Goal: Transaction & Acquisition: Purchase product/service

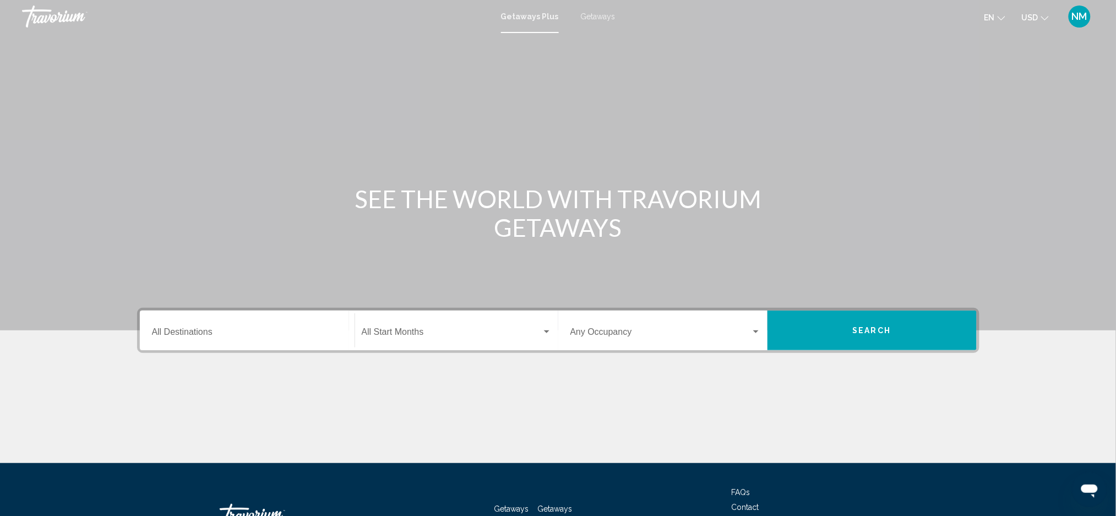
click at [591, 14] on span "Getaways" at bounding box center [598, 16] width 35 height 9
click at [188, 335] on input "Destination All Destinations" at bounding box center [247, 334] width 190 height 10
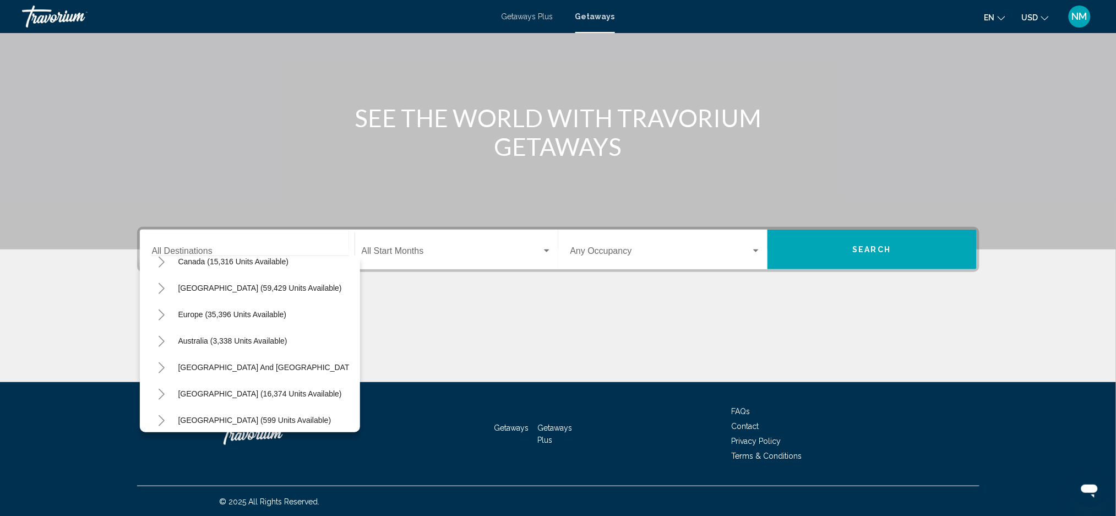
scroll to position [75, 0]
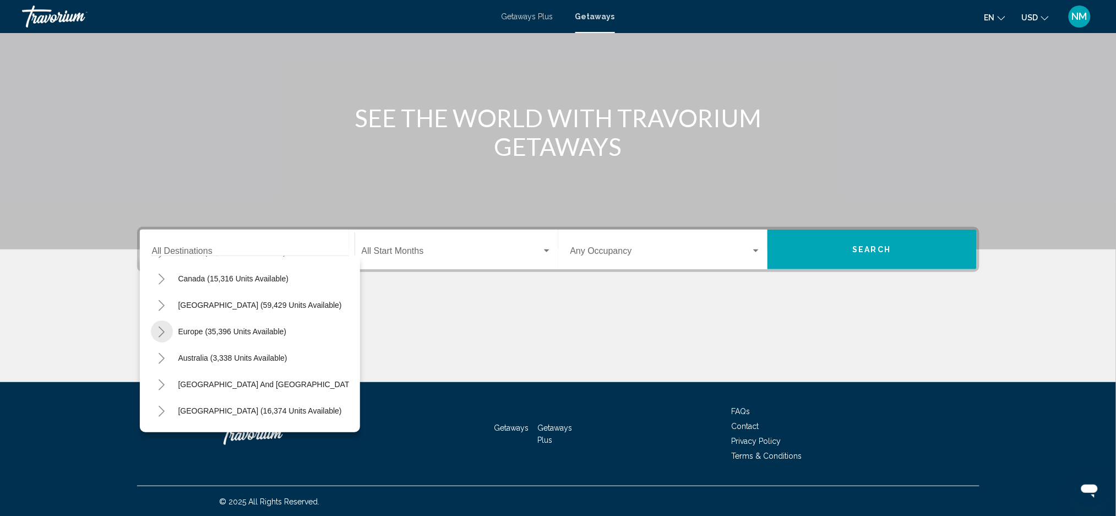
click at [162, 331] on icon "Toggle Europe (35,396 units available)" at bounding box center [161, 331] width 8 height 11
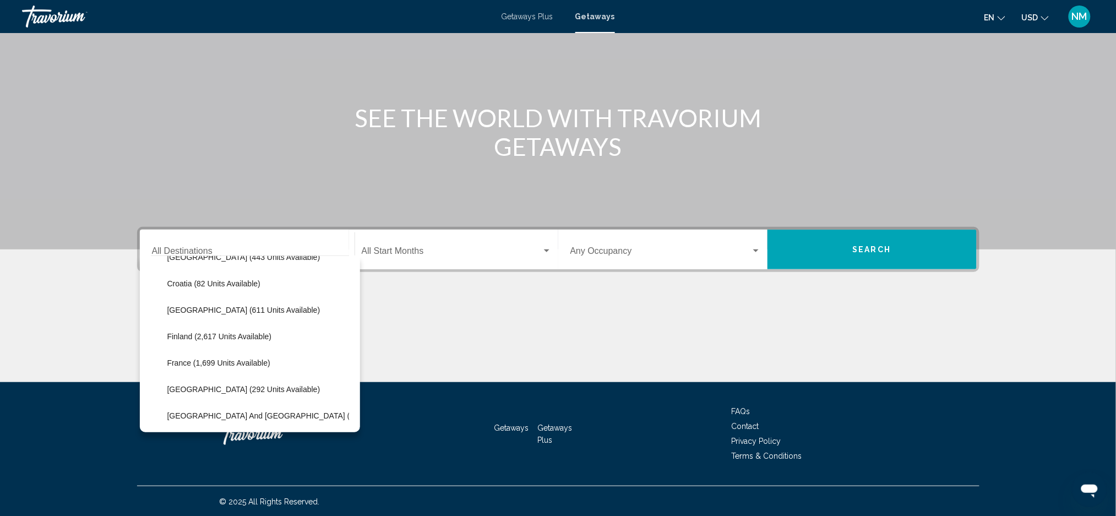
scroll to position [242, 0]
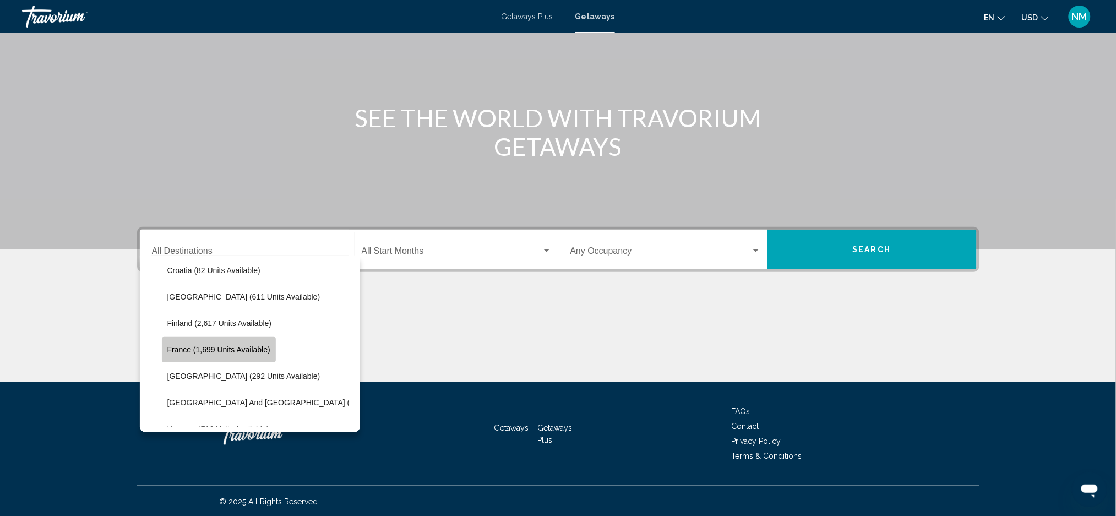
click at [198, 352] on span "France (1,699 units available)" at bounding box center [218, 349] width 103 height 9
type input "**********"
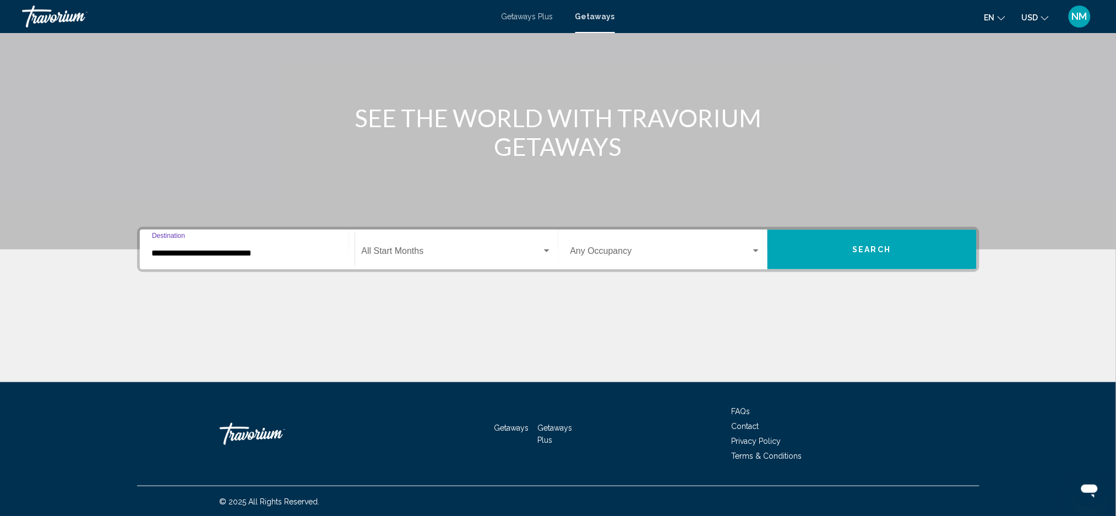
click at [644, 257] on span "Search widget" at bounding box center [660, 253] width 181 height 10
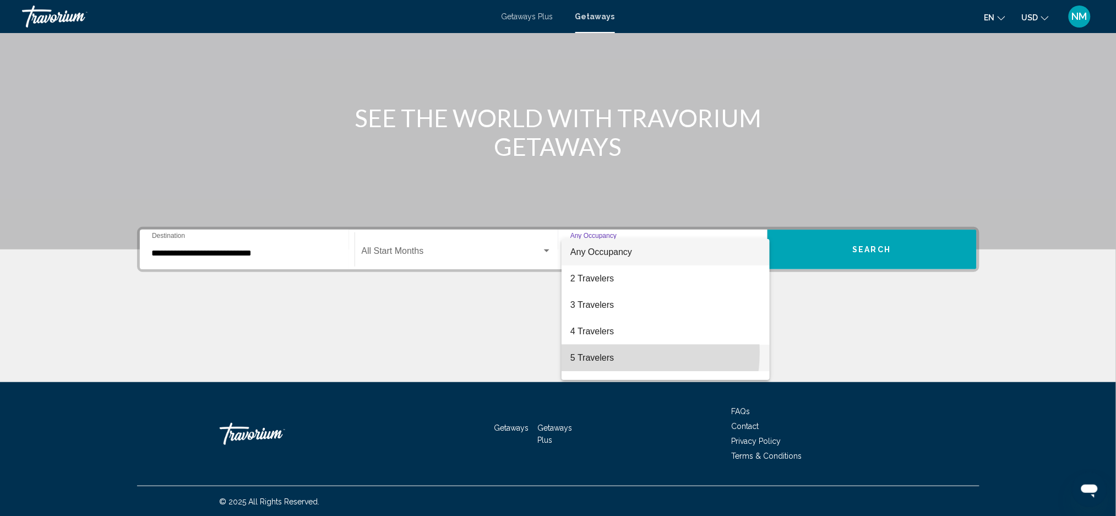
click at [596, 352] on span "5 Travelers" at bounding box center [665, 358] width 190 height 26
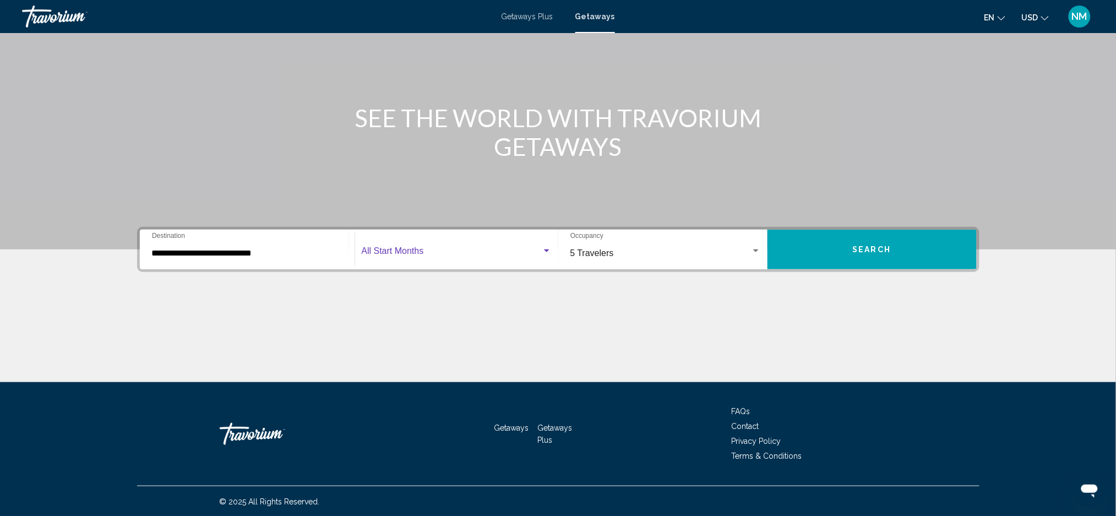
click at [549, 251] on div "Search widget" at bounding box center [547, 251] width 10 height 9
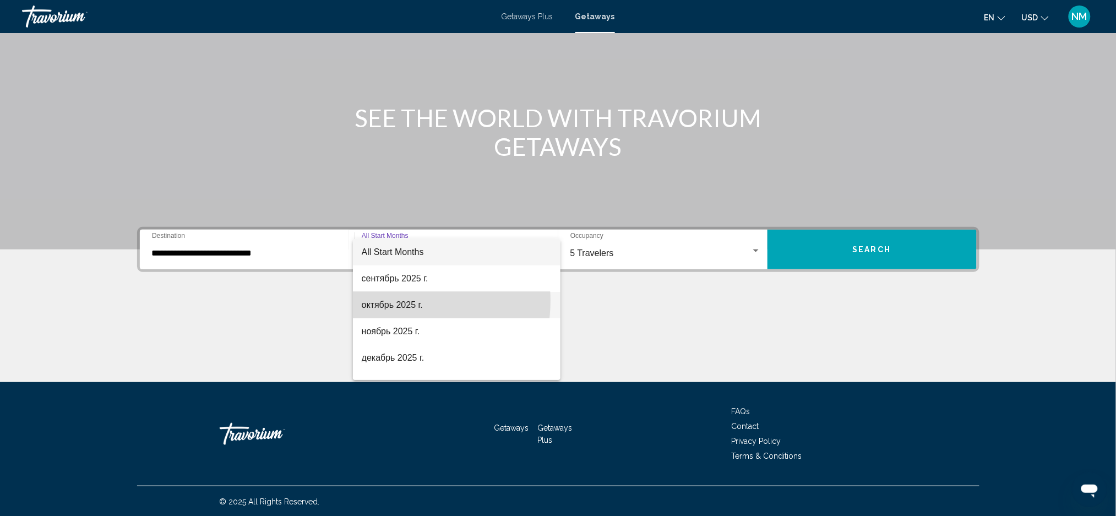
click at [400, 301] on span "октябрь 2025 г." at bounding box center [457, 305] width 190 height 26
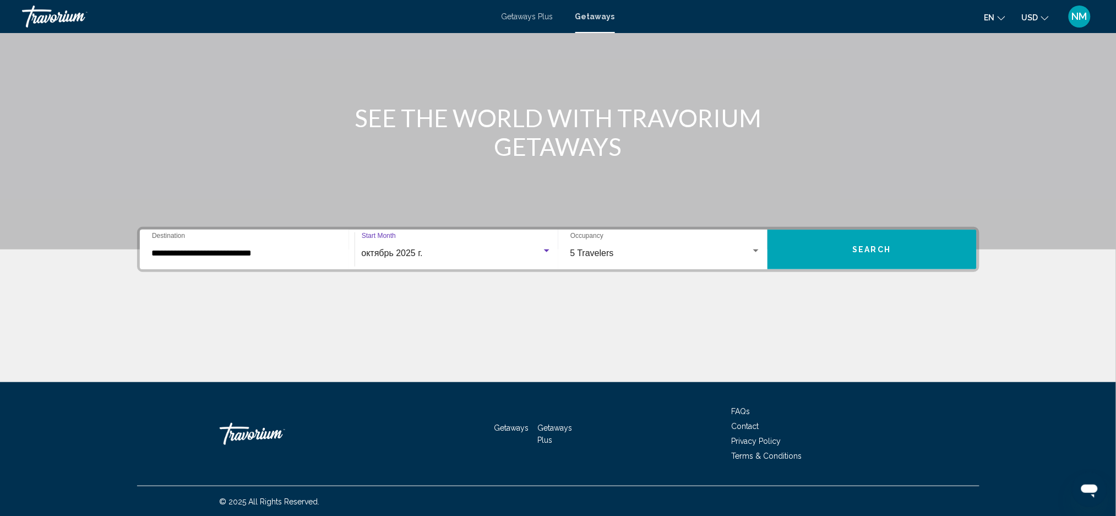
click at [843, 259] on button "Search" at bounding box center [871, 250] width 209 height 40
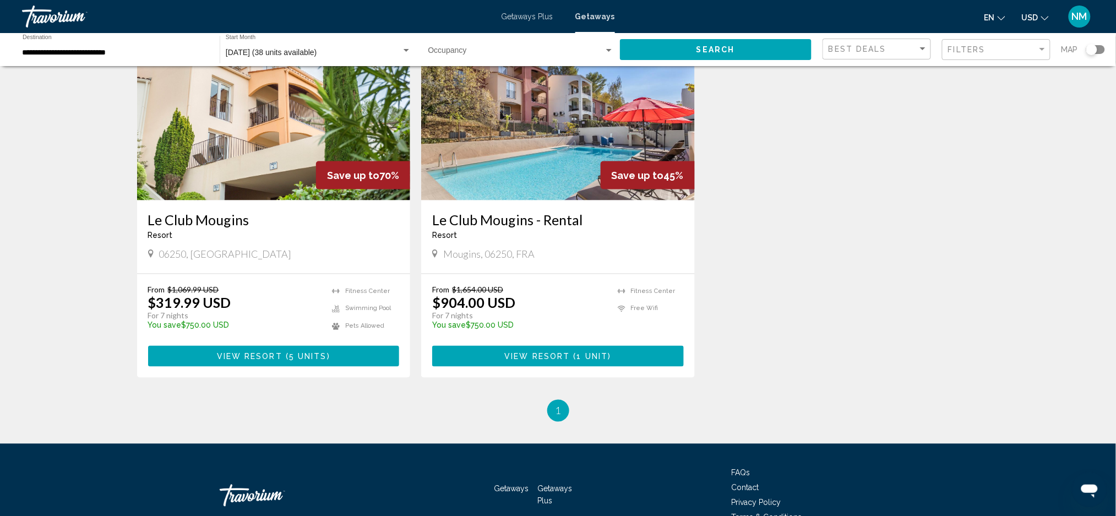
scroll to position [486, 0]
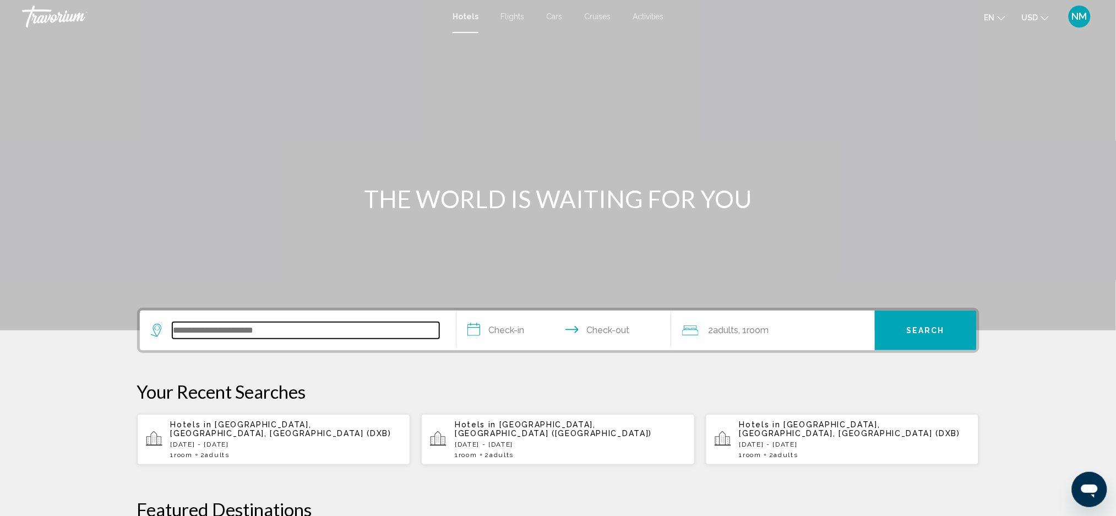
click at [187, 326] on input "Search widget" at bounding box center [305, 330] width 267 height 17
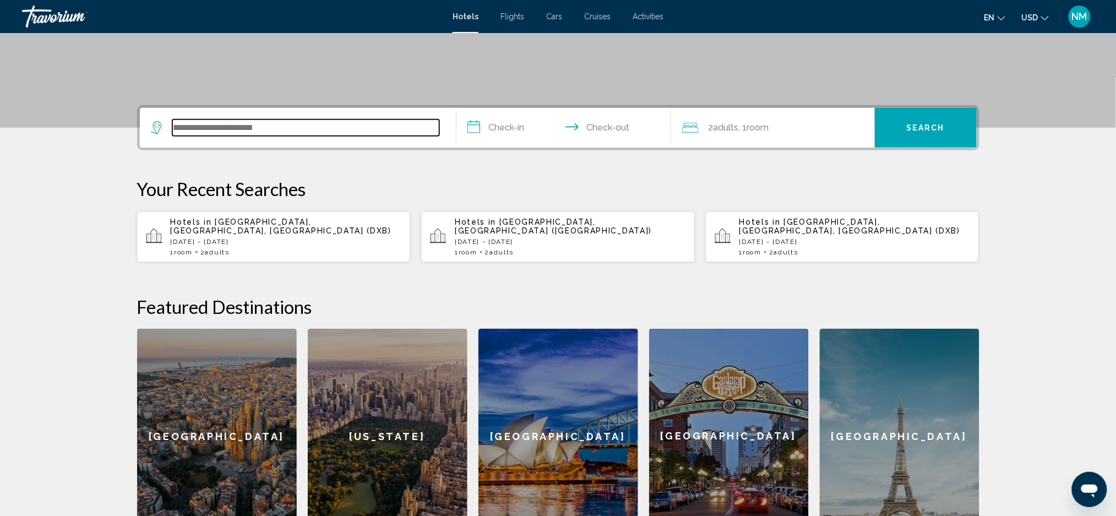
scroll to position [271, 0]
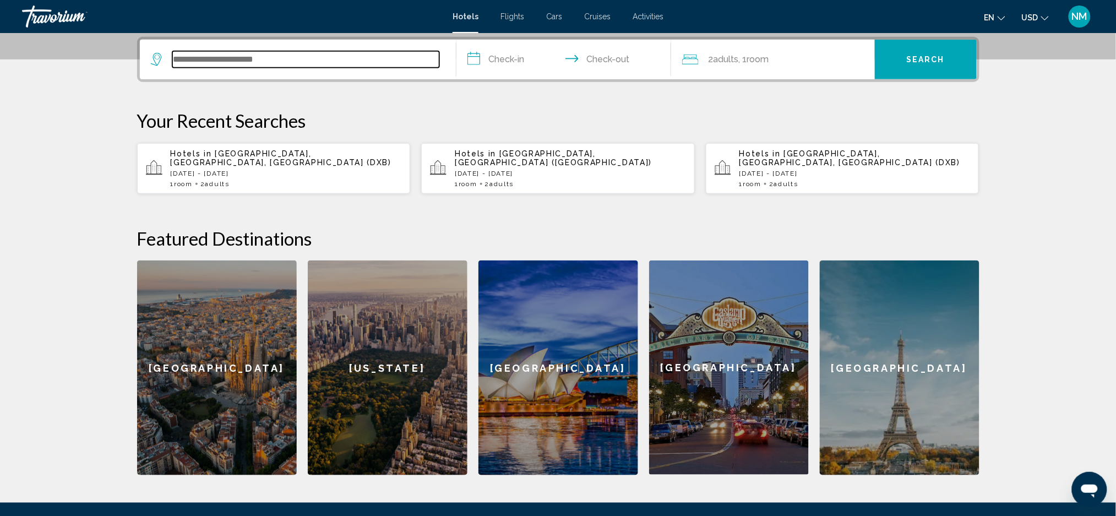
click at [197, 56] on input "Search widget" at bounding box center [305, 59] width 267 height 17
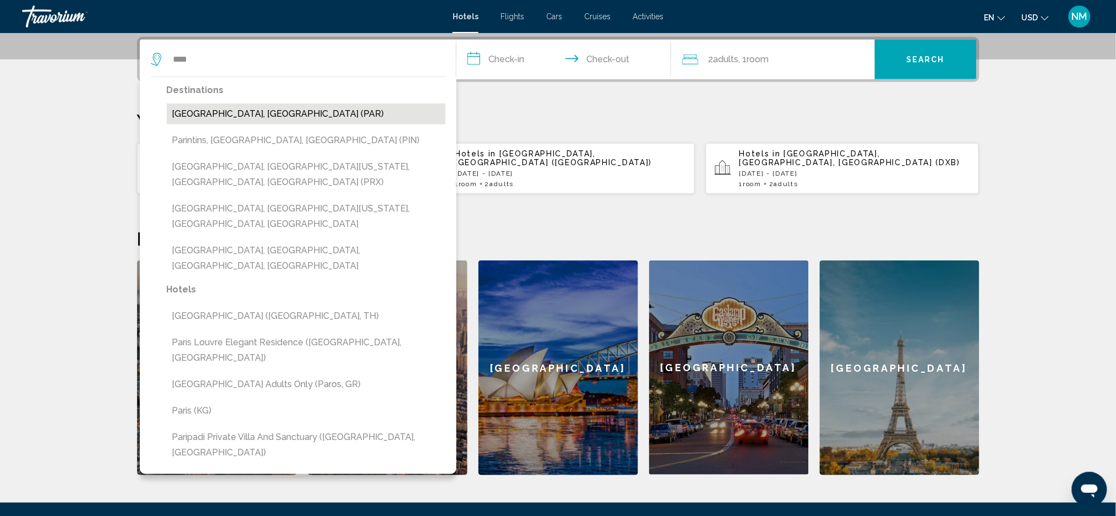
click at [235, 115] on button "[GEOGRAPHIC_DATA], [GEOGRAPHIC_DATA] (PAR)" at bounding box center [306, 113] width 279 height 21
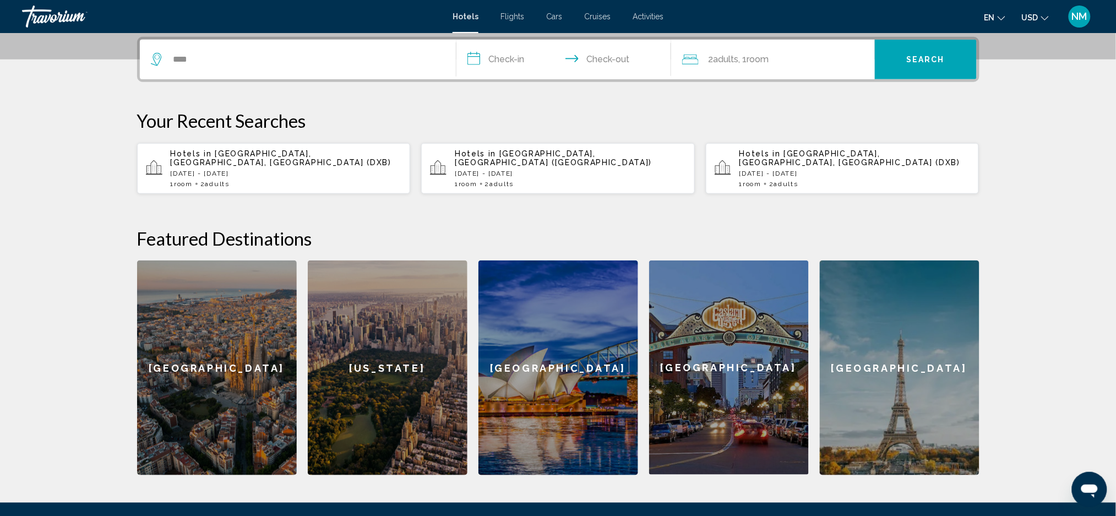
type input "**********"
click at [235, 115] on p "Your Recent Searches" at bounding box center [558, 121] width 842 height 22
click at [494, 60] on input "**********" at bounding box center [565, 61] width 219 height 43
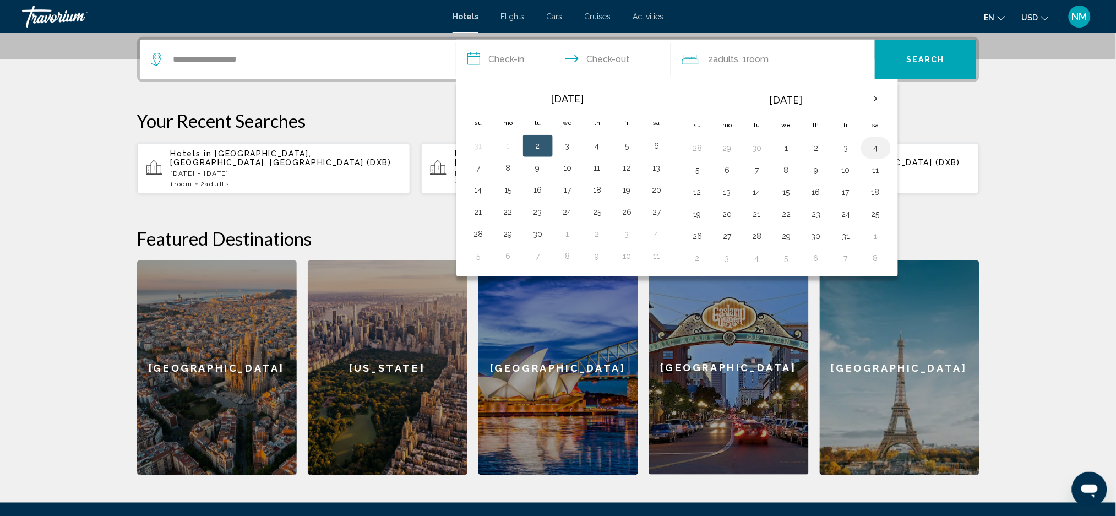
click at [875, 149] on button "4" at bounding box center [876, 147] width 18 height 15
click at [726, 172] on button "6" at bounding box center [727, 169] width 18 height 15
type input "**********"
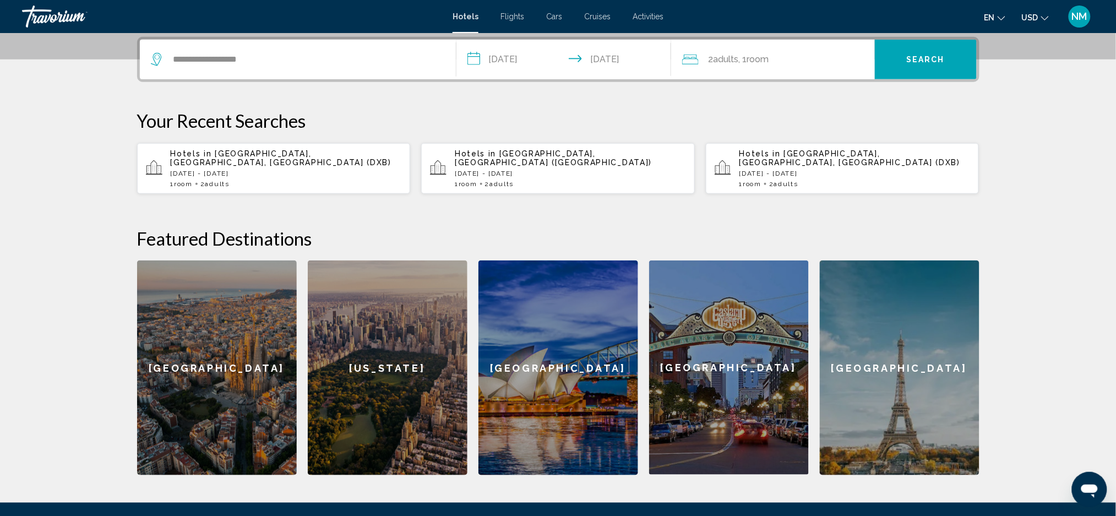
click at [763, 59] on span "Room" at bounding box center [758, 59] width 22 height 10
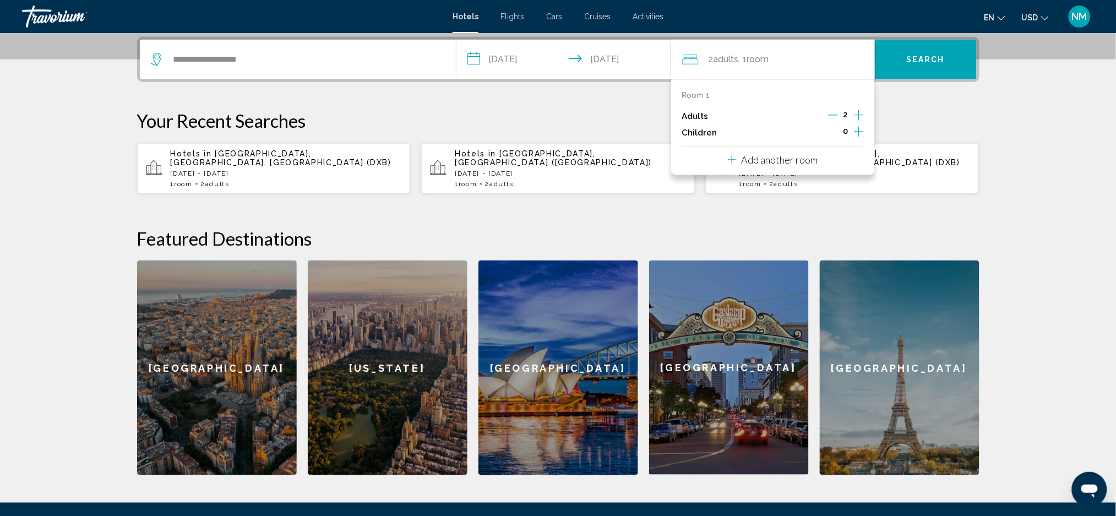
click at [863, 112] on icon "Increment adults" at bounding box center [859, 114] width 10 height 13
click at [859, 129] on icon "Increment children" at bounding box center [859, 131] width 10 height 13
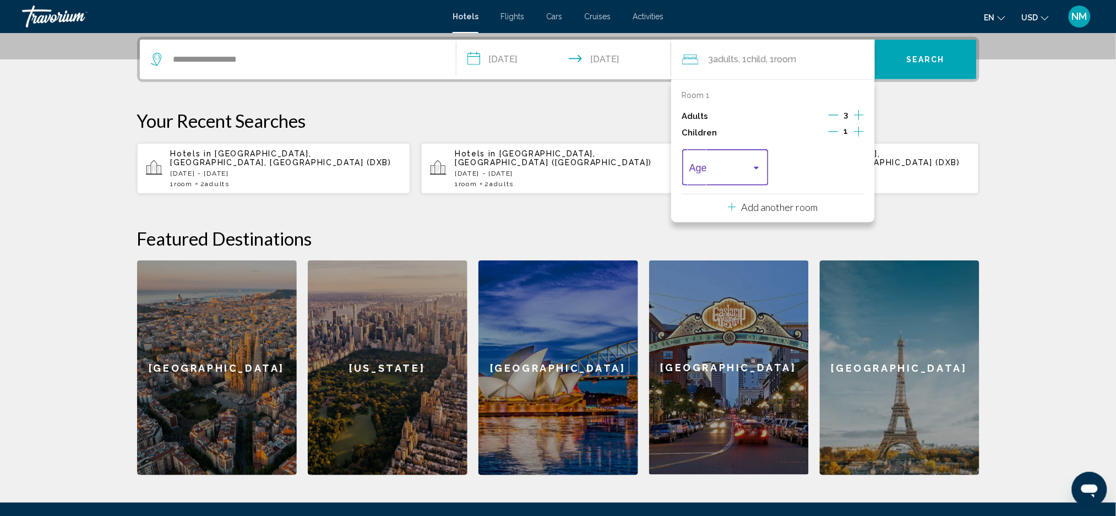
click at [753, 168] on div "Travelers: 3 adults, 1 child" at bounding box center [756, 167] width 10 height 9
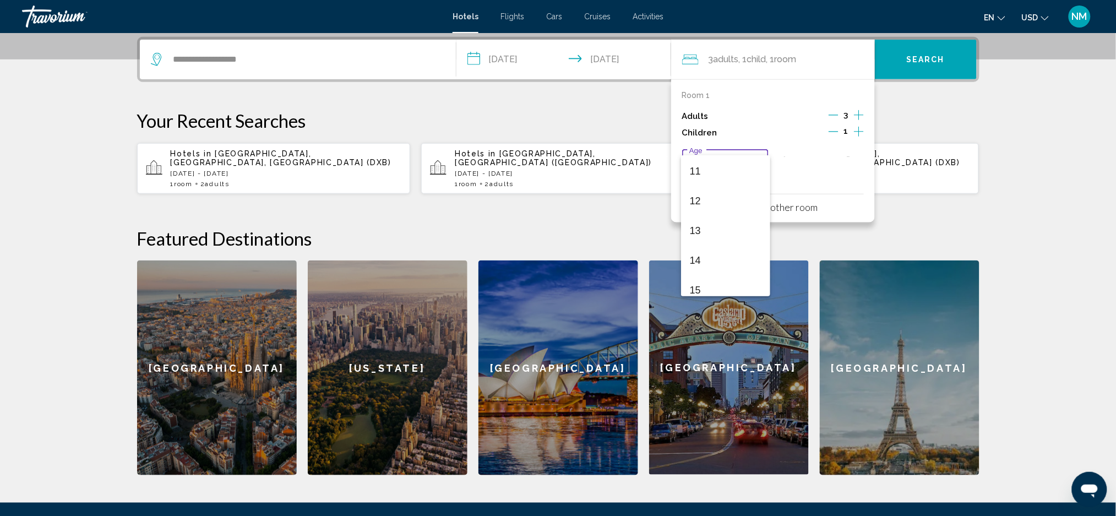
scroll to position [394, 0]
click at [705, 220] on span "15" at bounding box center [726, 223] width 72 height 30
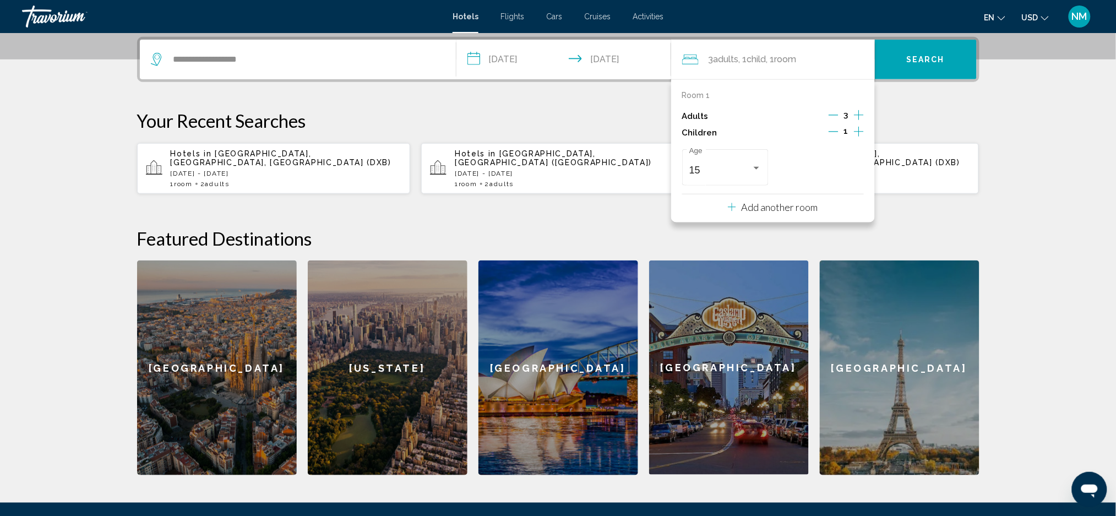
click at [830, 132] on icon "Decrement children" at bounding box center [834, 132] width 10 height 10
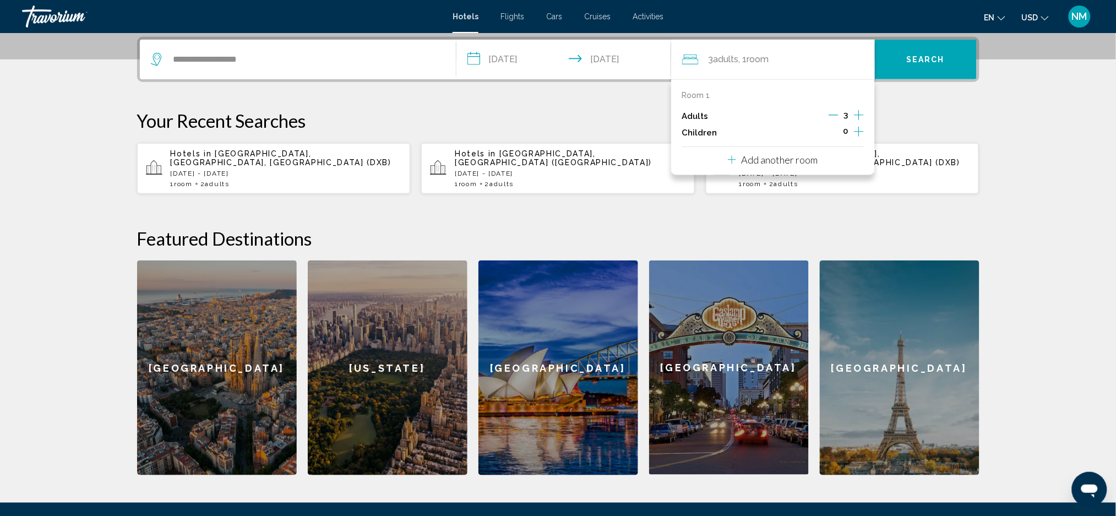
click at [856, 132] on icon "Increment children" at bounding box center [859, 131] width 10 height 13
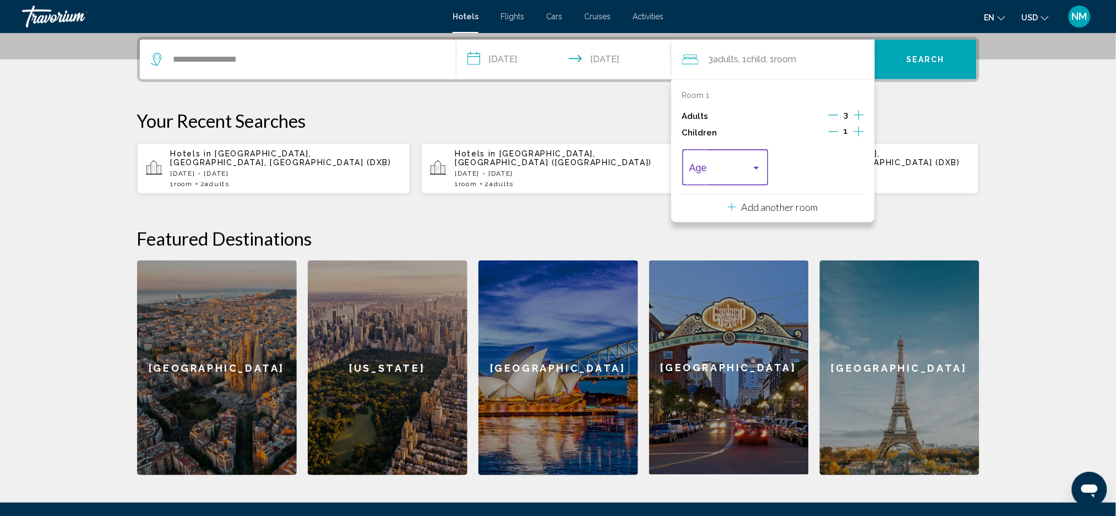
click at [755, 171] on div "Travelers: 3 adults, 1 child" at bounding box center [756, 167] width 10 height 9
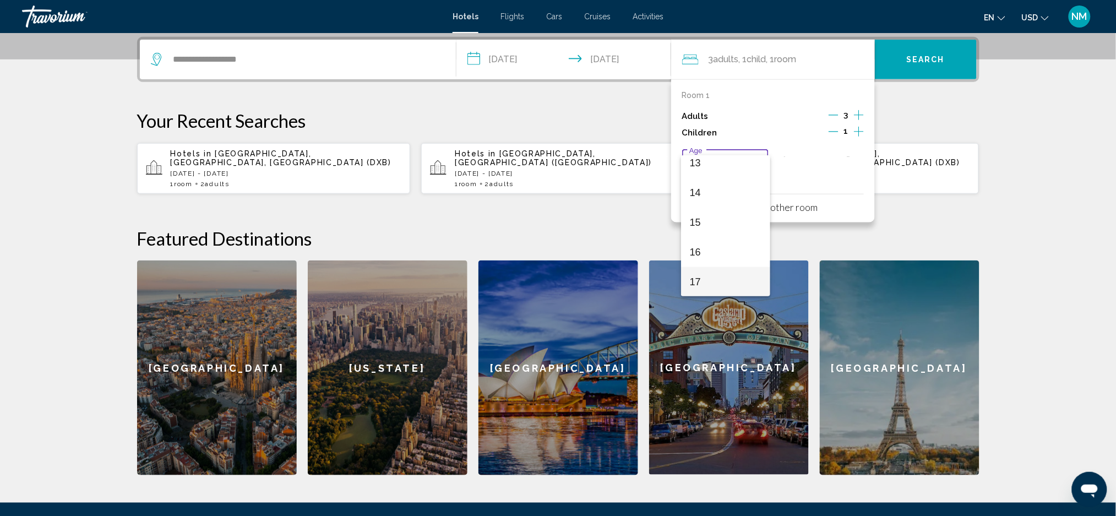
click at [688, 285] on mat-option "17" at bounding box center [726, 282] width 90 height 30
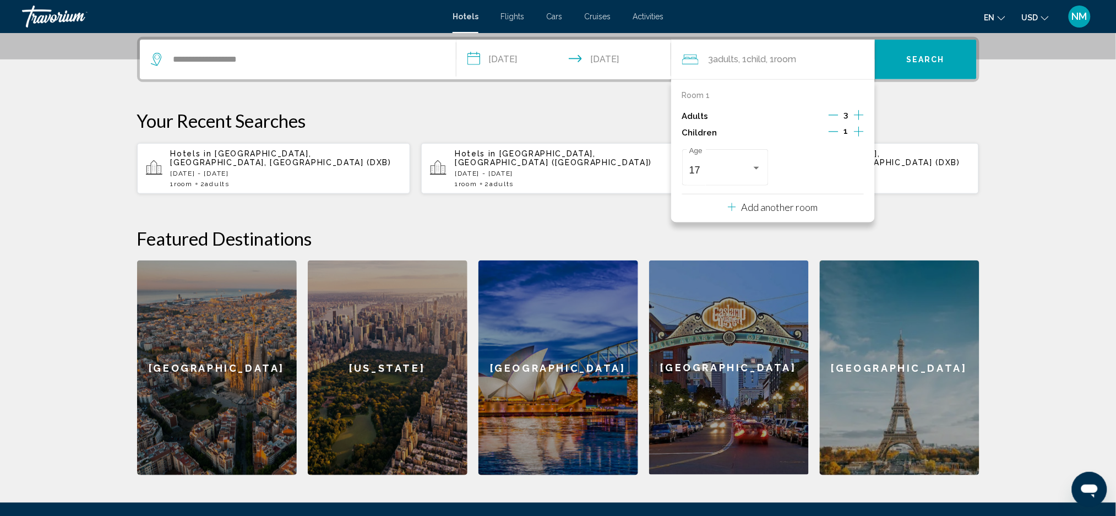
click at [859, 130] on icon "Increment children" at bounding box center [859, 132] width 10 height 10
click at [852, 168] on div "Travelers: 3 adults, 2 children" at bounding box center [851, 168] width 6 height 3
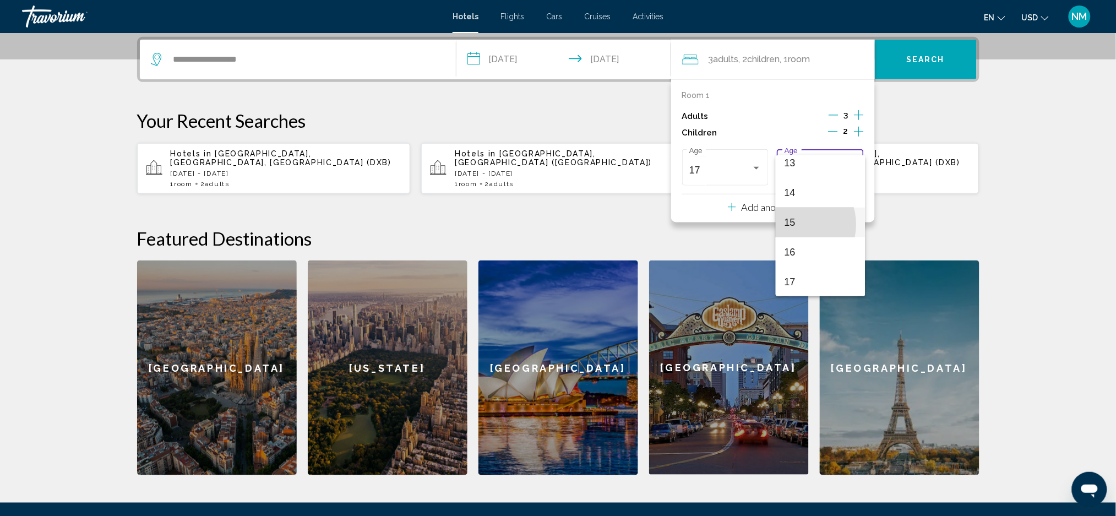
click at [793, 224] on span "15" at bounding box center [820, 223] width 72 height 30
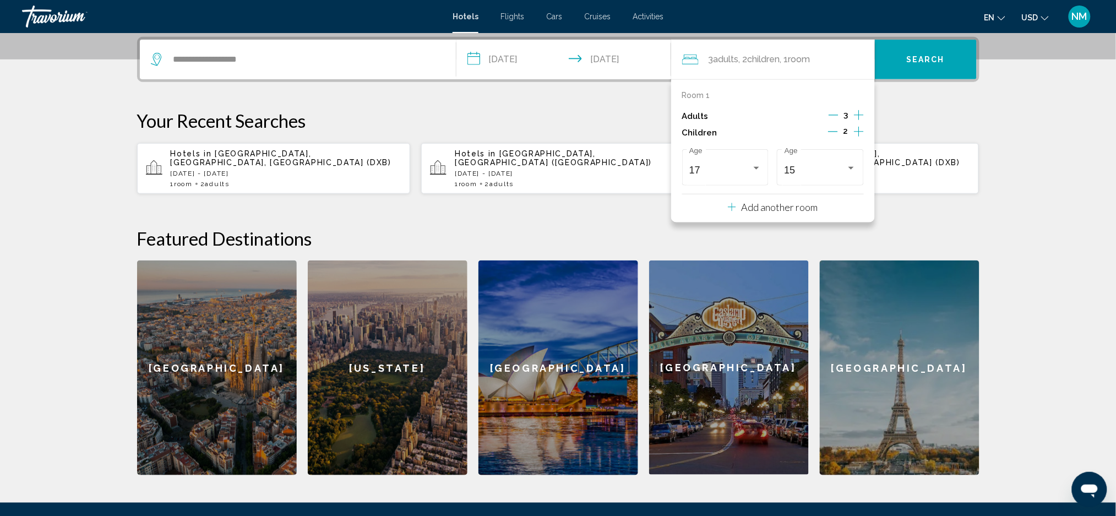
click at [831, 110] on icon "Decrement adults" at bounding box center [834, 115] width 10 height 10
click at [923, 59] on span "Search" at bounding box center [925, 60] width 39 height 9
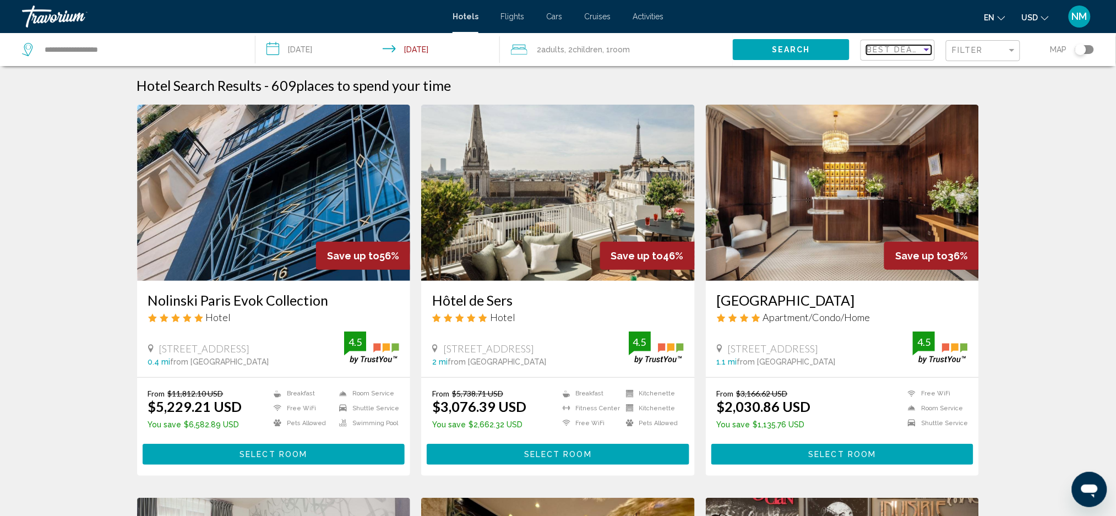
click at [925, 53] on div "Sort by" at bounding box center [927, 49] width 10 height 9
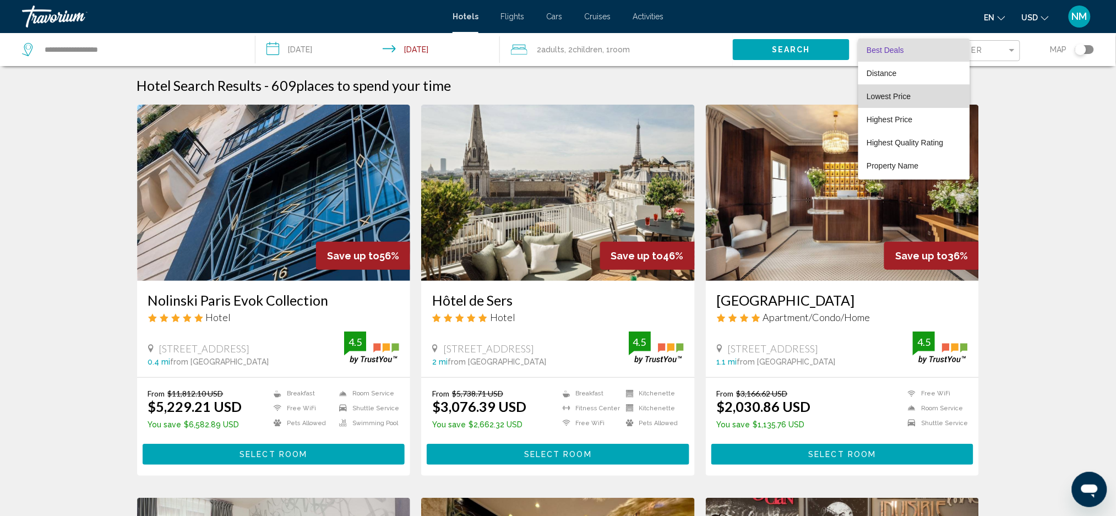
click at [893, 89] on span "Lowest Price" at bounding box center [914, 96] width 94 height 23
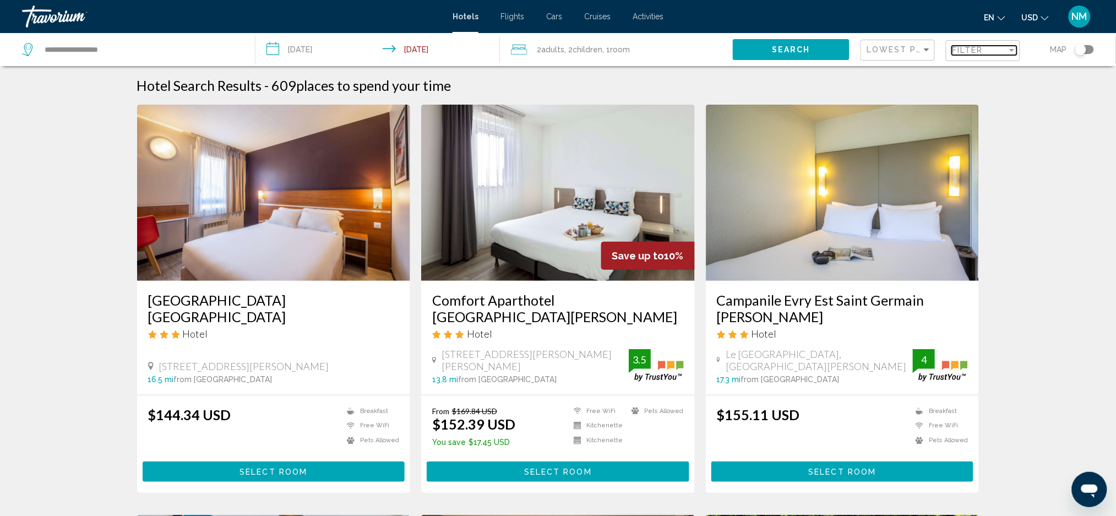
click at [1007, 46] on div "Filter" at bounding box center [979, 50] width 55 height 9
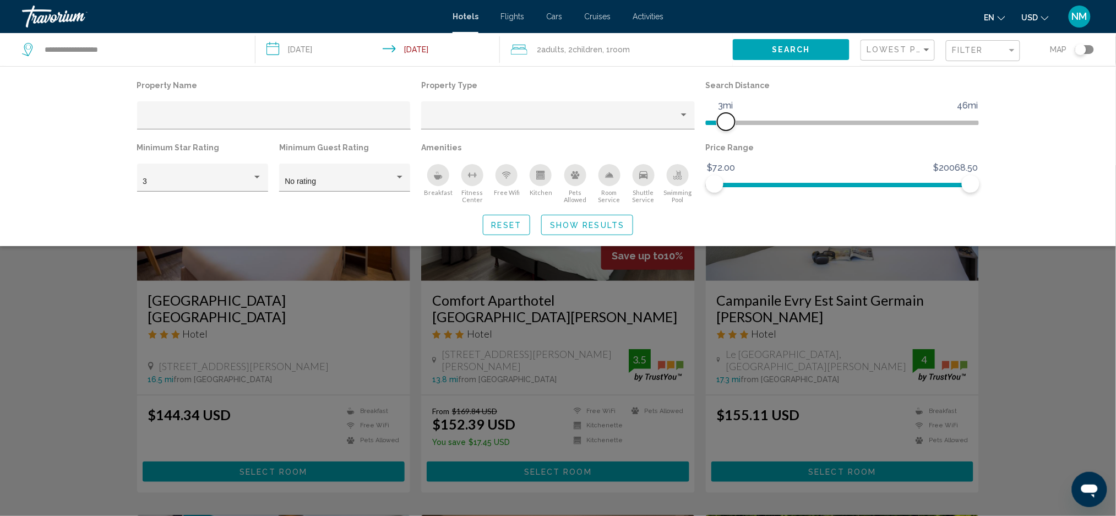
click at [726, 122] on span "Hotel Filters" at bounding box center [716, 123] width 20 height 4
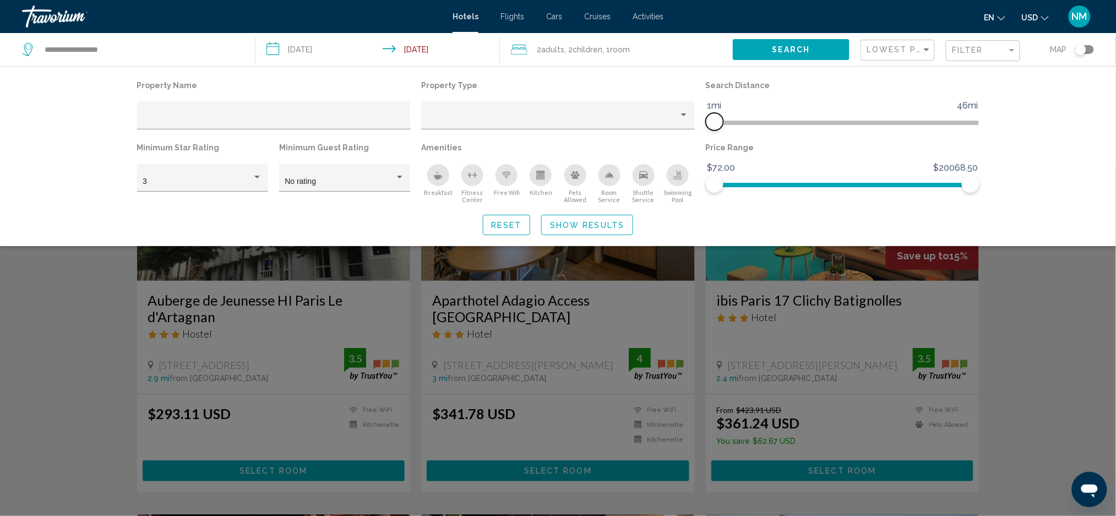
drag, startPoint x: 728, startPoint y: 120, endPoint x: 707, endPoint y: 115, distance: 21.1
click at [707, 121] on ngx-slider "1mi 46mi 1mi" at bounding box center [843, 122] width 274 height 2
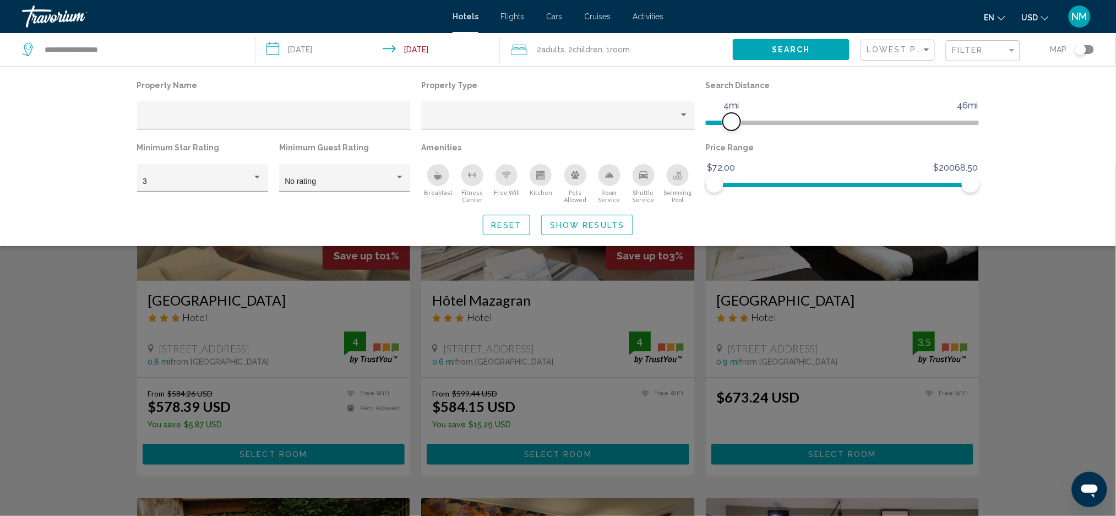
drag, startPoint x: 716, startPoint y: 118, endPoint x: 733, endPoint y: 119, distance: 16.6
click at [733, 119] on span "Hotel Filters" at bounding box center [732, 122] width 18 height 18
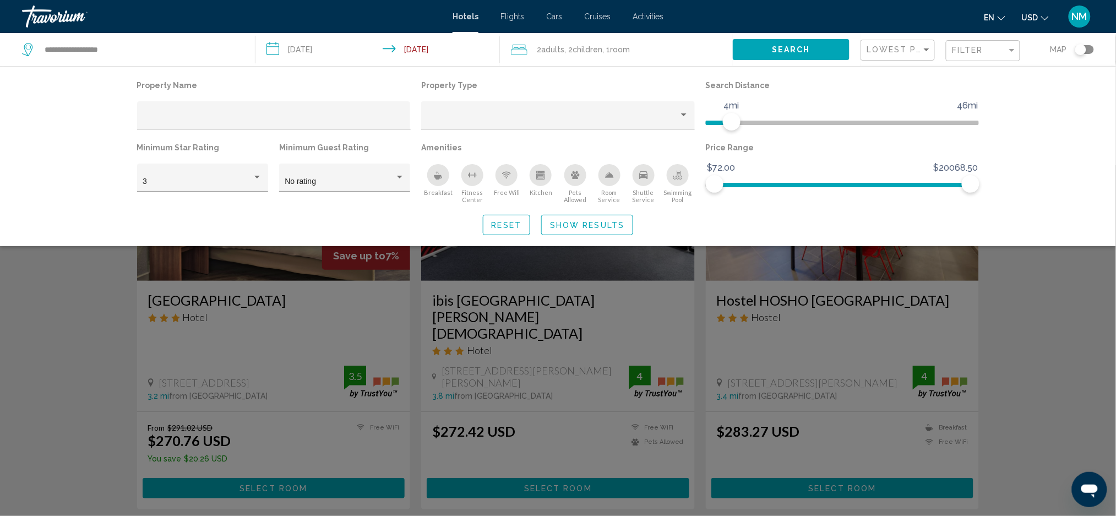
click at [445, 171] on div "Breakfast" at bounding box center [438, 175] width 22 height 22
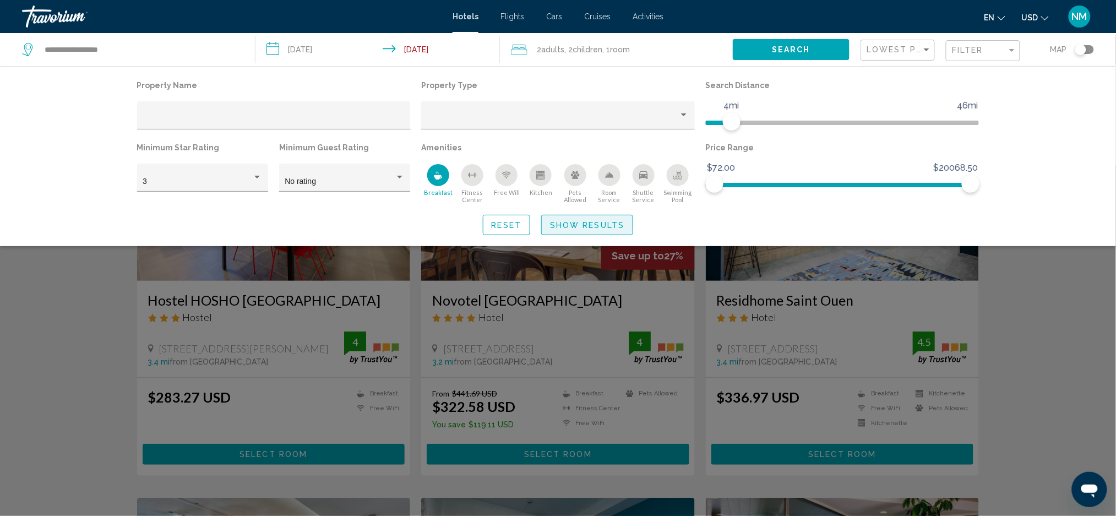
click at [584, 223] on span "Show Results" at bounding box center [587, 225] width 74 height 9
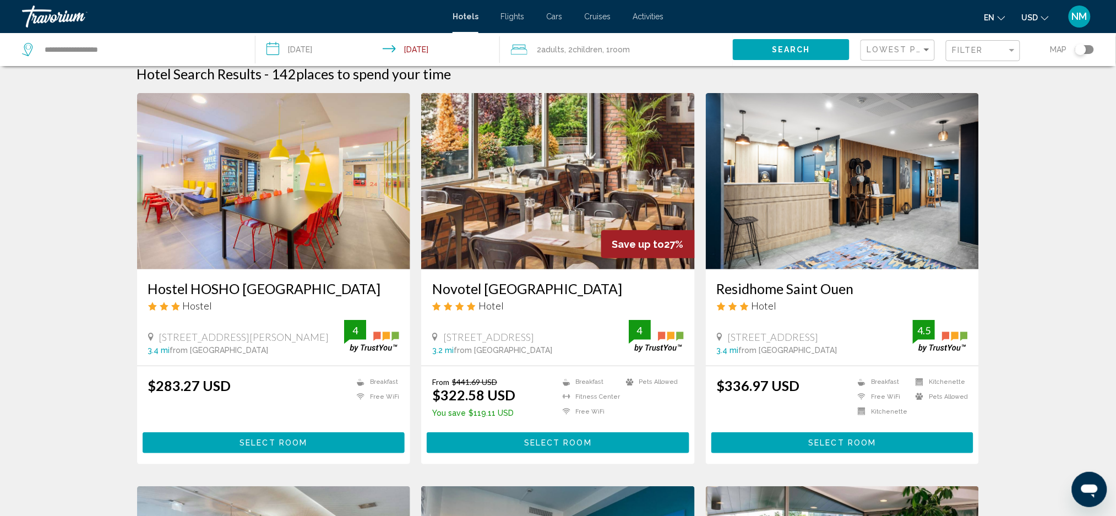
scroll to position [9, 0]
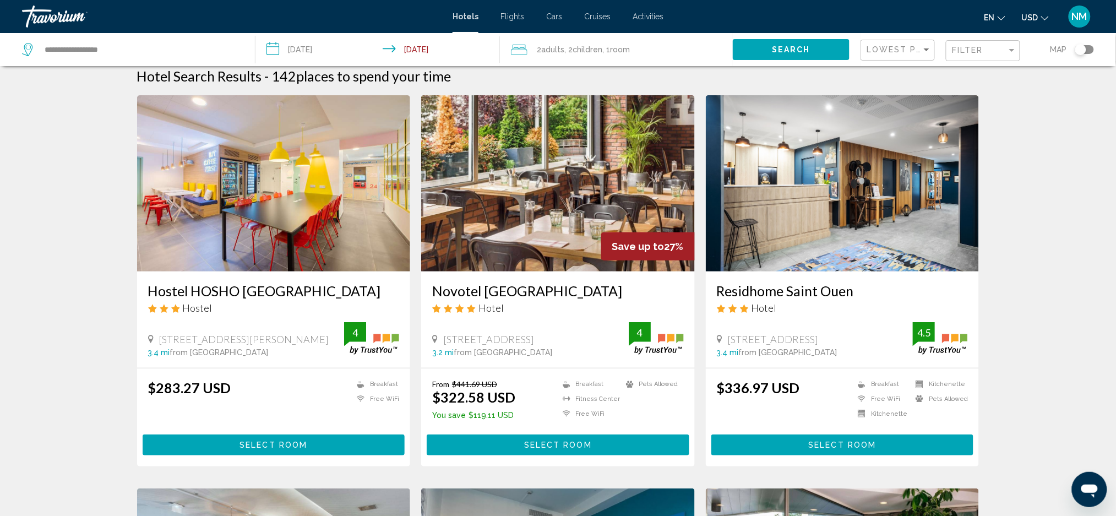
click at [617, 248] on span "Save up to" at bounding box center [638, 247] width 52 height 12
click at [553, 220] on img "Main content" at bounding box center [558, 183] width 274 height 176
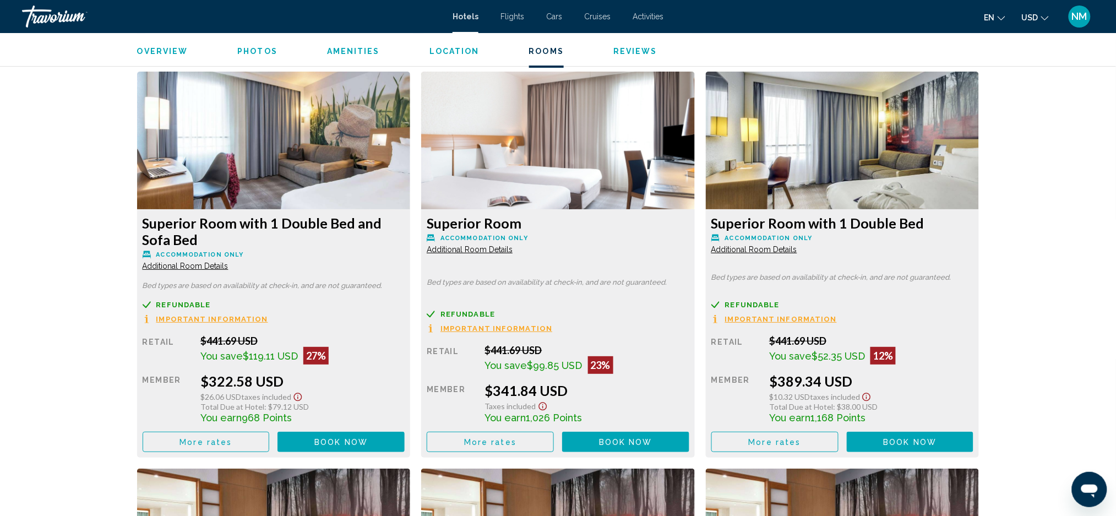
scroll to position [1464, 0]
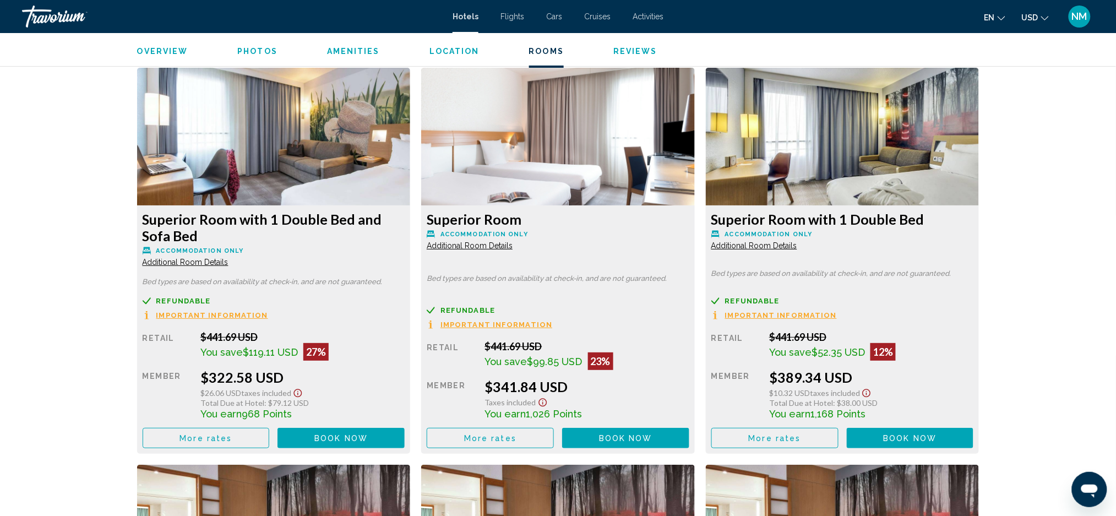
drag, startPoint x: 526, startPoint y: 215, endPoint x: 427, endPoint y: 221, distance: 99.2
click at [405, 221] on h3 "Superior Room" at bounding box center [274, 227] width 263 height 33
copy h3 "Superior Room"
click at [599, 443] on button "Book now No longer available" at bounding box center [625, 438] width 127 height 20
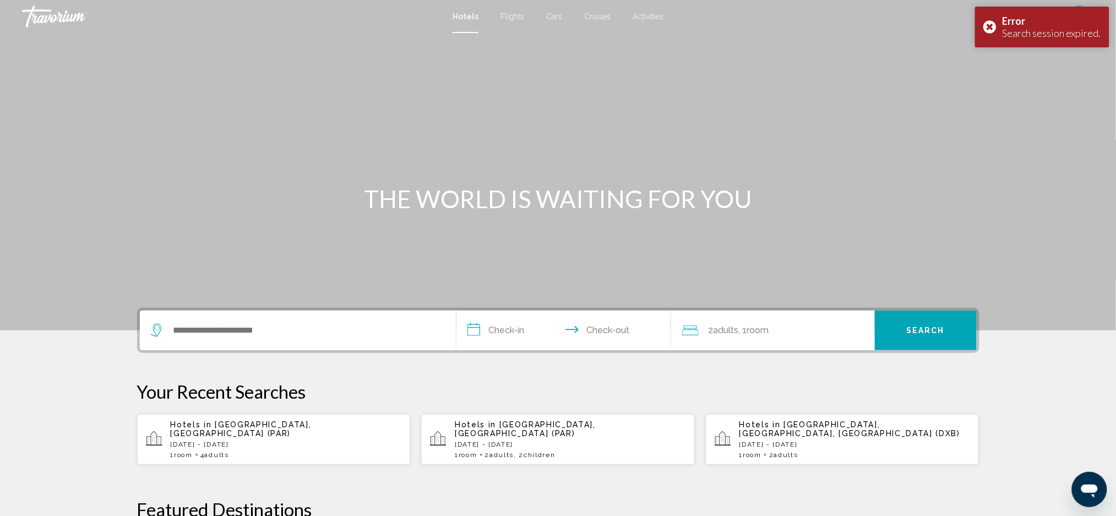
click at [205, 429] on span "Hotels in" at bounding box center [191, 424] width 41 height 9
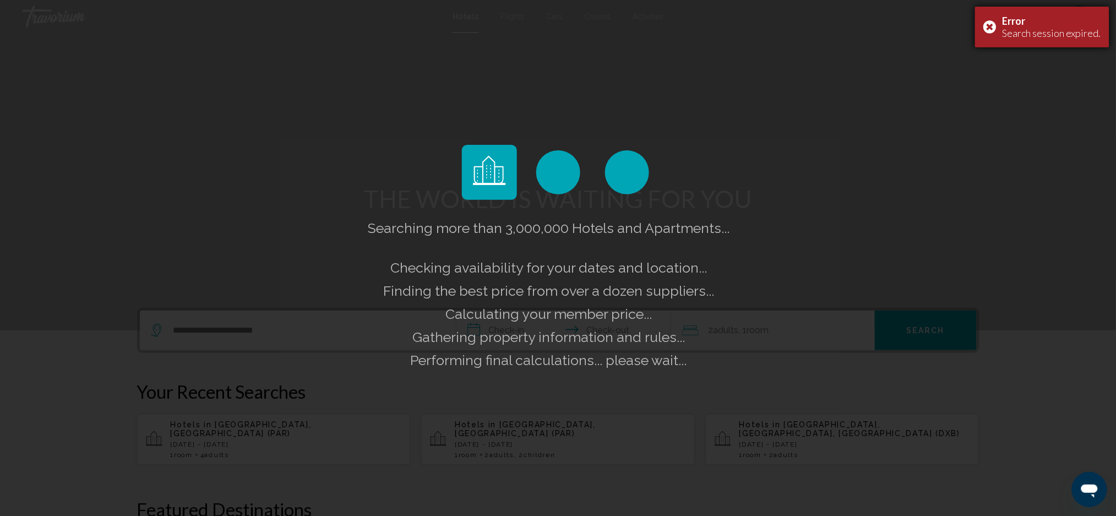
click at [993, 27] on div "Error Search session expired." at bounding box center [1042, 27] width 134 height 41
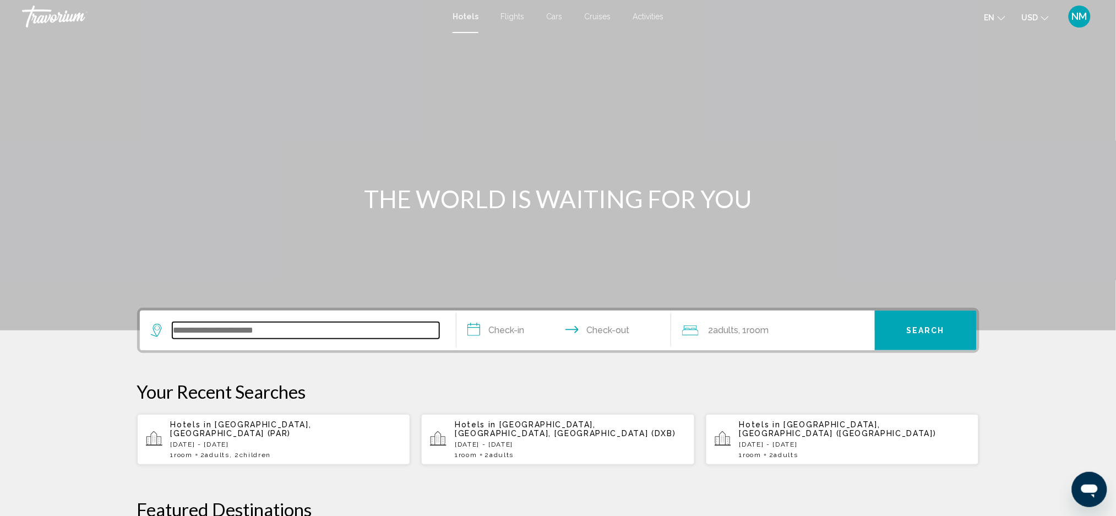
click at [188, 337] on input "Search widget" at bounding box center [305, 330] width 267 height 17
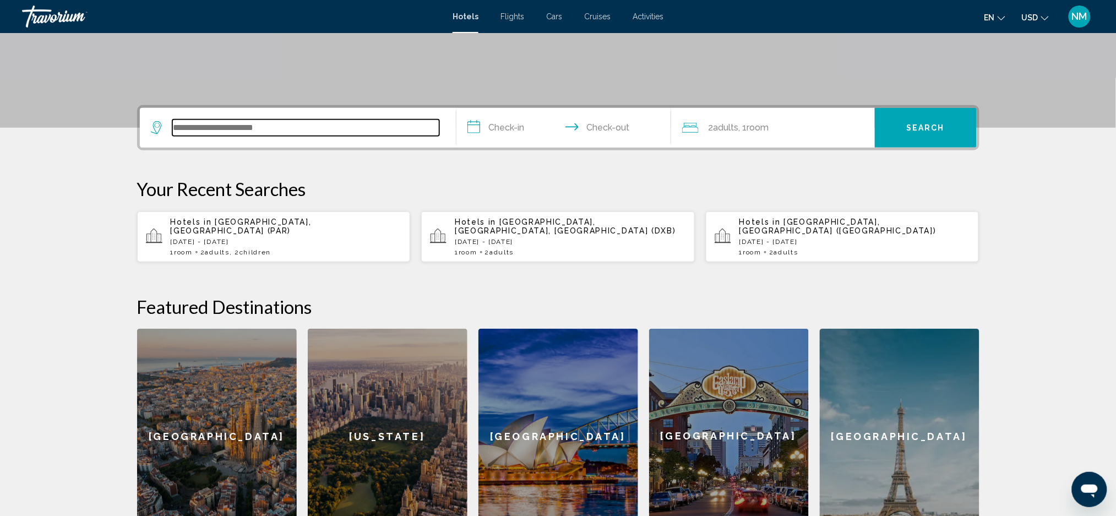
scroll to position [271, 0]
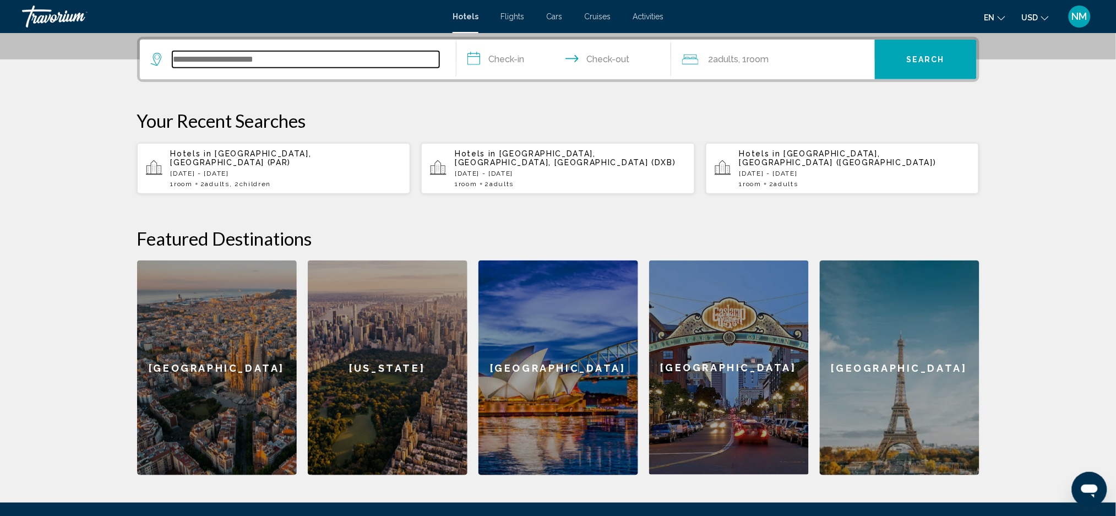
click at [217, 57] on input "Search widget" at bounding box center [305, 59] width 267 height 17
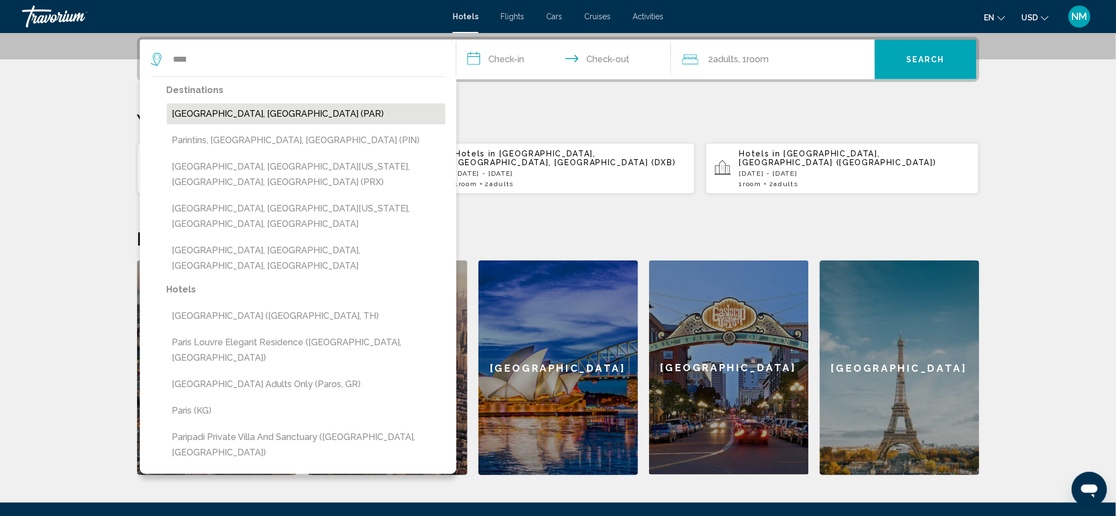
click at [198, 118] on button "[GEOGRAPHIC_DATA], [GEOGRAPHIC_DATA] (PAR)" at bounding box center [306, 113] width 279 height 21
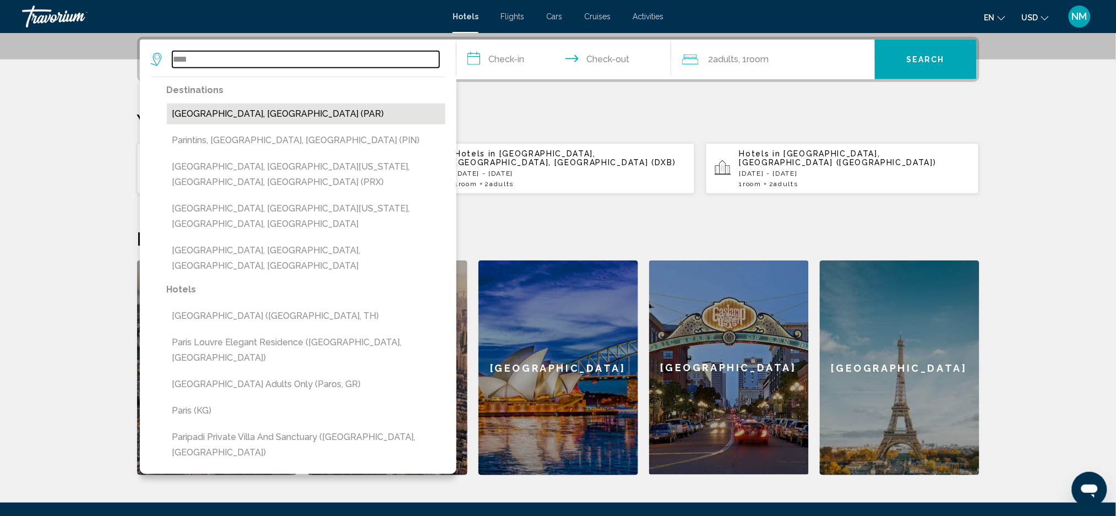
type input "**********"
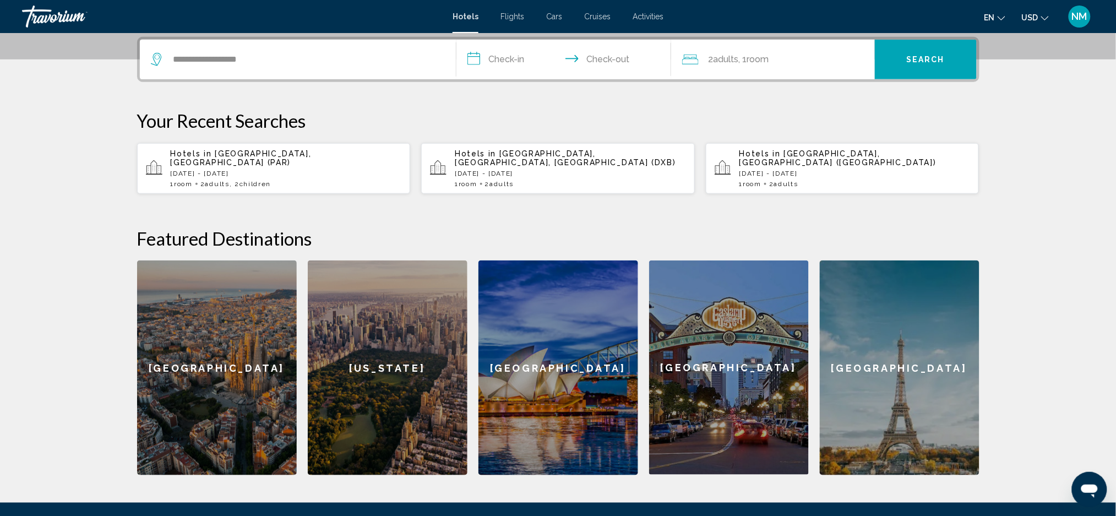
click at [492, 62] on input "**********" at bounding box center [565, 61] width 219 height 43
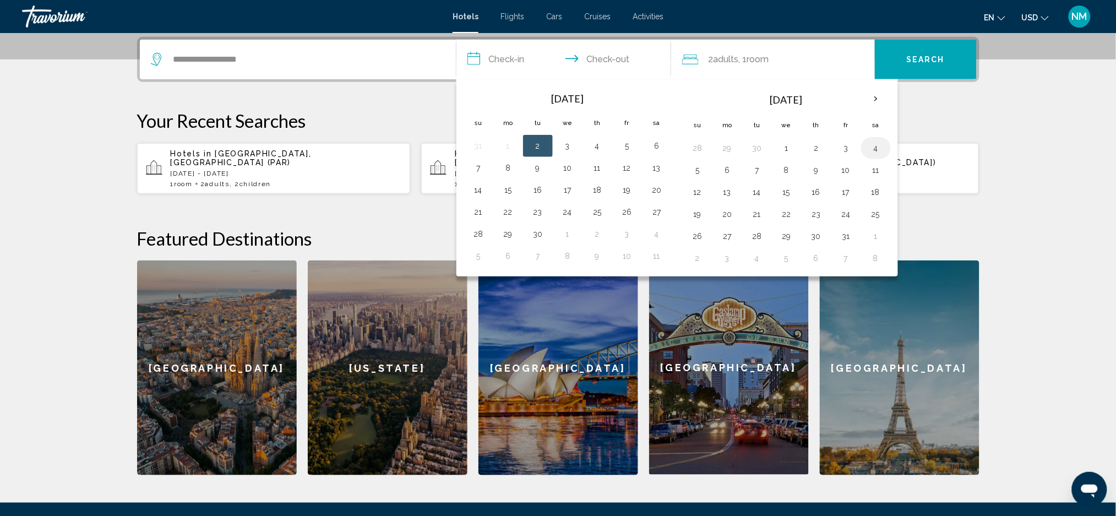
click at [875, 151] on button "4" at bounding box center [876, 147] width 18 height 15
click at [723, 171] on button "6" at bounding box center [727, 169] width 18 height 15
type input "**********"
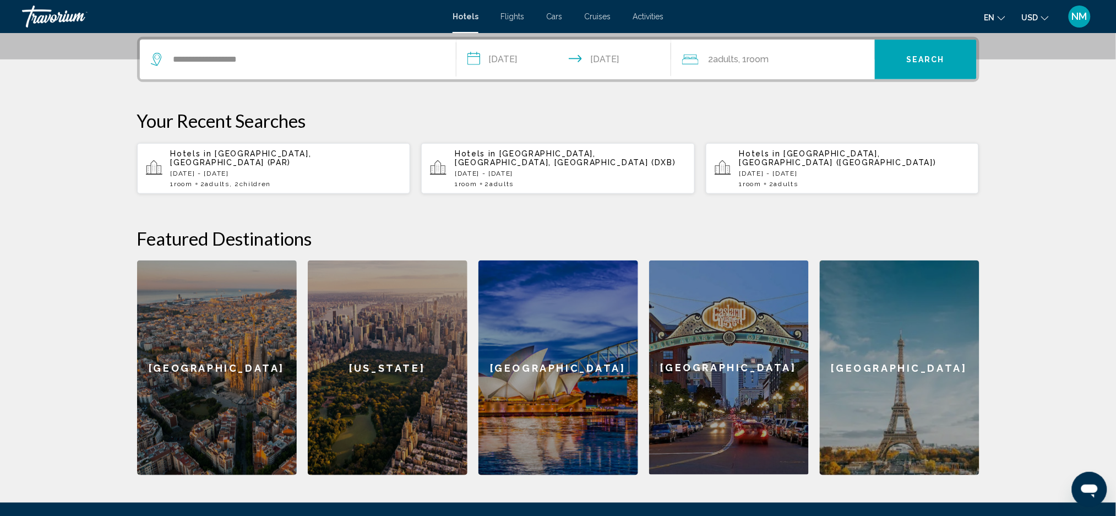
click at [784, 55] on div "2 Adult Adults , 1 Room rooms" at bounding box center [778, 59] width 193 height 15
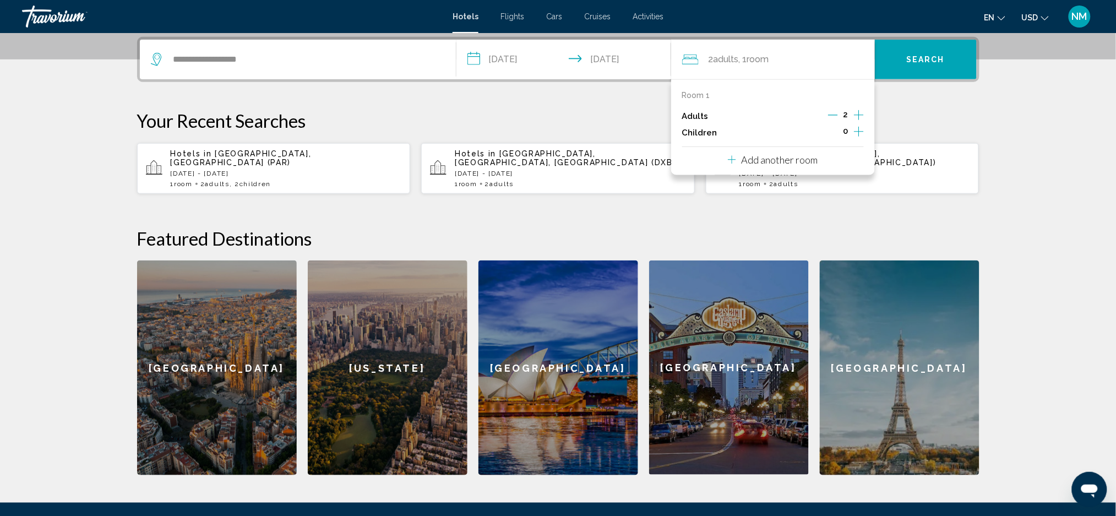
click at [858, 113] on icon "Increment adults" at bounding box center [859, 114] width 10 height 13
click at [895, 72] on button "Search" at bounding box center [926, 60] width 102 height 40
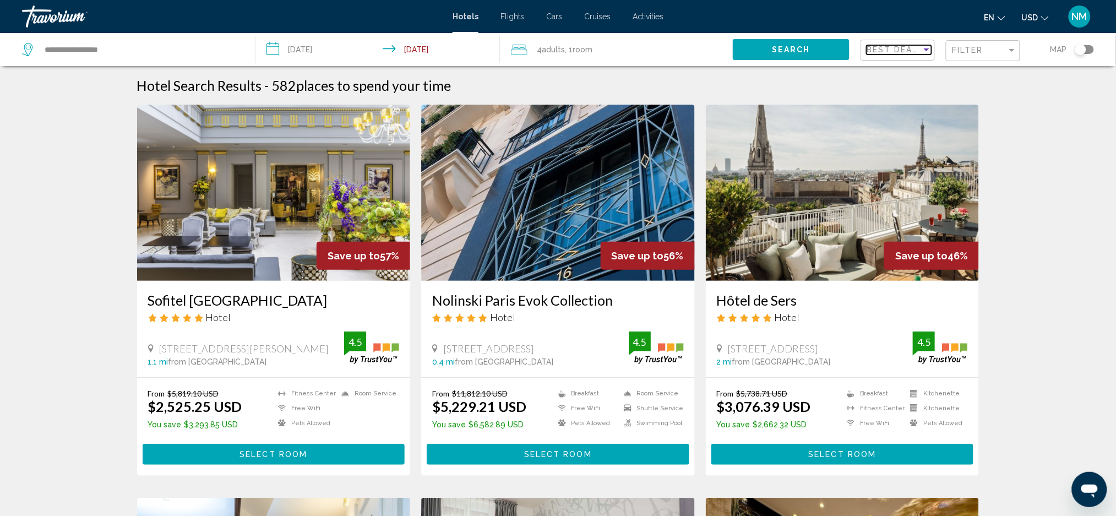
click at [926, 52] on div "Sort by" at bounding box center [927, 49] width 10 height 9
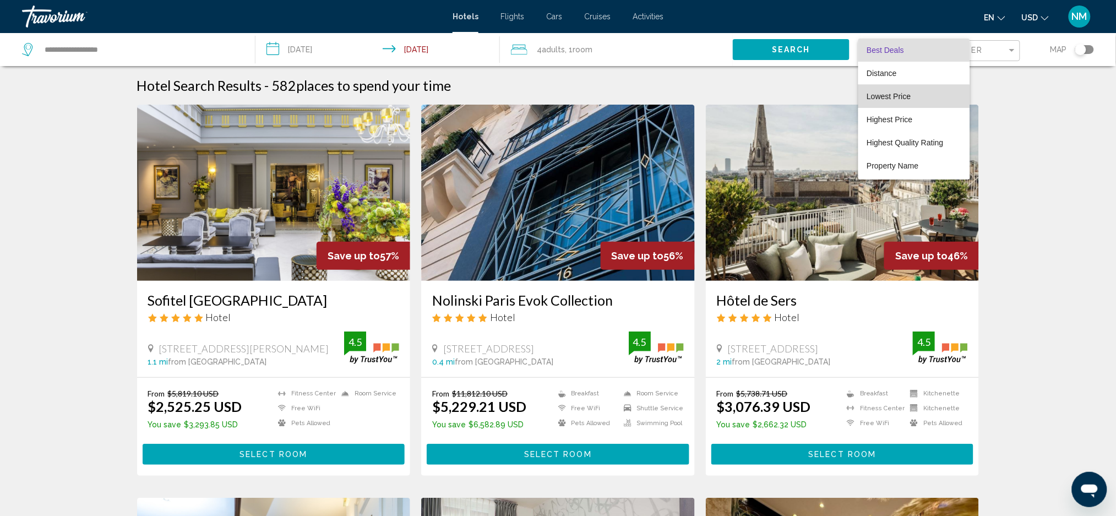
click at [901, 97] on span "Lowest Price" at bounding box center [889, 96] width 44 height 9
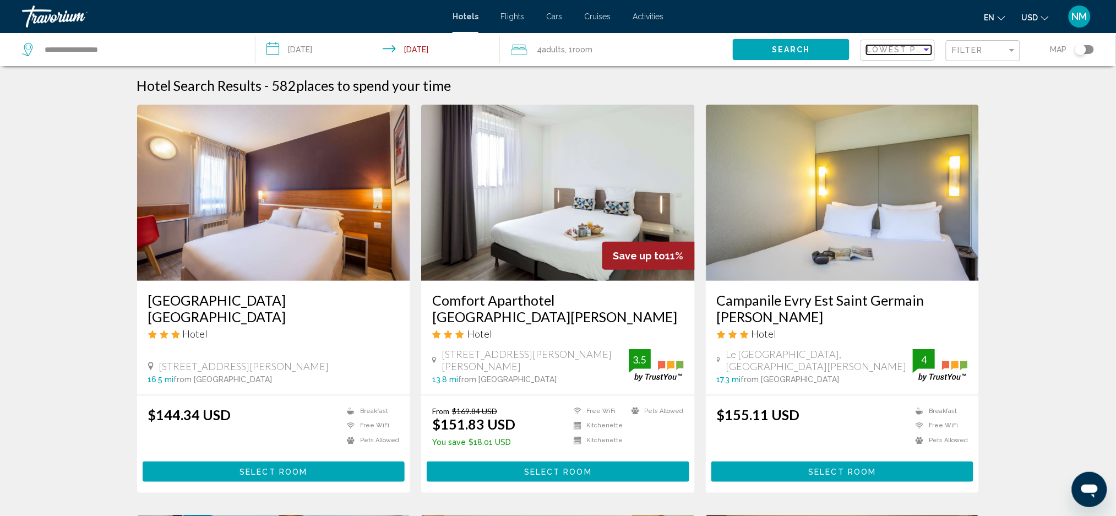
click at [928, 52] on div "Sort by" at bounding box center [927, 49] width 10 height 9
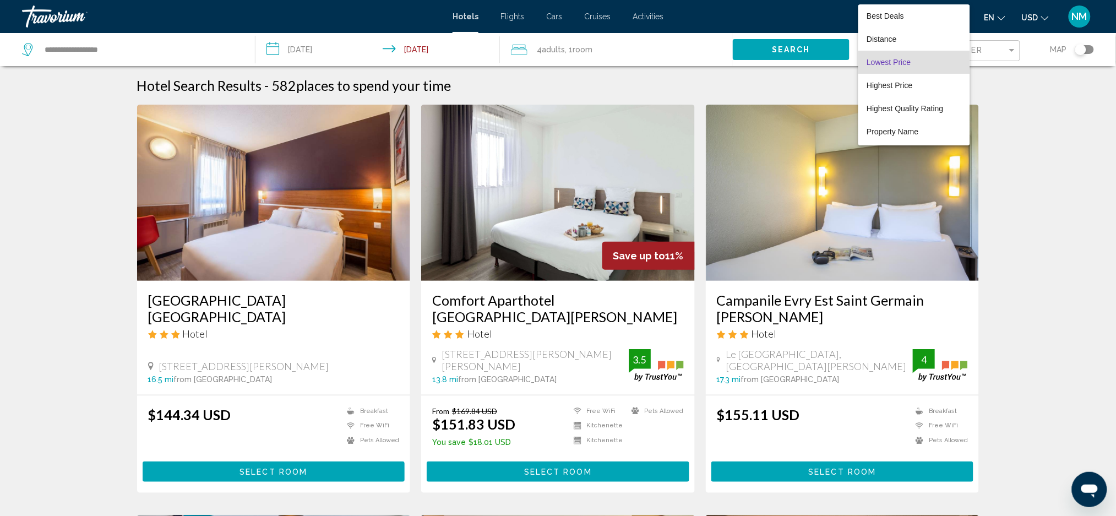
scroll to position [12, 0]
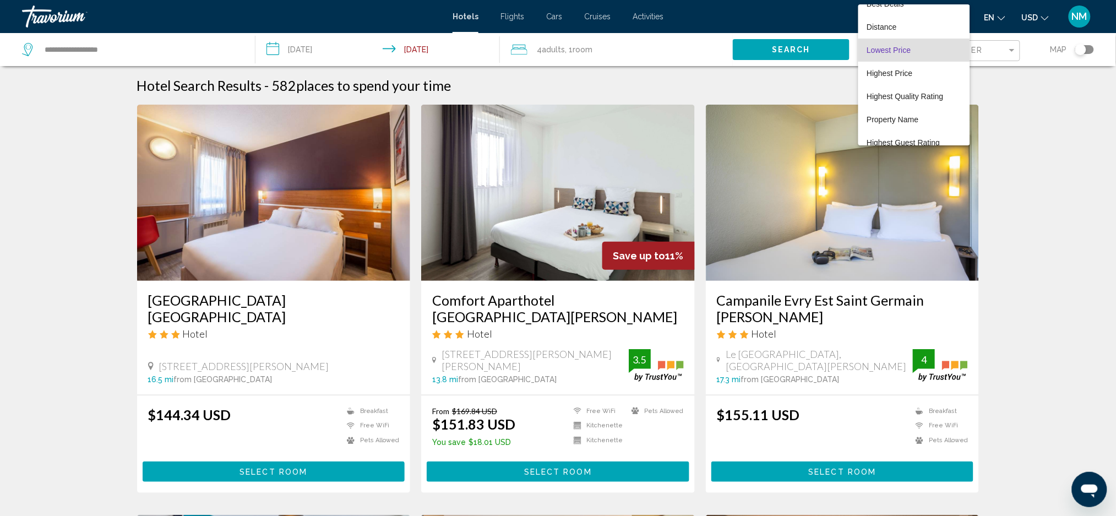
click at [1008, 84] on div at bounding box center [558, 258] width 1116 height 516
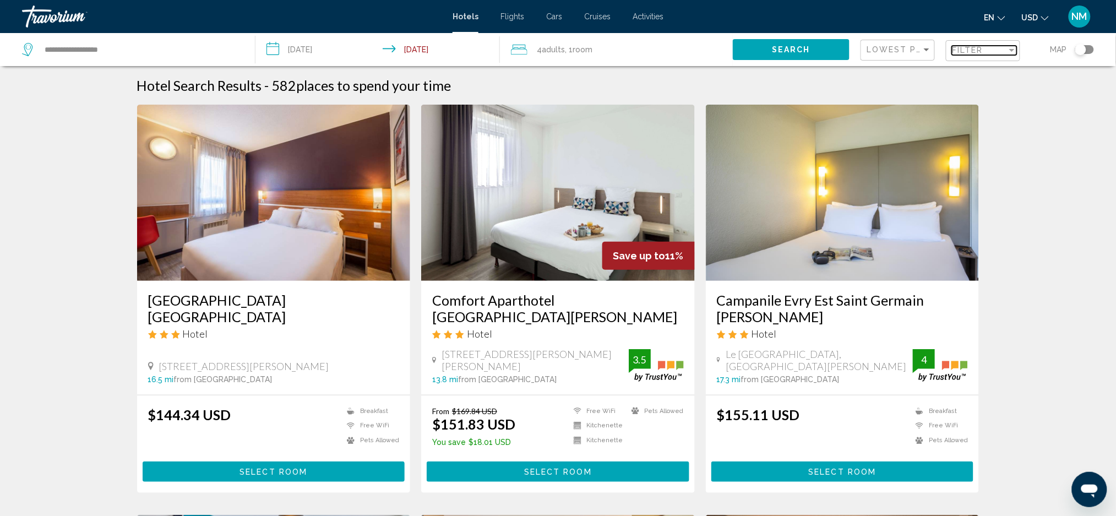
click at [1012, 51] on div "Filter" at bounding box center [1012, 50] width 6 height 3
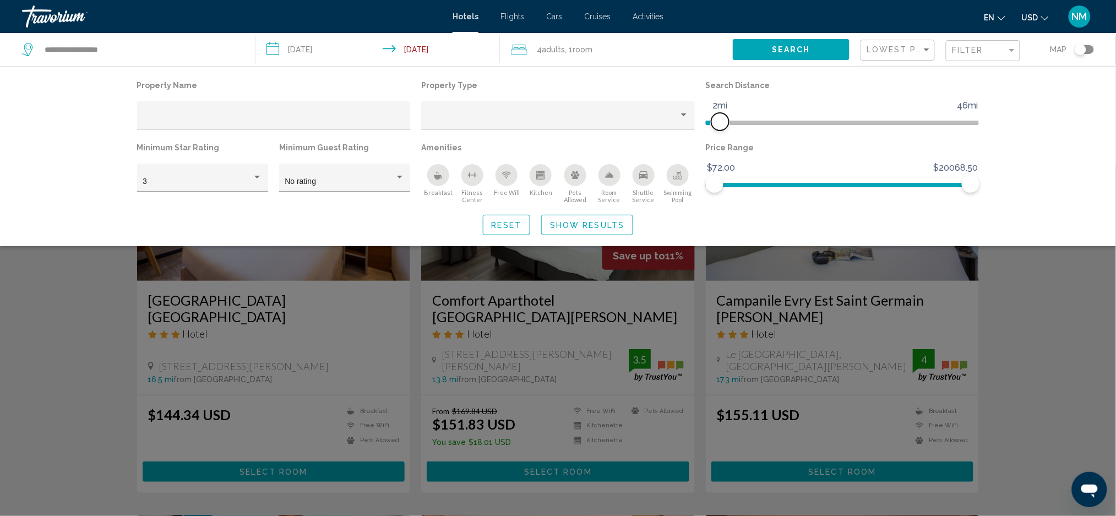
click at [720, 123] on span "Hotel Filters" at bounding box center [713, 123] width 14 height 4
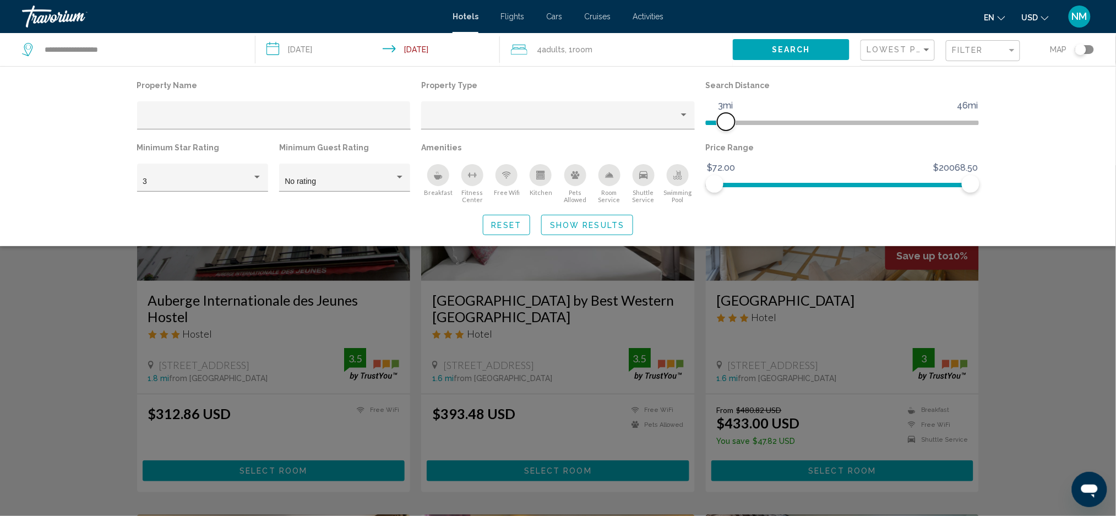
drag, startPoint x: 720, startPoint y: 118, endPoint x: 728, endPoint y: 121, distance: 9.1
click at [728, 121] on span "Hotel Filters" at bounding box center [726, 122] width 18 height 18
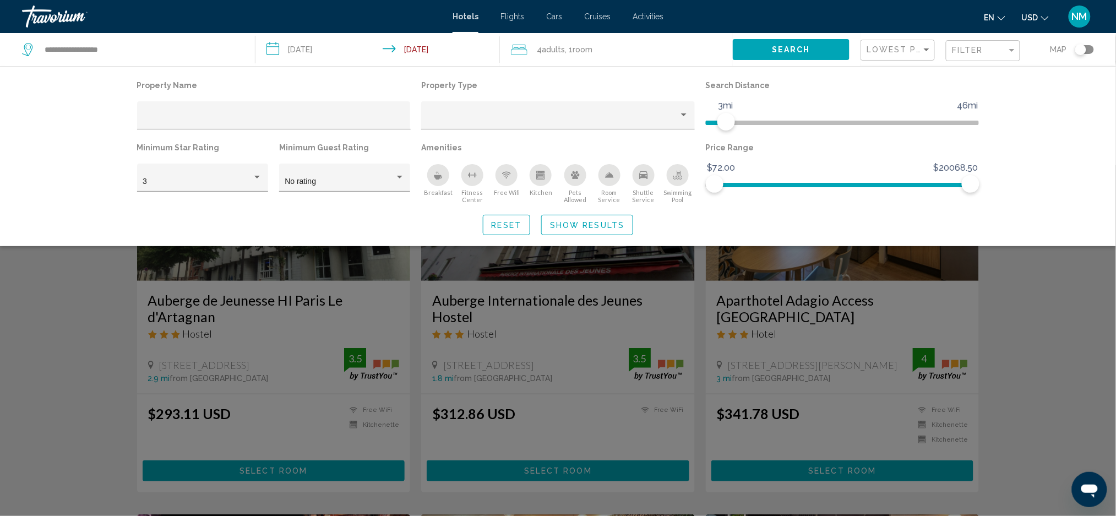
click at [438, 178] on icon "Breakfast" at bounding box center [438, 177] width 8 height 4
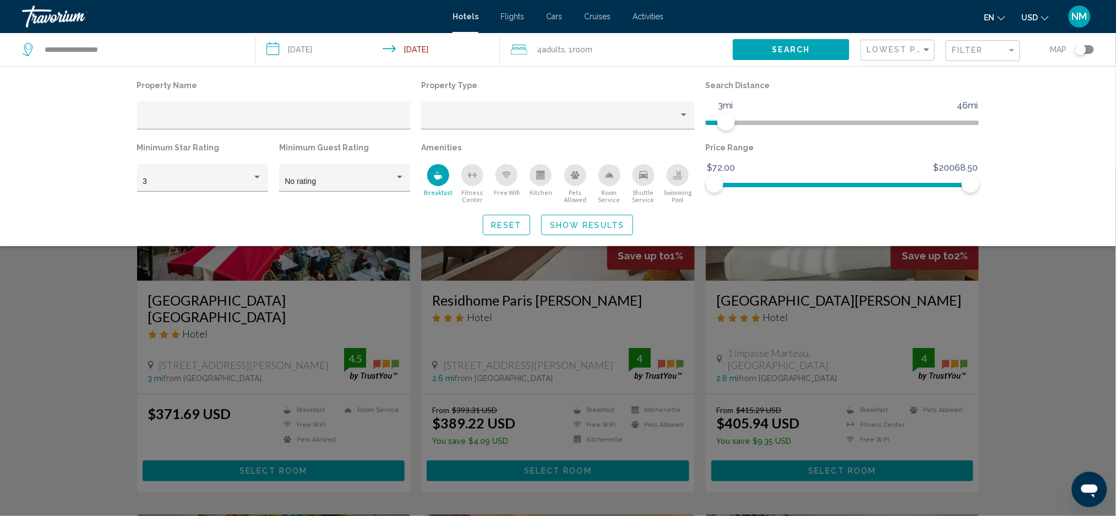
click at [1043, 17] on icon "Change currency" at bounding box center [1045, 18] width 8 height 4
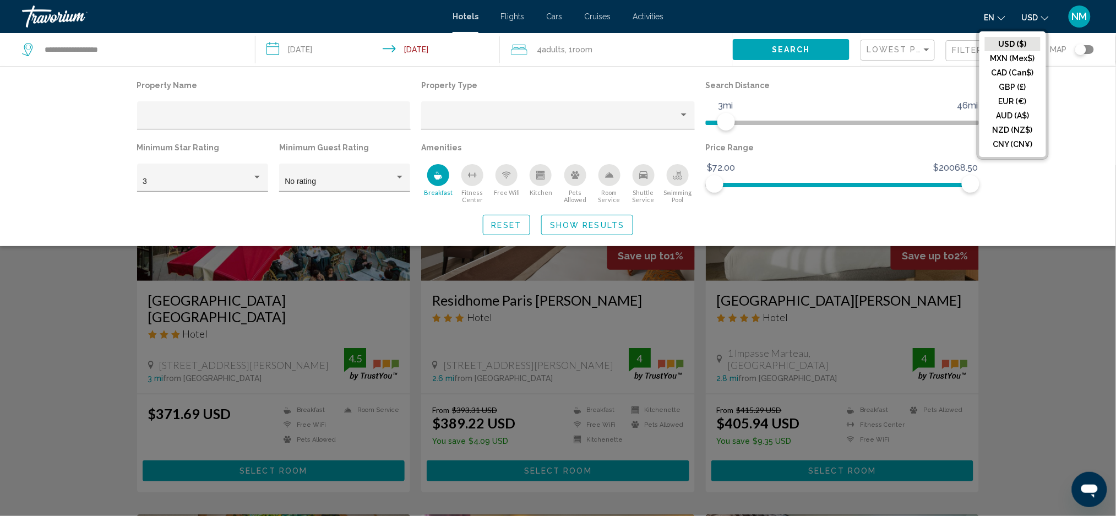
click at [1000, 288] on div "Search widget" at bounding box center [558, 340] width 1116 height 351
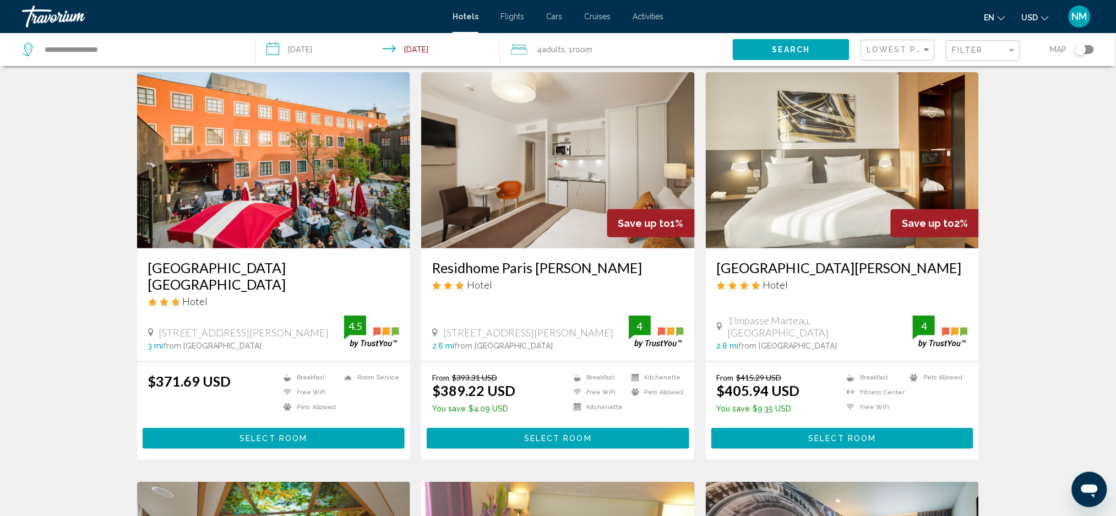
scroll to position [21, 0]
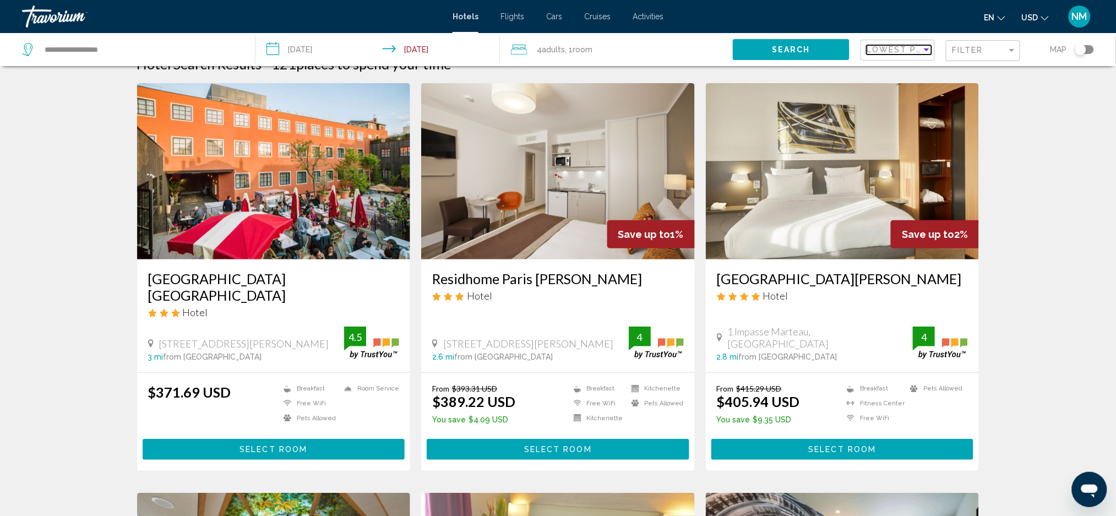
click at [925, 52] on div "Sort by" at bounding box center [927, 49] width 10 height 9
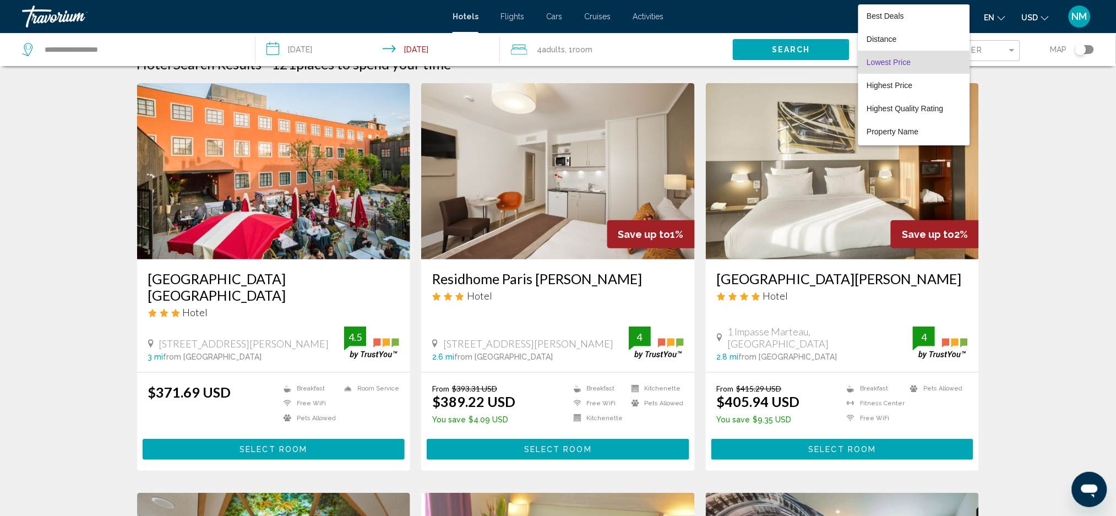
scroll to position [12, 0]
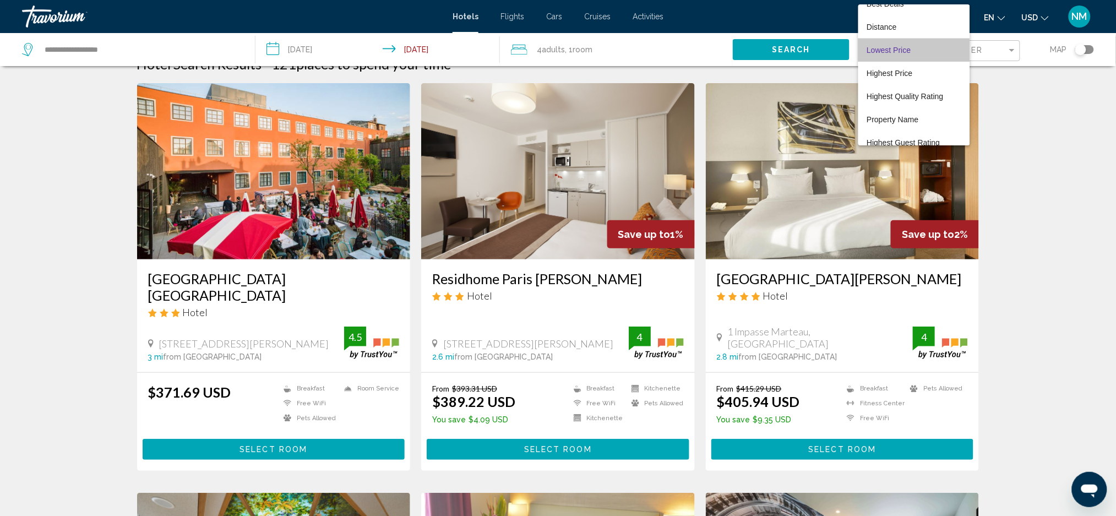
click at [918, 49] on span "Lowest Price" at bounding box center [914, 50] width 94 height 23
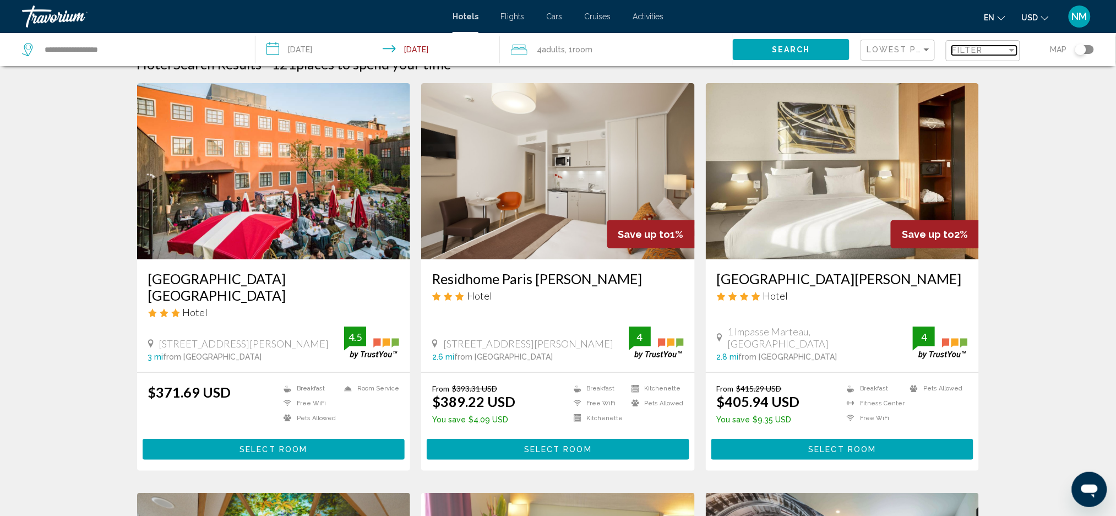
click at [1005, 52] on div "Filter" at bounding box center [979, 50] width 55 height 9
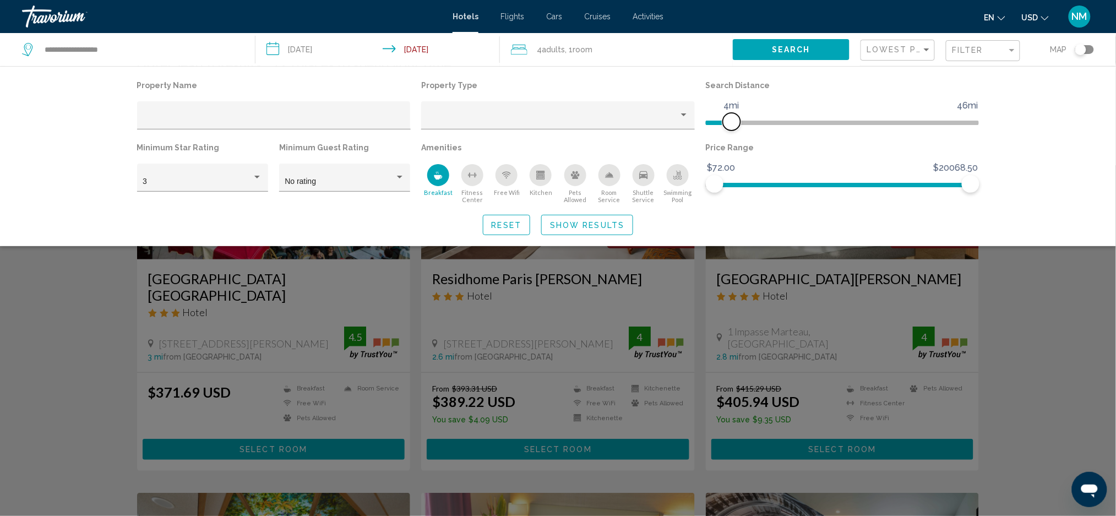
drag, startPoint x: 723, startPoint y: 121, endPoint x: 732, endPoint y: 122, distance: 8.9
click at [732, 122] on span "Hotel Filters" at bounding box center [732, 122] width 18 height 18
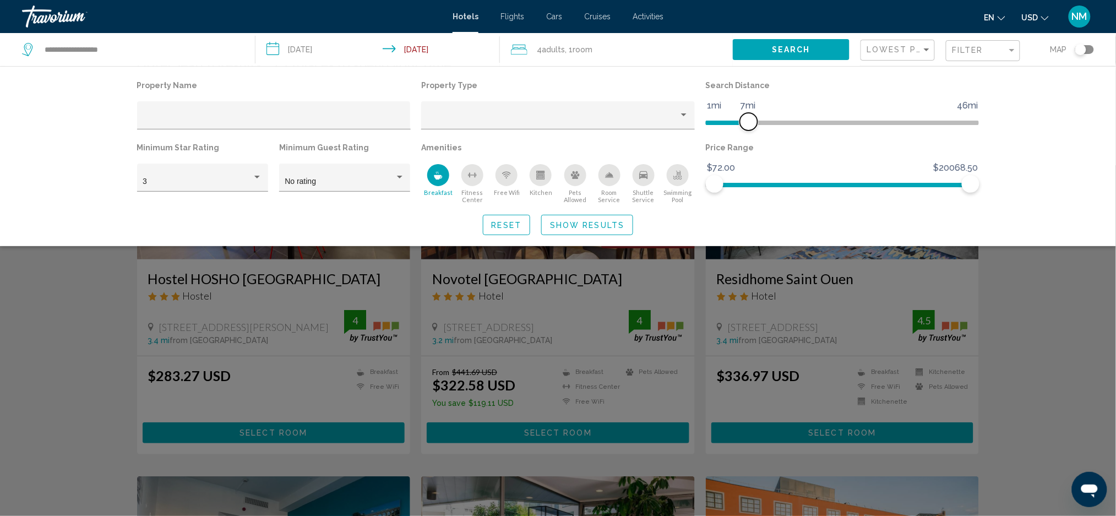
drag, startPoint x: 732, startPoint y: 122, endPoint x: 748, endPoint y: 124, distance: 15.7
click at [748, 124] on span "Hotel Filters" at bounding box center [749, 122] width 18 height 18
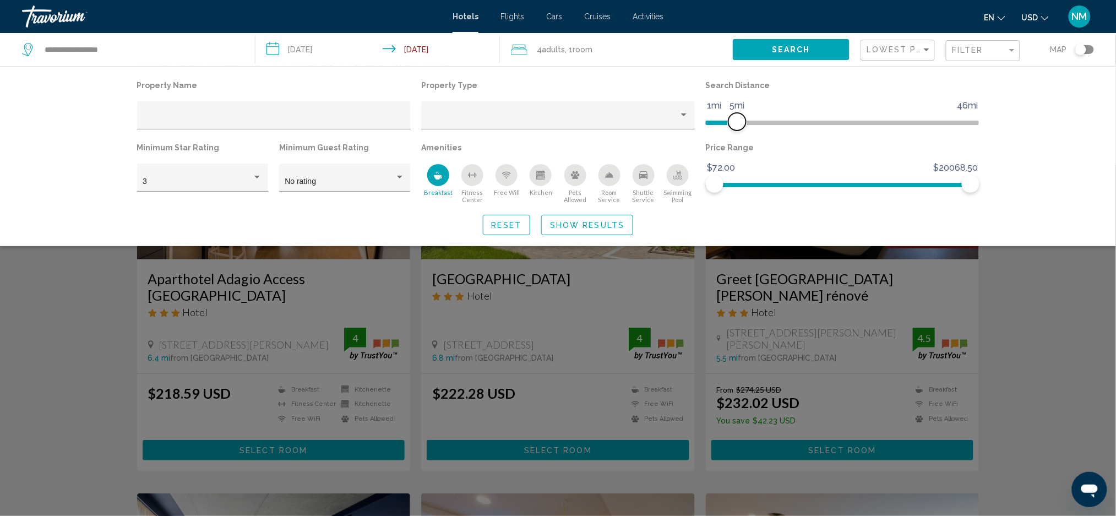
drag, startPoint x: 748, startPoint y: 124, endPoint x: 734, endPoint y: 123, distance: 13.3
click at [734, 123] on span "Hotel Filters" at bounding box center [737, 122] width 18 height 18
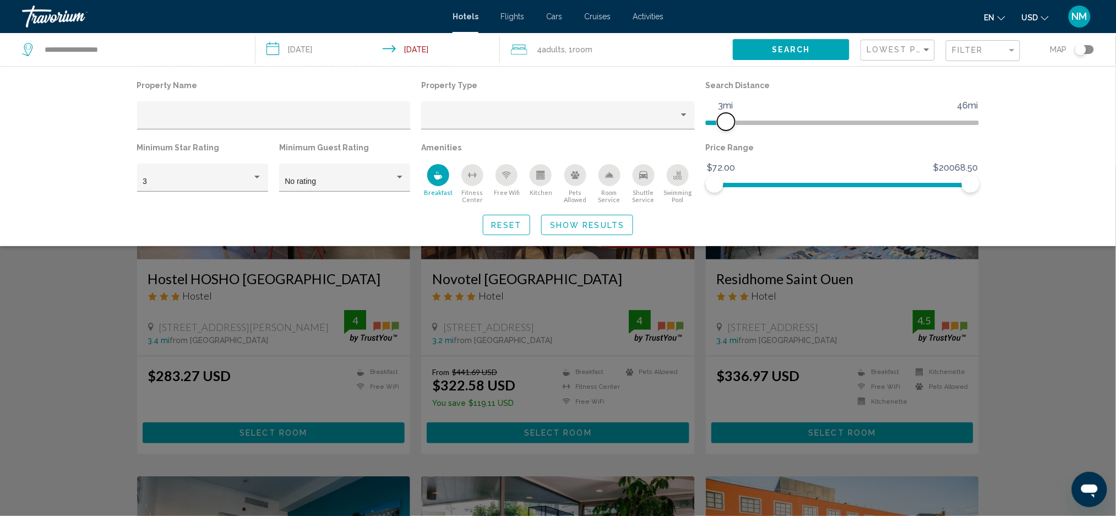
drag, startPoint x: 734, startPoint y: 123, endPoint x: 728, endPoint y: 123, distance: 6.1
click at [728, 123] on span "Hotel Filters" at bounding box center [726, 122] width 18 height 18
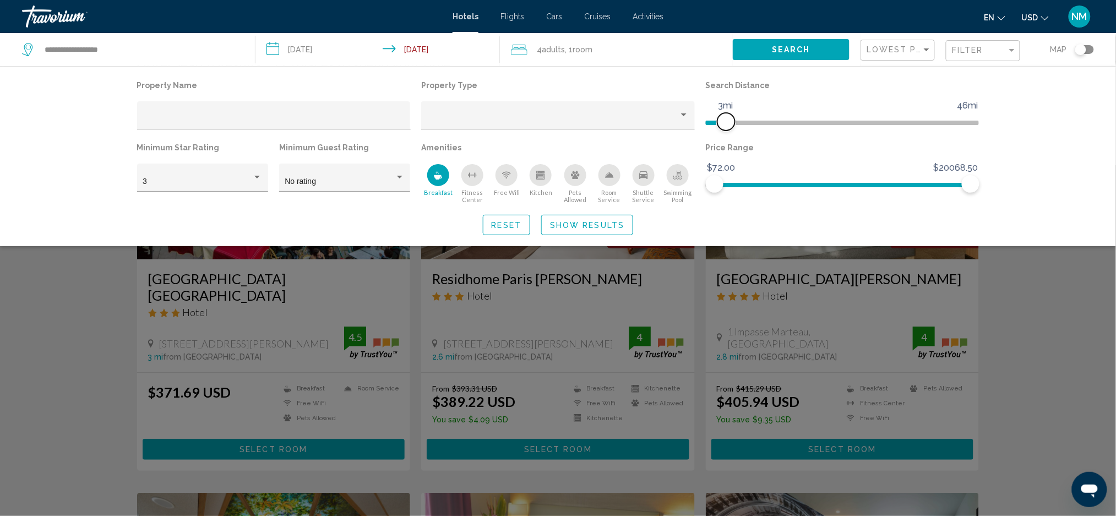
click at [728, 123] on span "Hotel Filters" at bounding box center [726, 122] width 18 height 18
click at [442, 171] on icon "Breakfast" at bounding box center [438, 175] width 9 height 9
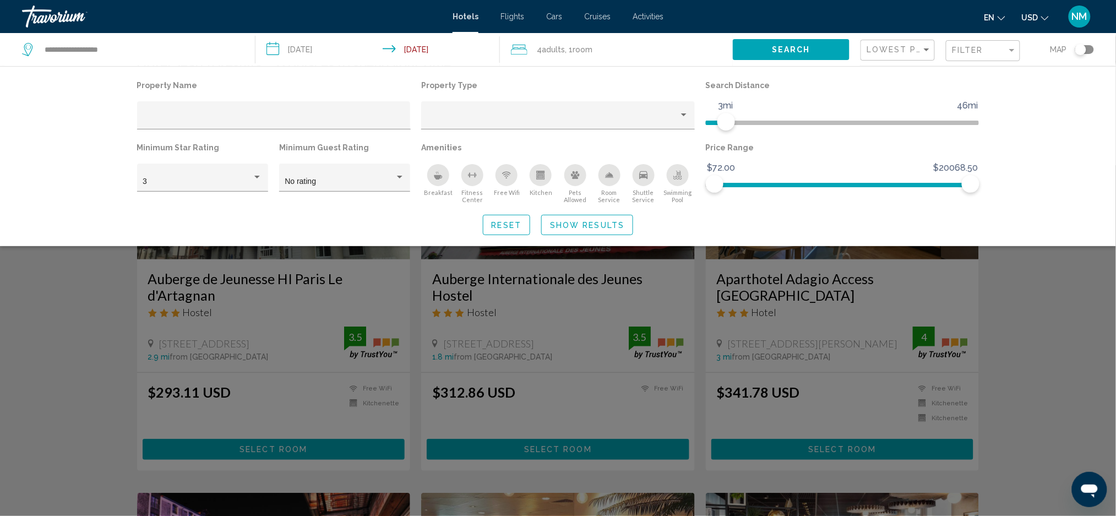
click at [437, 173] on icon "Breakfast" at bounding box center [437, 172] width 2 height 3
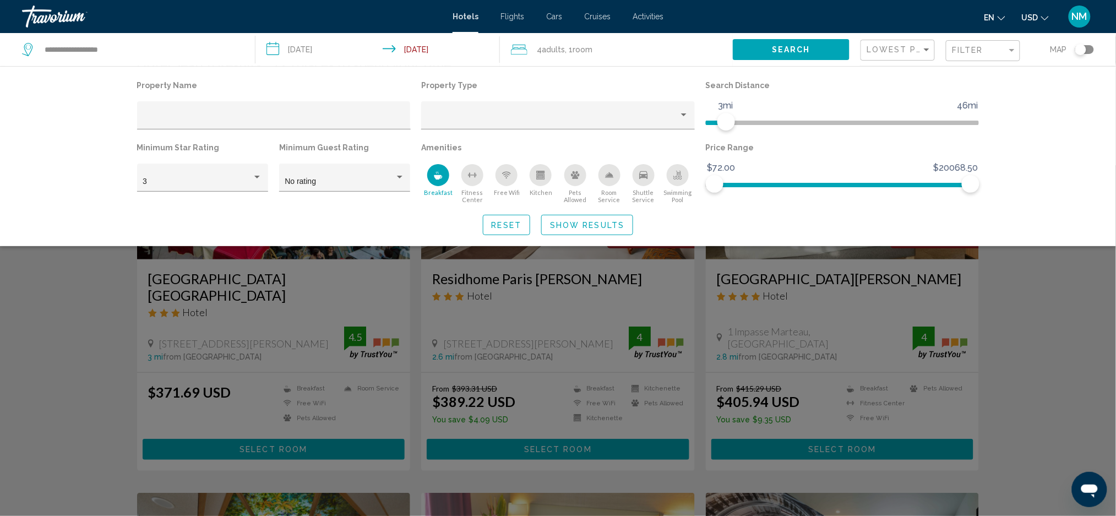
click at [443, 179] on div "Breakfast" at bounding box center [438, 175] width 22 height 22
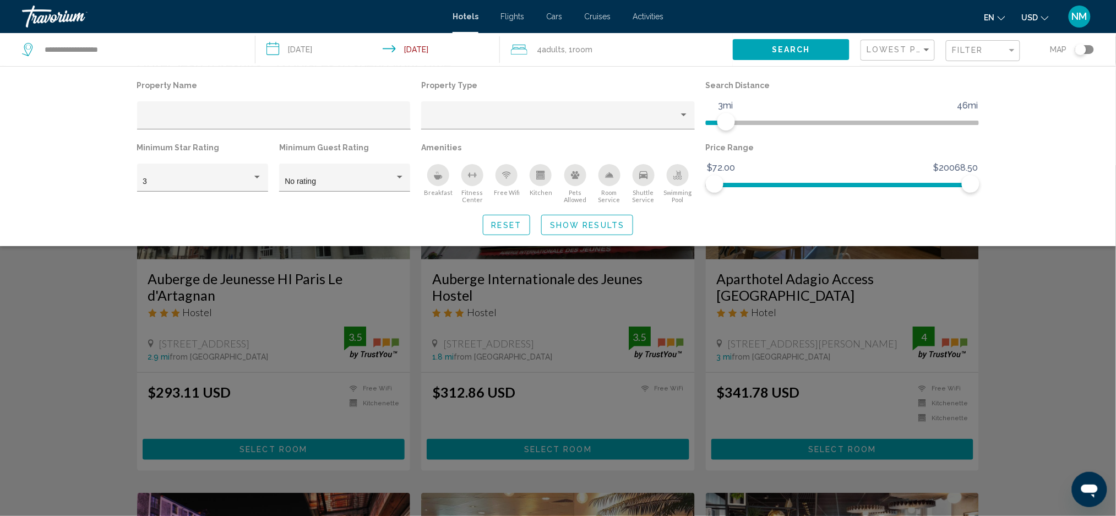
click at [443, 179] on div "Breakfast" at bounding box center [438, 175] width 22 height 22
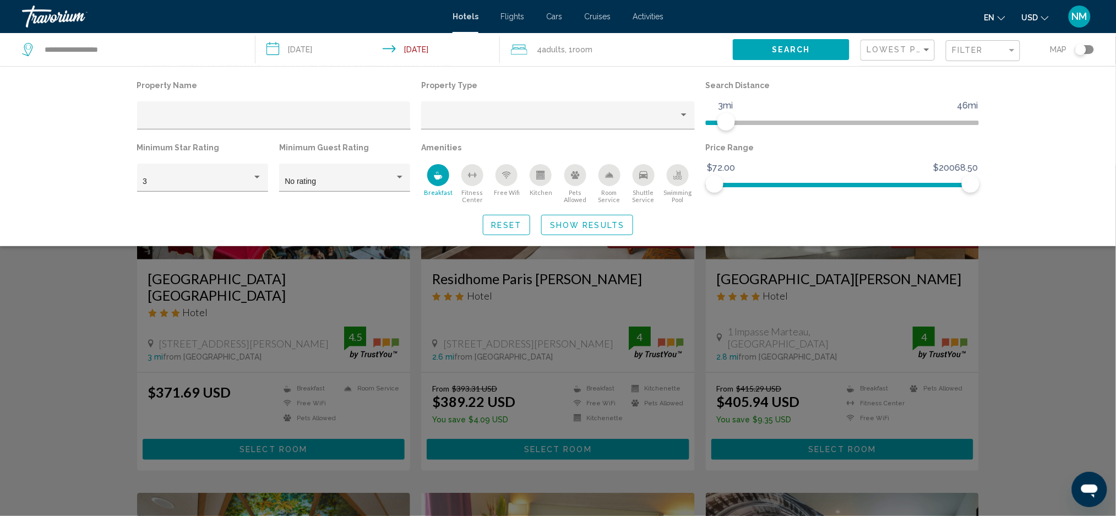
click at [439, 177] on icon "Breakfast" at bounding box center [438, 177] width 8 height 4
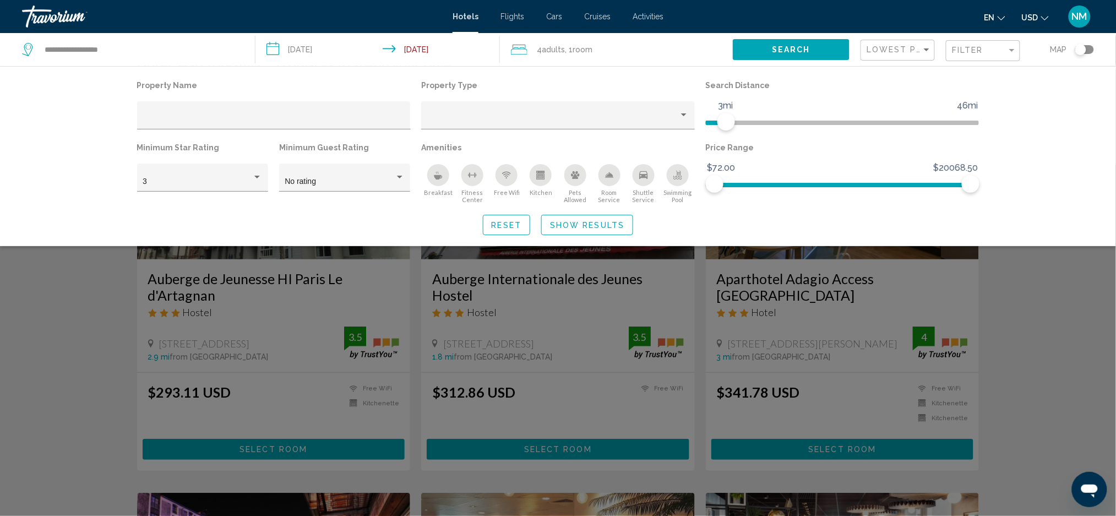
click at [439, 177] on icon "Breakfast" at bounding box center [438, 177] width 8 height 4
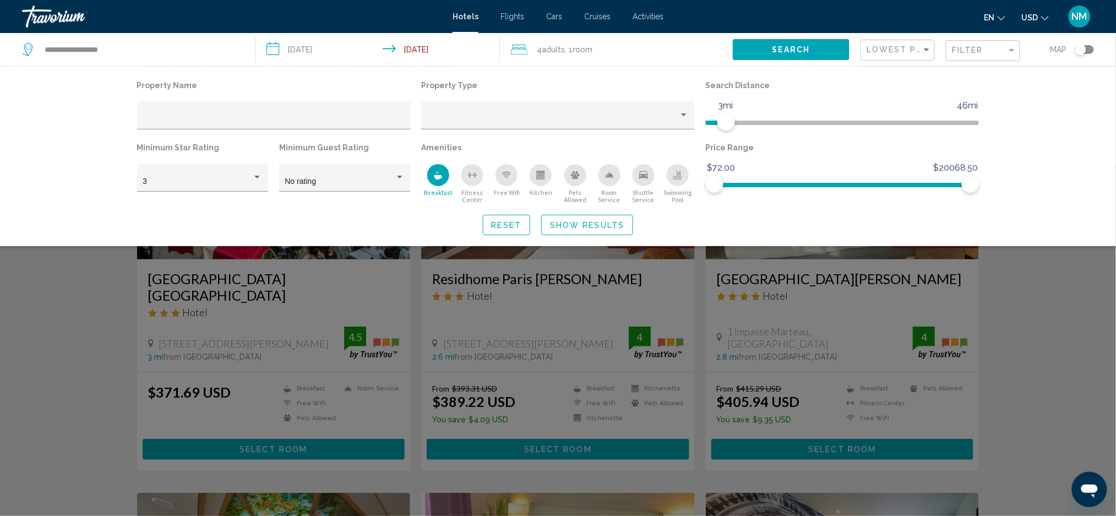
click at [439, 177] on icon "Breakfast" at bounding box center [438, 177] width 8 height 4
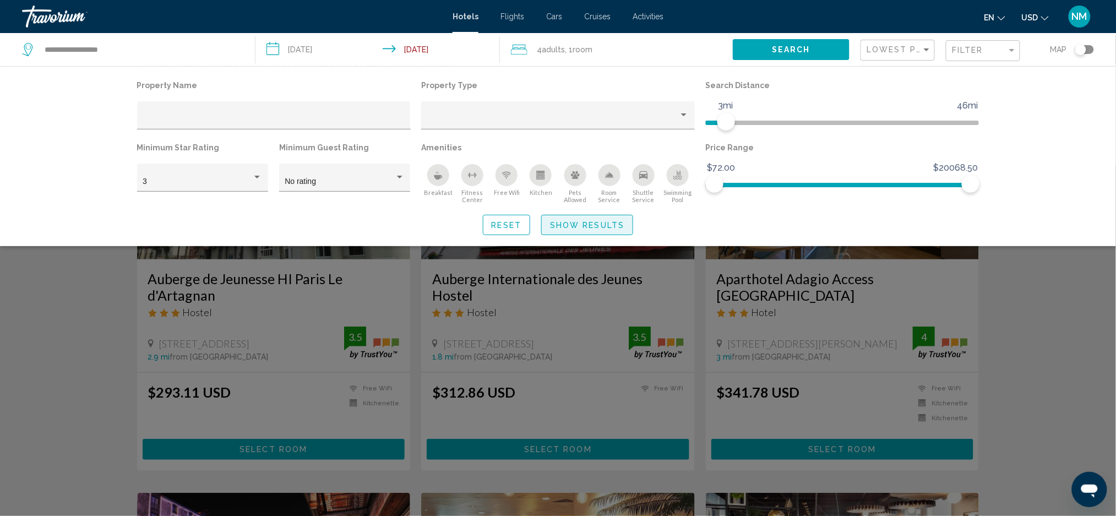
click at [555, 221] on span "Show Results" at bounding box center [587, 225] width 74 height 9
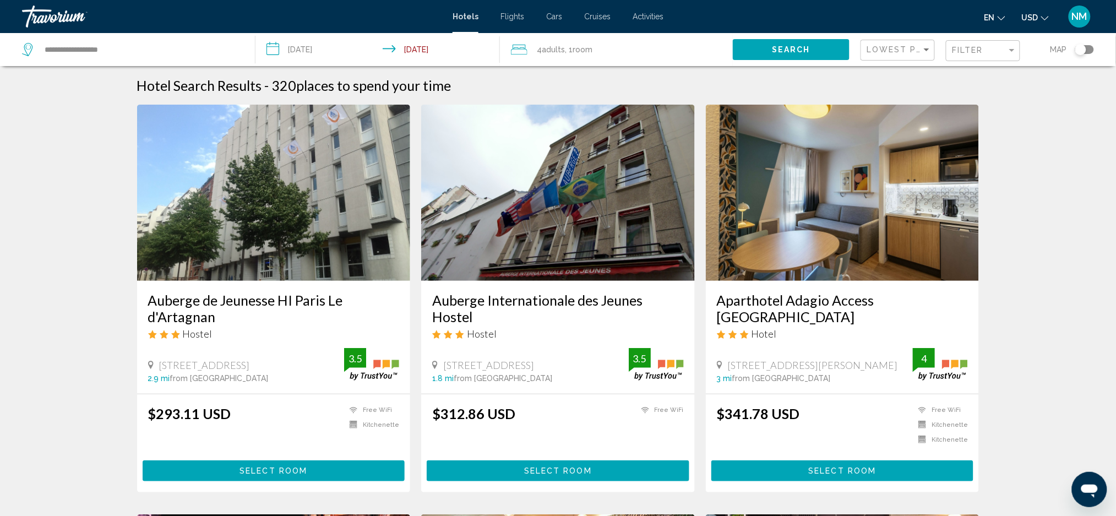
click at [773, 301] on h3 "Aparthotel Adagio Access Paris La Villette" at bounding box center [843, 308] width 252 height 33
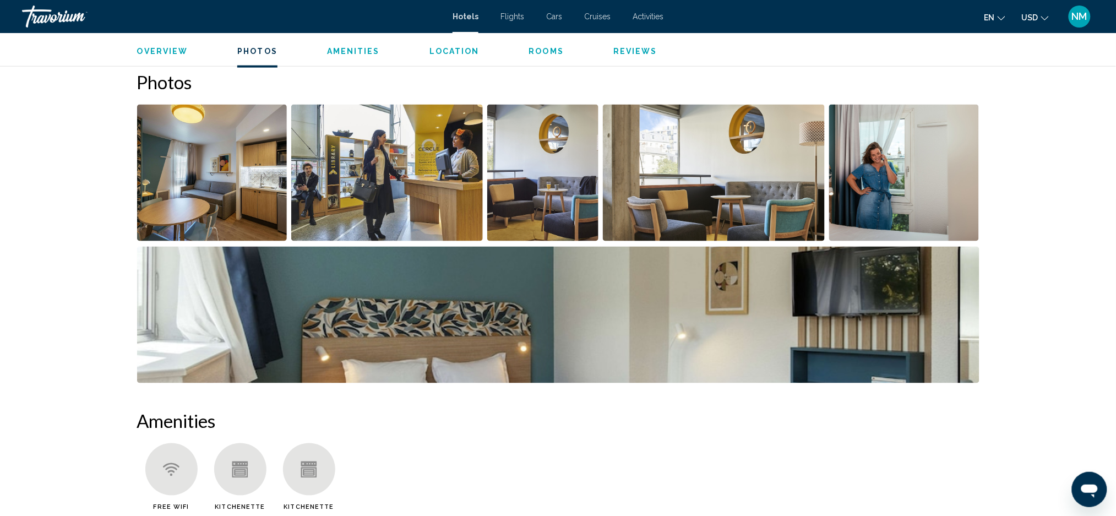
scroll to position [507, 0]
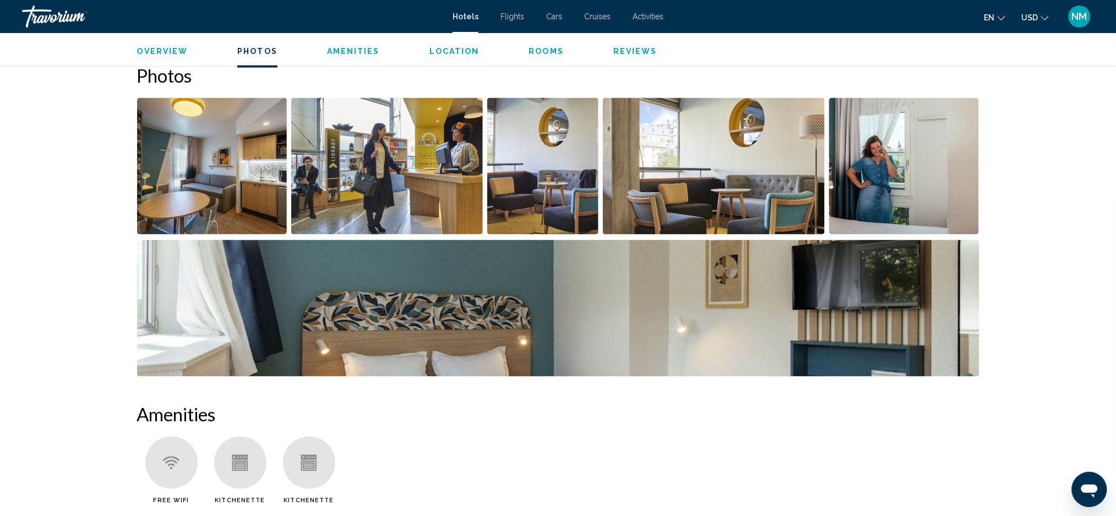
click at [171, 175] on img "Open full-screen image slider" at bounding box center [212, 166] width 150 height 137
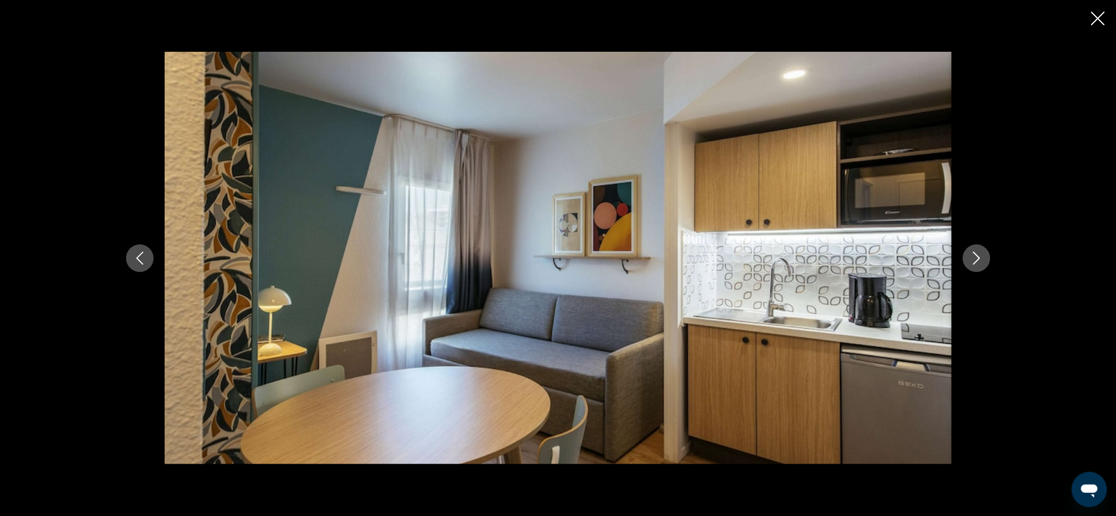
click at [974, 264] on button "Next image" at bounding box center [977, 258] width 28 height 28
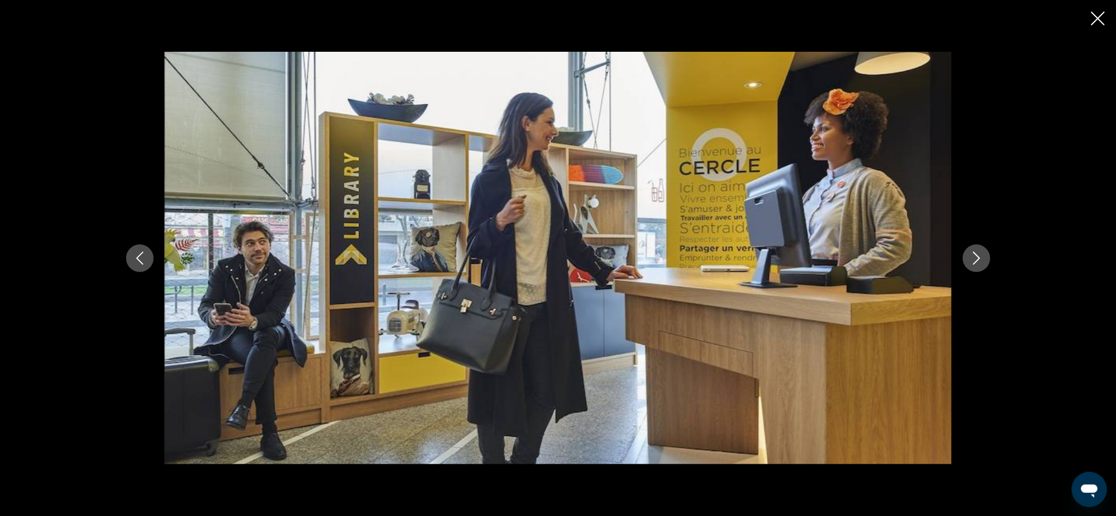
click at [974, 264] on button "Next image" at bounding box center [977, 258] width 28 height 28
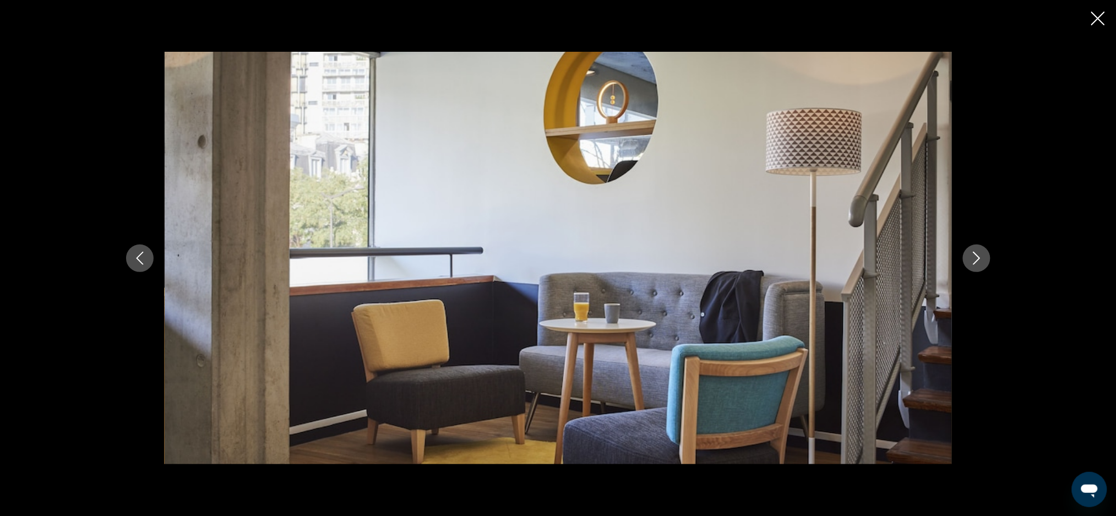
click at [974, 264] on button "Next image" at bounding box center [977, 258] width 28 height 28
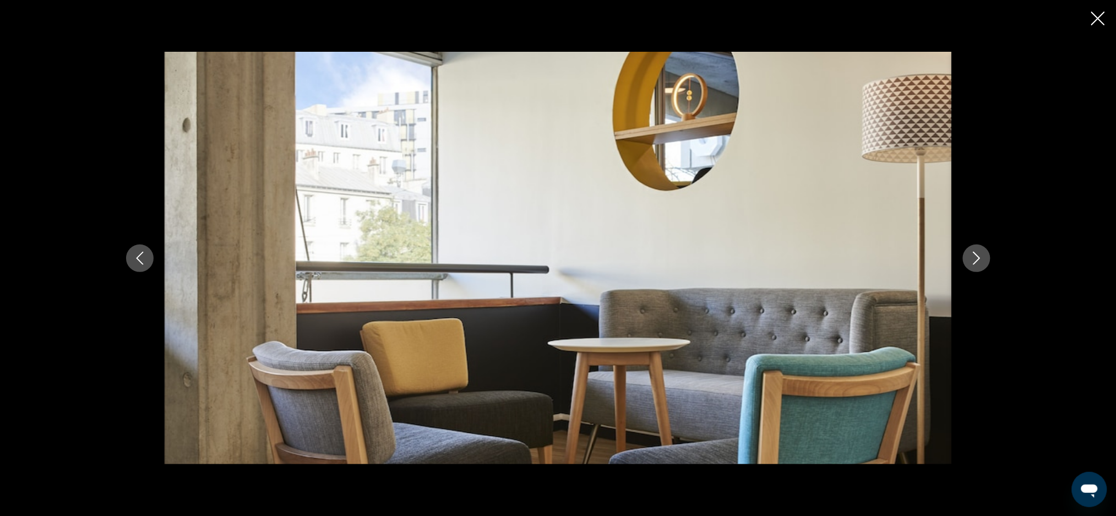
click at [974, 264] on button "Next image" at bounding box center [977, 258] width 28 height 28
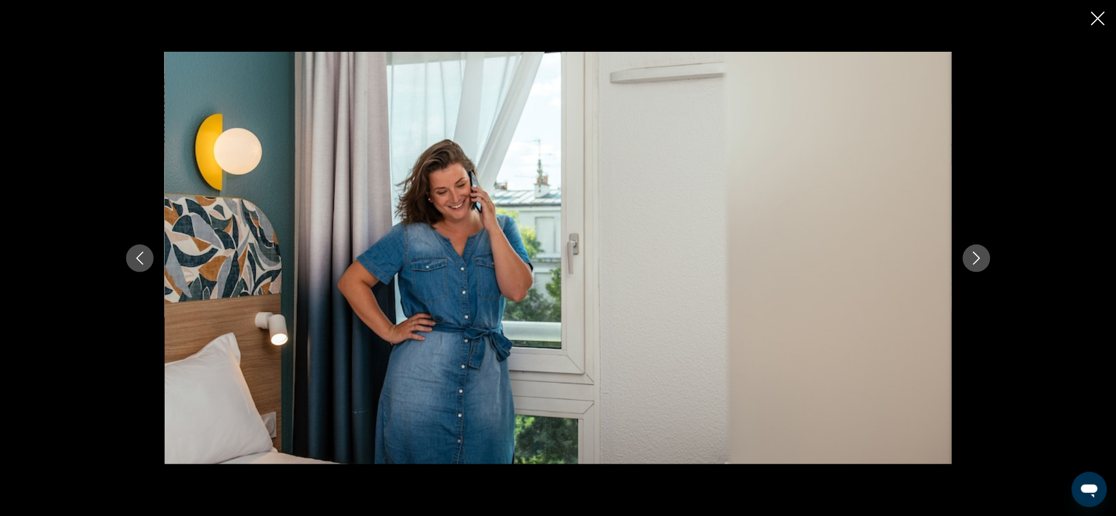
click at [974, 264] on button "Next image" at bounding box center [977, 258] width 28 height 28
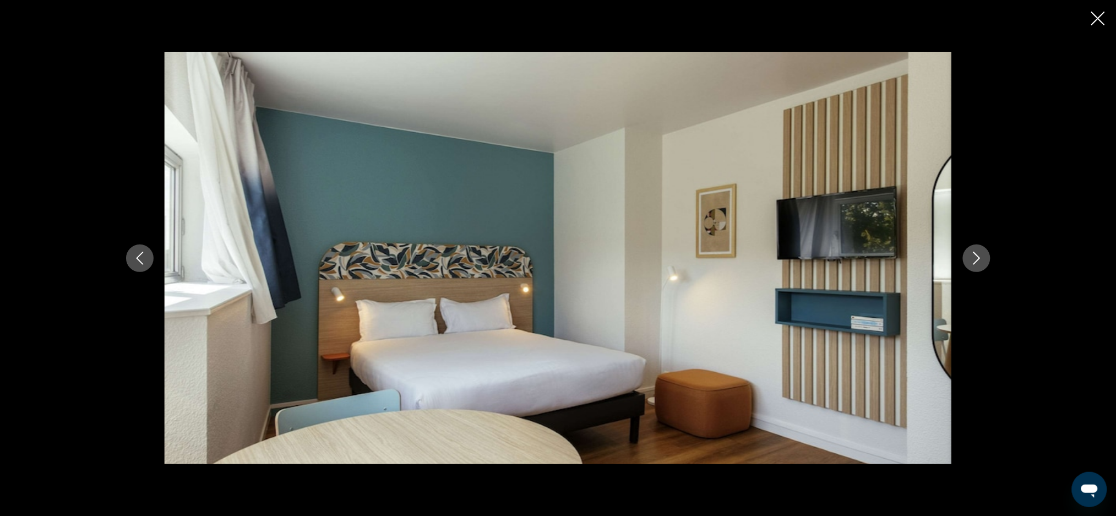
click at [974, 264] on button "Next image" at bounding box center [977, 258] width 28 height 28
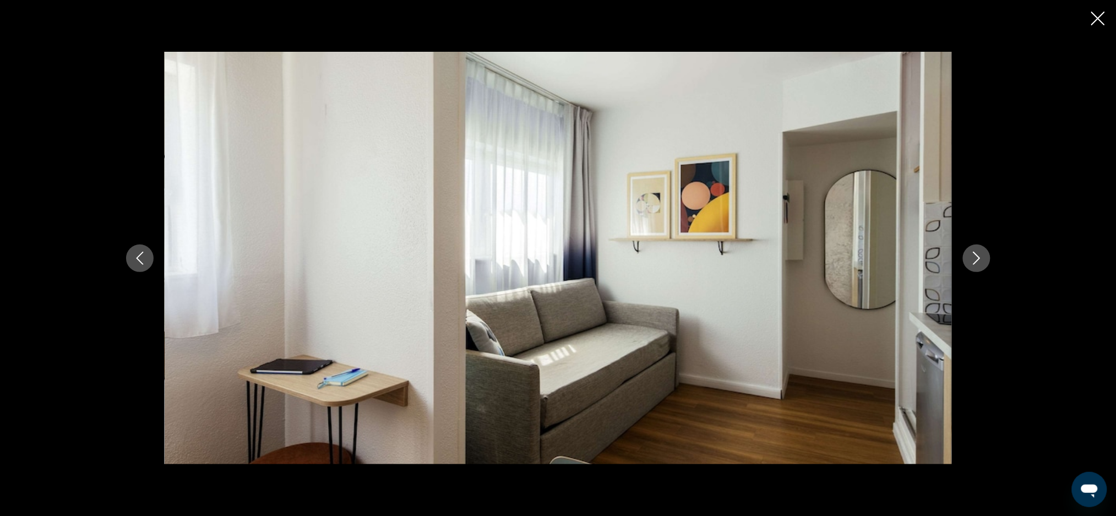
click at [974, 264] on button "Next image" at bounding box center [977, 258] width 28 height 28
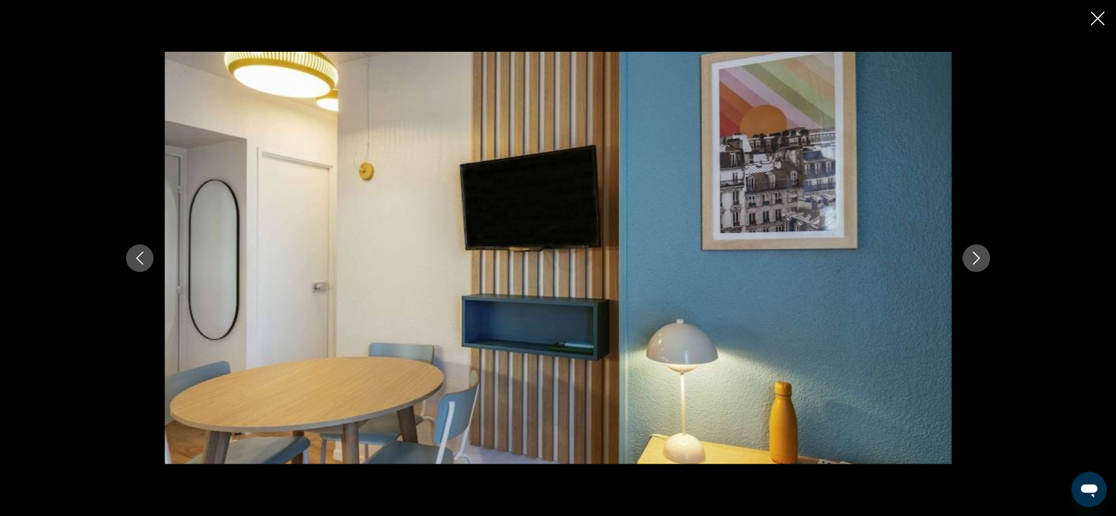
click at [974, 264] on button "Next image" at bounding box center [977, 258] width 28 height 28
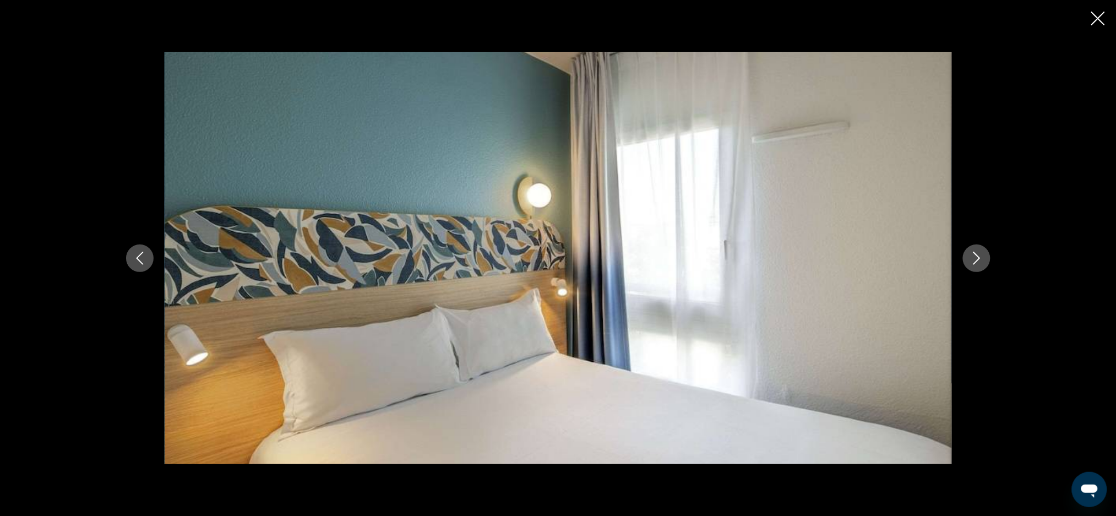
click at [974, 264] on icon "Next image" at bounding box center [976, 258] width 7 height 13
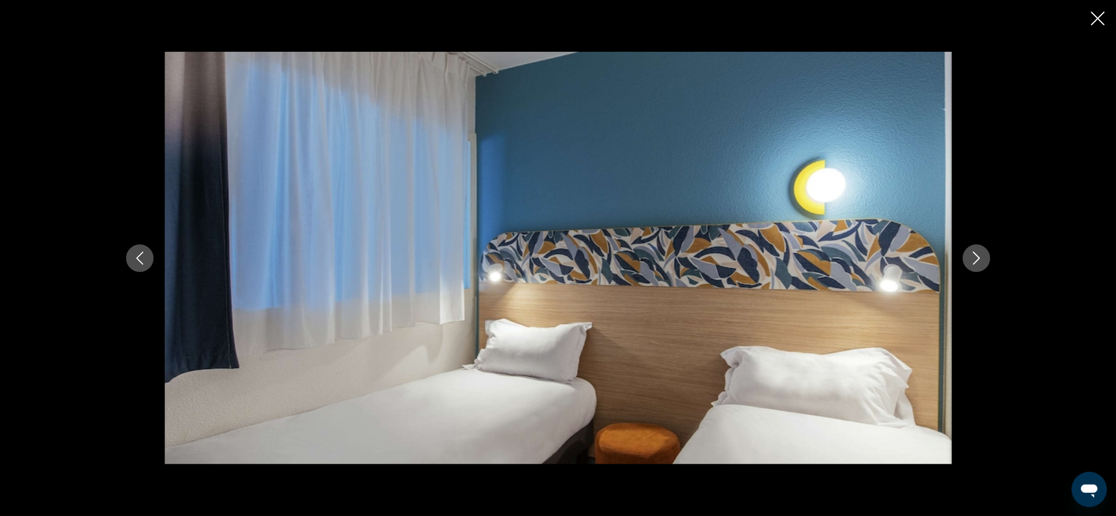
click at [974, 264] on icon "Next image" at bounding box center [976, 258] width 7 height 13
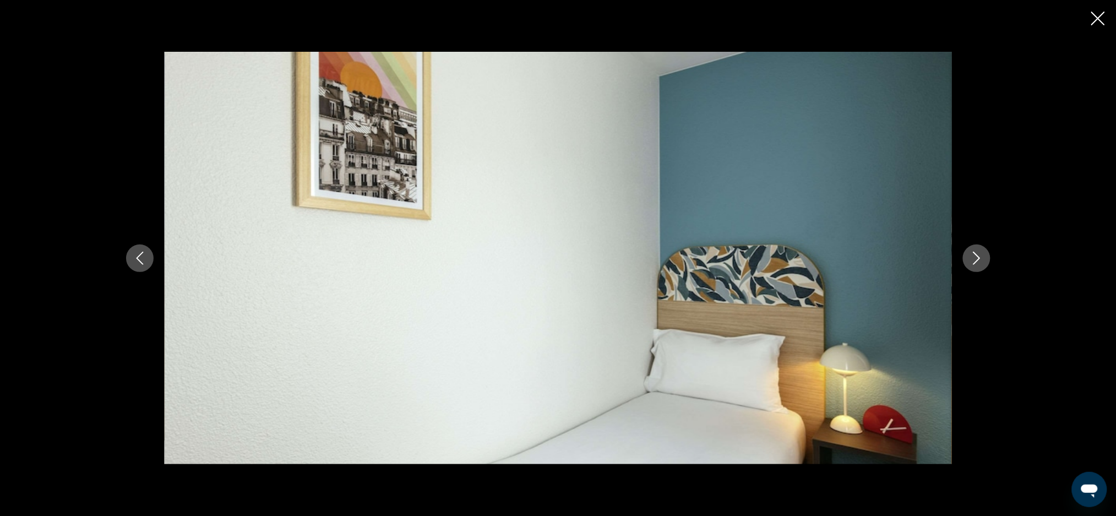
click at [974, 264] on icon "Next image" at bounding box center [976, 258] width 7 height 13
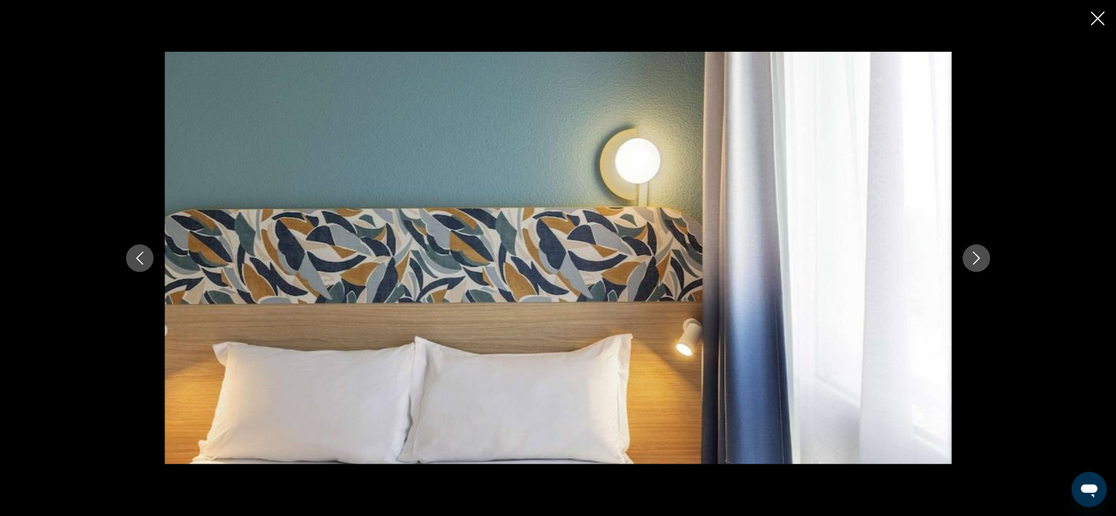
click at [1096, 12] on icon "Close slideshow" at bounding box center [1098, 19] width 14 height 14
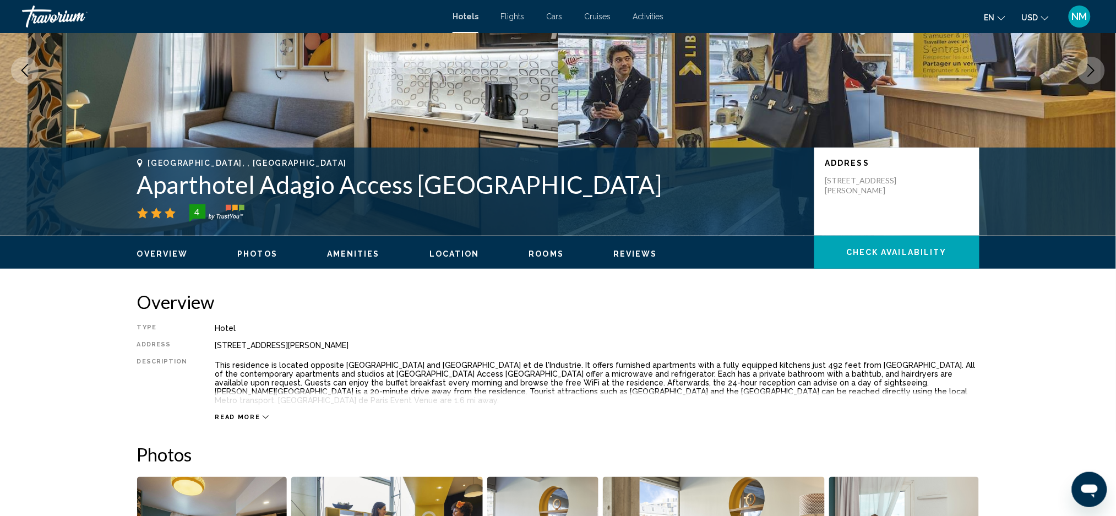
scroll to position [134, 0]
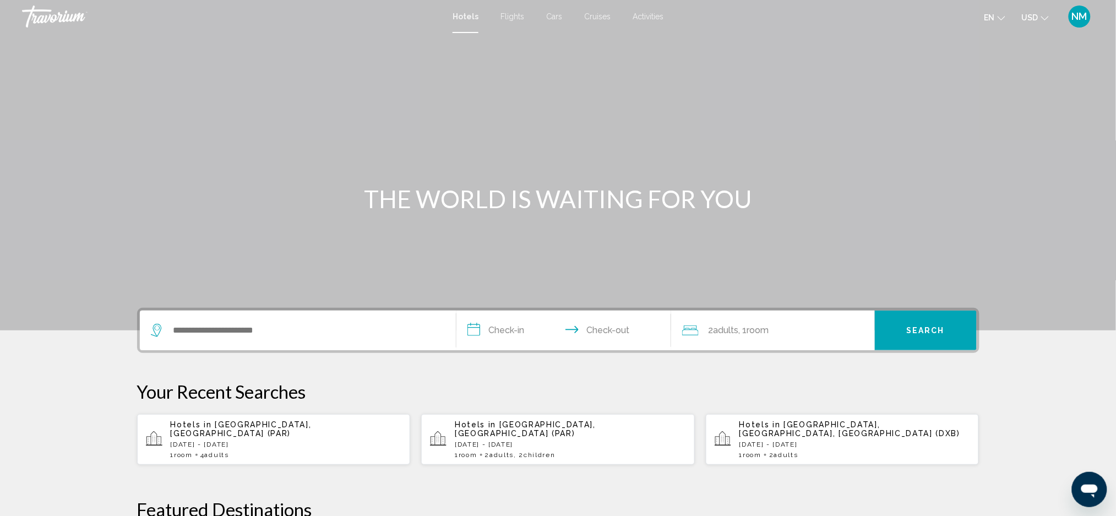
click at [181, 440] on p "[DATE] - [DATE]" at bounding box center [286, 444] width 231 height 8
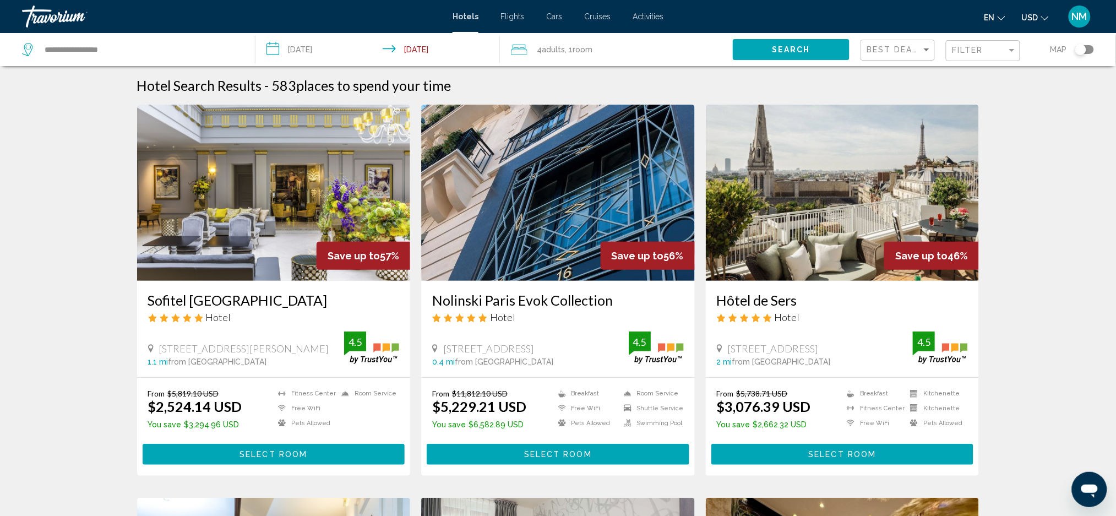
click at [568, 47] on span ", 1 Room rooms" at bounding box center [579, 49] width 28 height 15
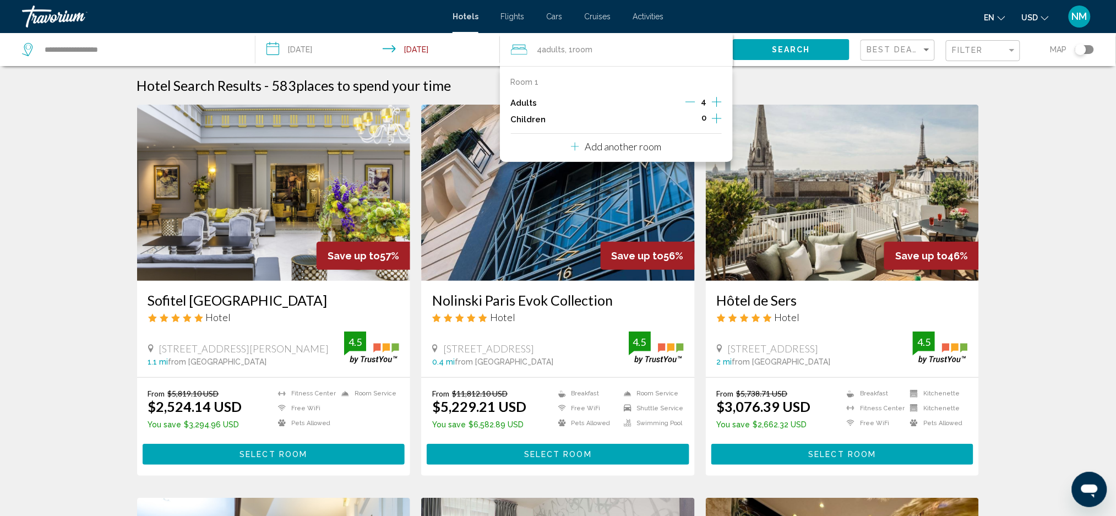
click at [716, 117] on icon "Increment children" at bounding box center [717, 118] width 10 height 13
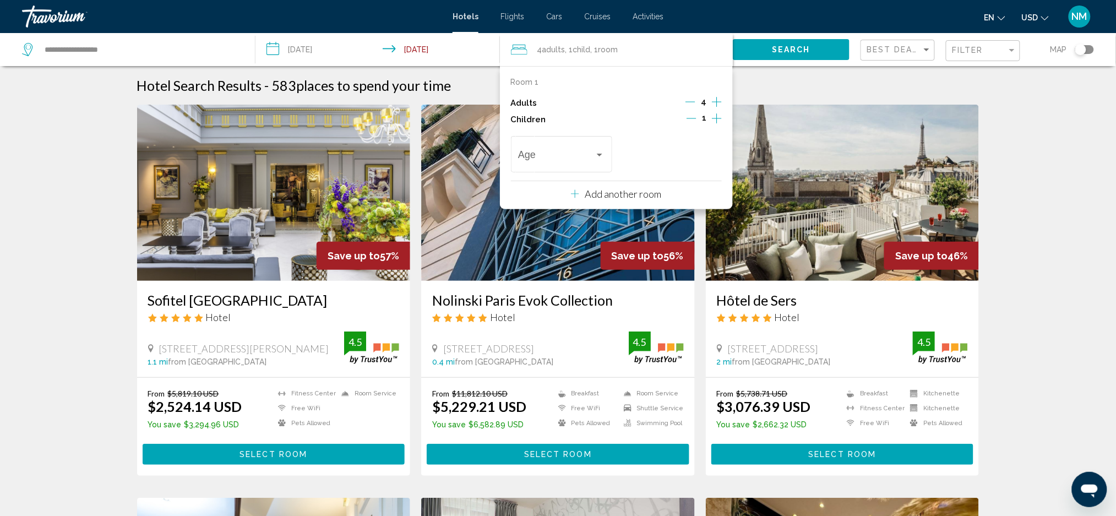
click at [716, 117] on icon "Increment children" at bounding box center [717, 118] width 10 height 13
click at [684, 103] on div "Adults 4" at bounding box center [616, 103] width 211 height 17
click at [690, 103] on icon "Decrement adults" at bounding box center [690, 102] width 10 height 10
click at [690, 103] on icon "Decrement adults" at bounding box center [691, 102] width 10 height 10
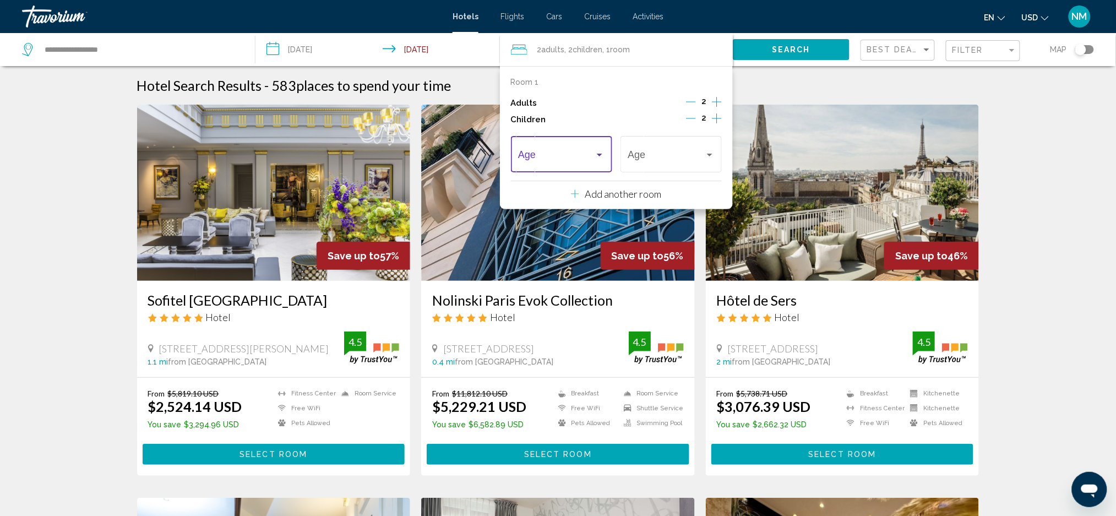
click at [602, 152] on div "Travelers: 2 adults, 2 children" at bounding box center [600, 154] width 10 height 9
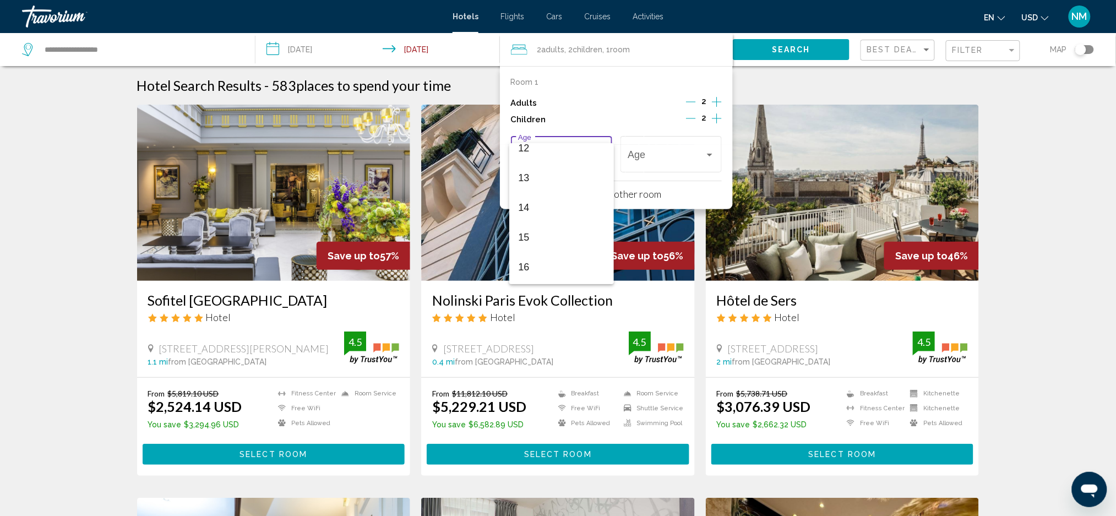
scroll to position [394, 0]
click at [526, 237] on span "16" at bounding box center [561, 240] width 86 height 30
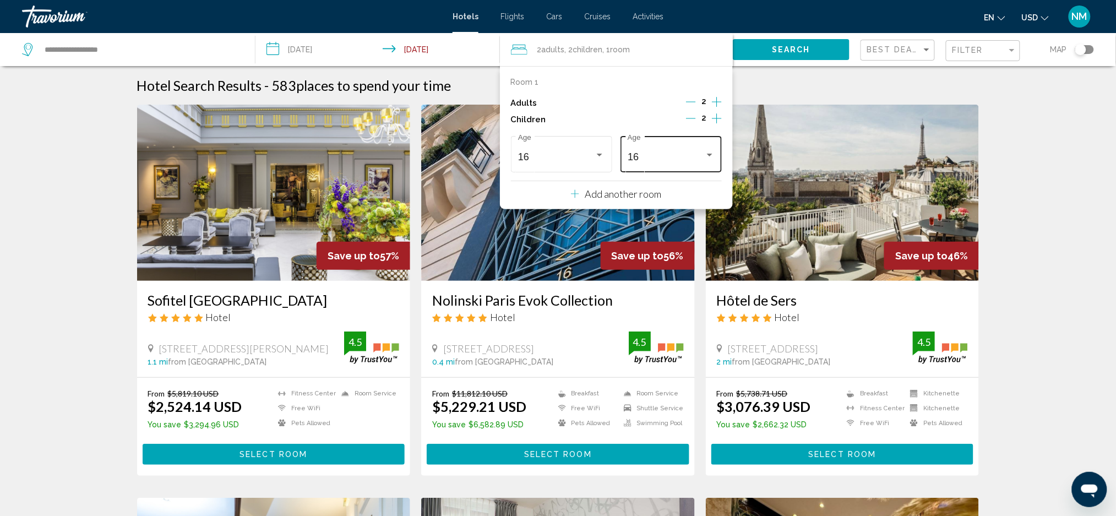
click at [715, 157] on div "16 Age" at bounding box center [670, 152] width 101 height 39
click at [656, 184] on span "17" at bounding box center [671, 188] width 86 height 30
click at [753, 53] on button "Search" at bounding box center [791, 49] width 117 height 20
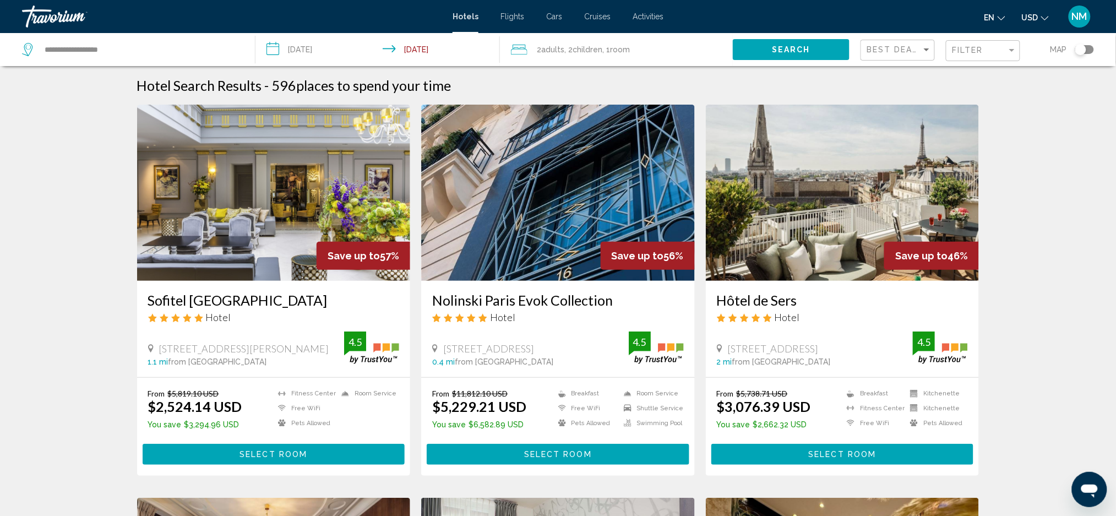
click at [1006, 57] on div "Filter" at bounding box center [984, 51] width 65 height 20
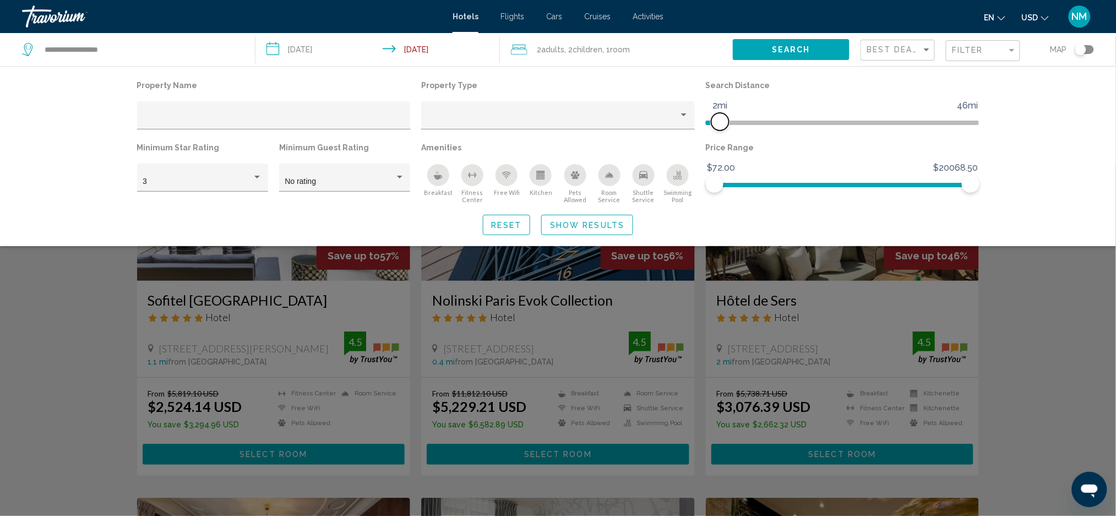
click at [719, 119] on span "Hotel Filters" at bounding box center [713, 121] width 14 height 18
click at [439, 180] on div "Breakfast" at bounding box center [438, 175] width 22 height 22
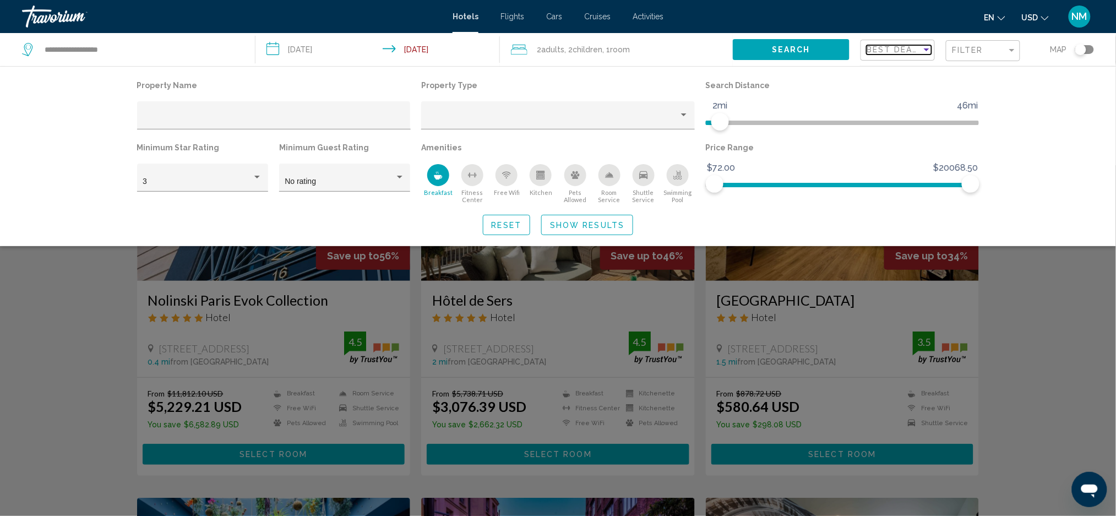
click at [928, 52] on div "Sort by" at bounding box center [927, 49] width 10 height 9
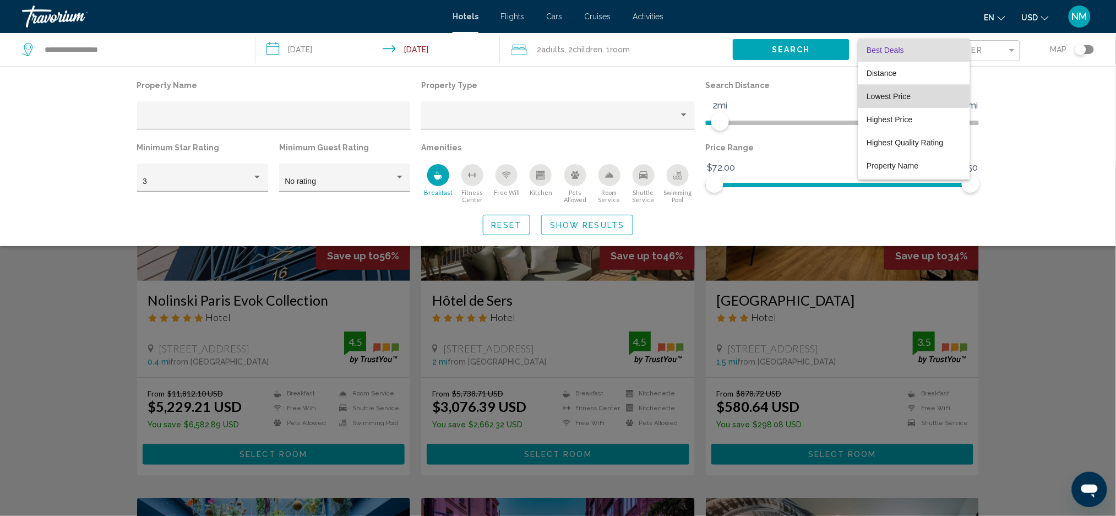
click at [895, 94] on span "Lowest Price" at bounding box center [889, 96] width 44 height 9
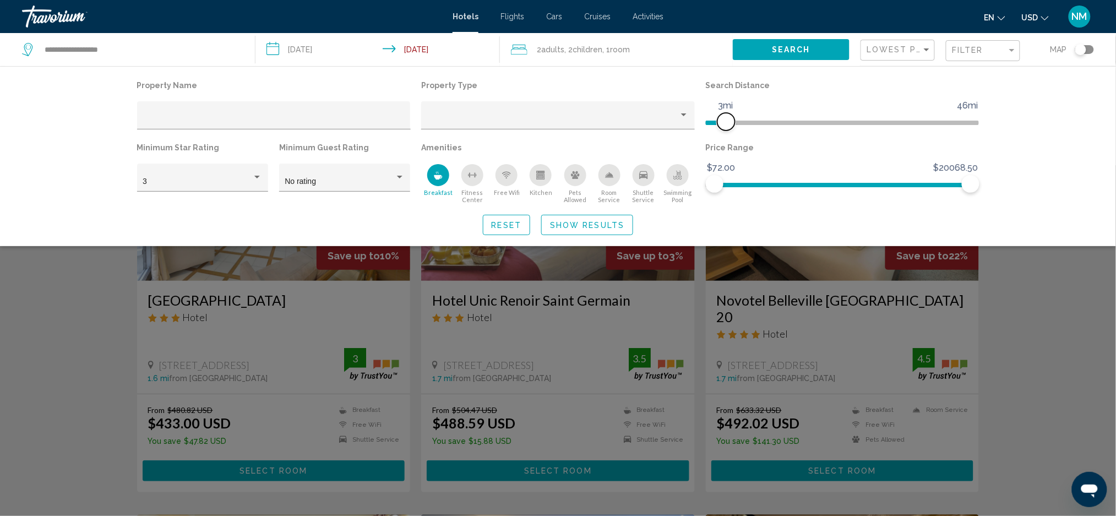
click at [726, 122] on span "Hotel Filters" at bounding box center [726, 122] width 18 height 18
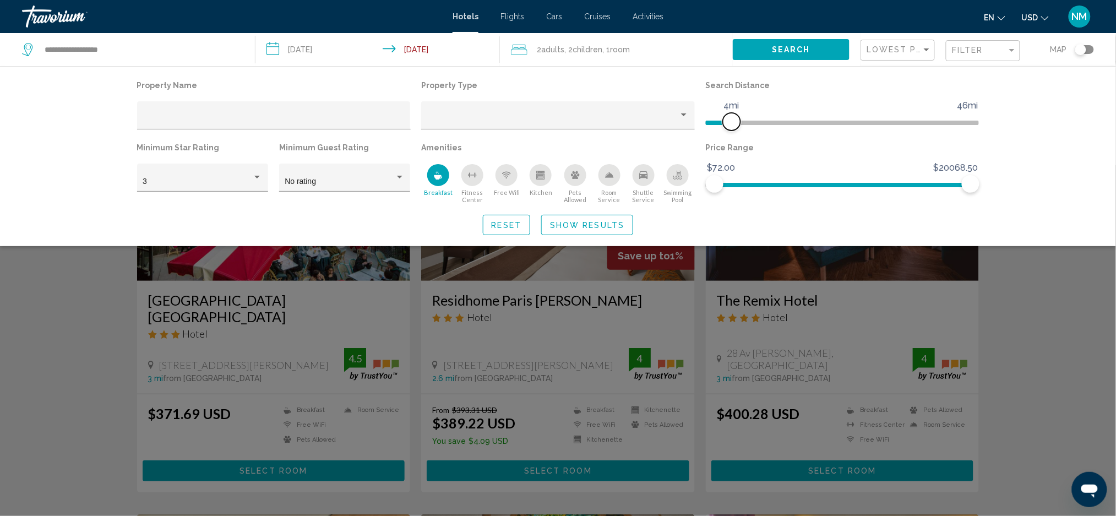
drag, startPoint x: 727, startPoint y: 116, endPoint x: 732, endPoint y: 118, distance: 5.7
click at [732, 118] on span "Hotel Filters" at bounding box center [732, 122] width 18 height 18
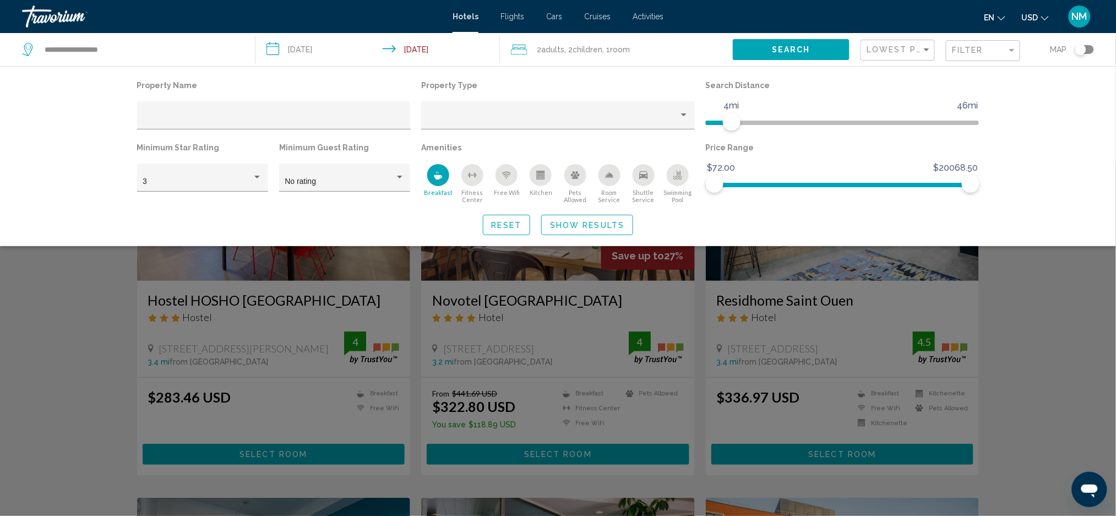
click at [437, 181] on div "Breakfast" at bounding box center [438, 175] width 22 height 22
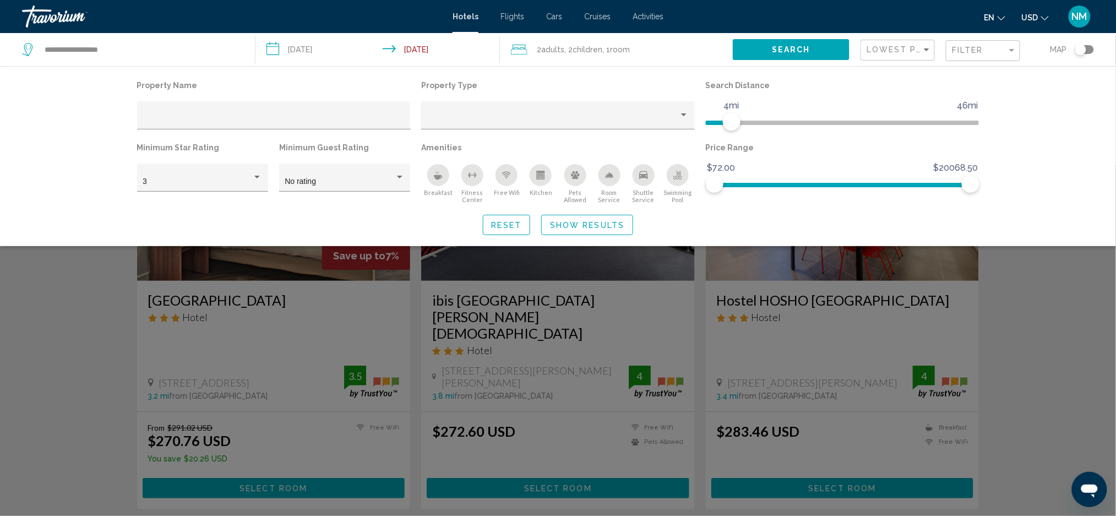
click at [438, 174] on icon "Breakfast" at bounding box center [438, 175] width 9 height 9
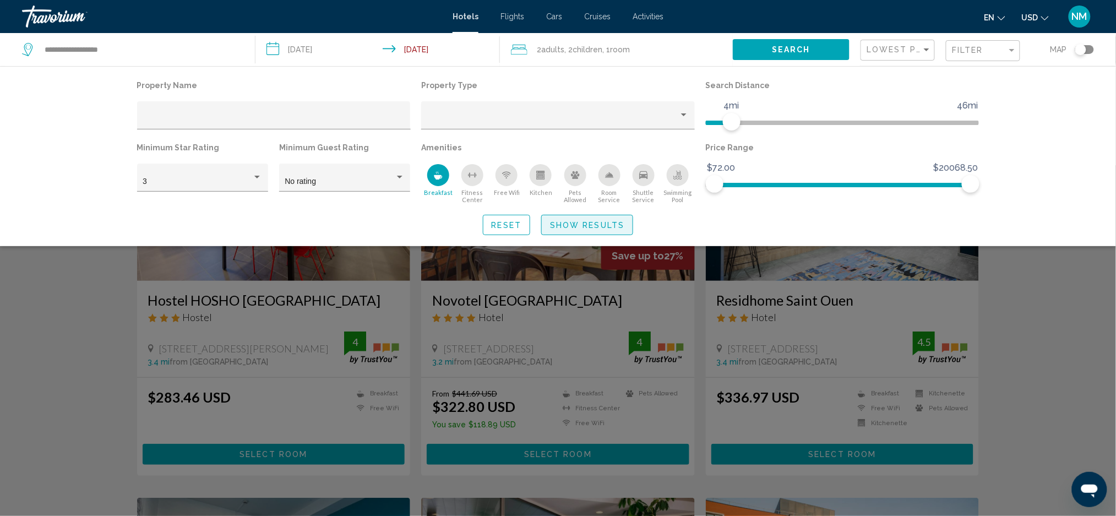
click at [587, 230] on button "Show Results" at bounding box center [587, 225] width 92 height 20
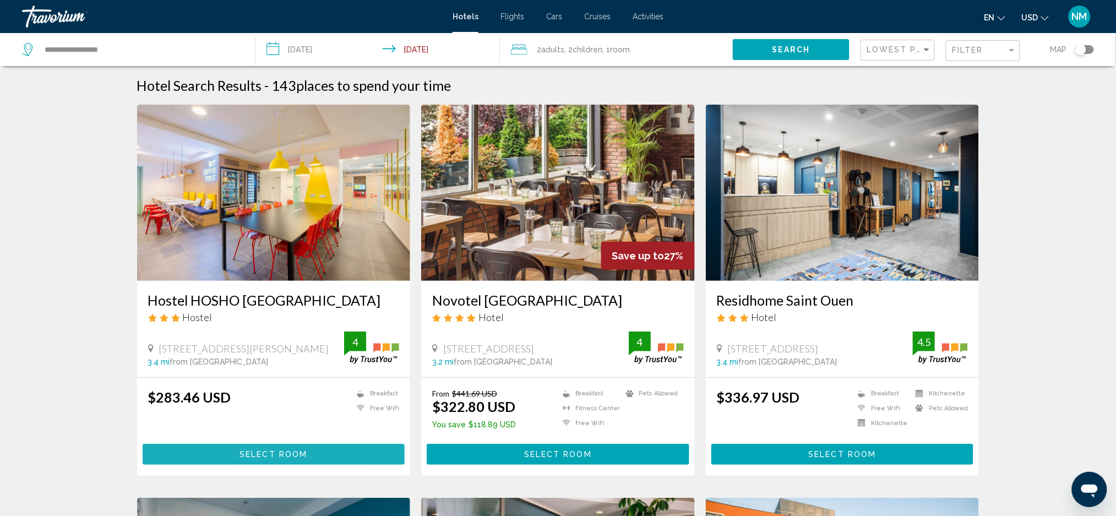
click at [247, 446] on button "Select Room" at bounding box center [274, 454] width 263 height 20
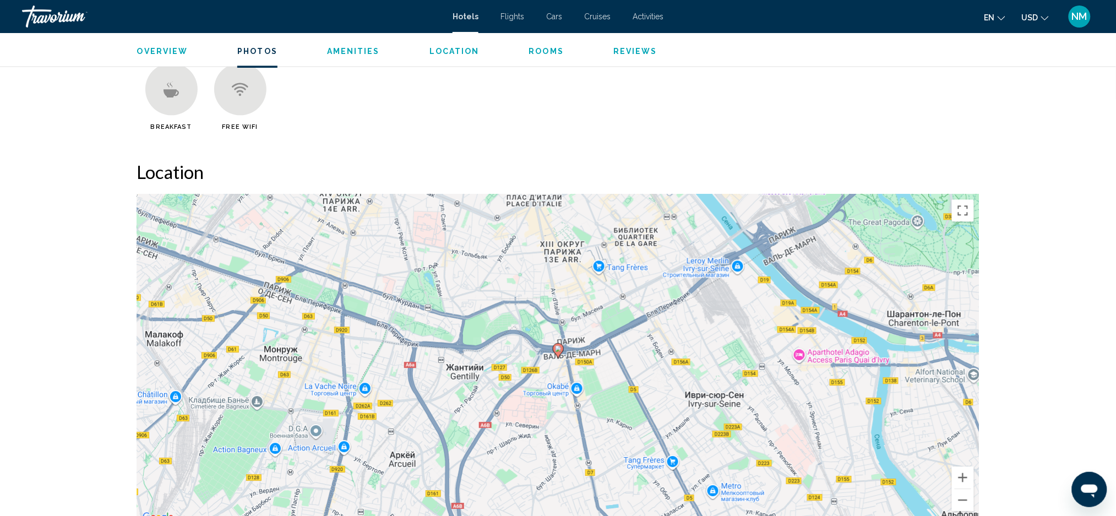
scroll to position [752, 0]
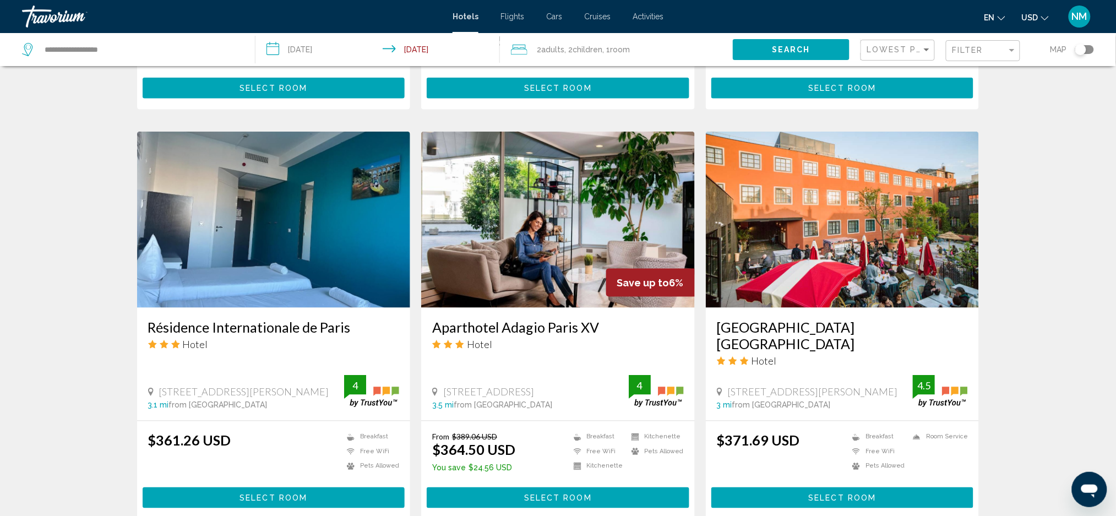
scroll to position [371, 0]
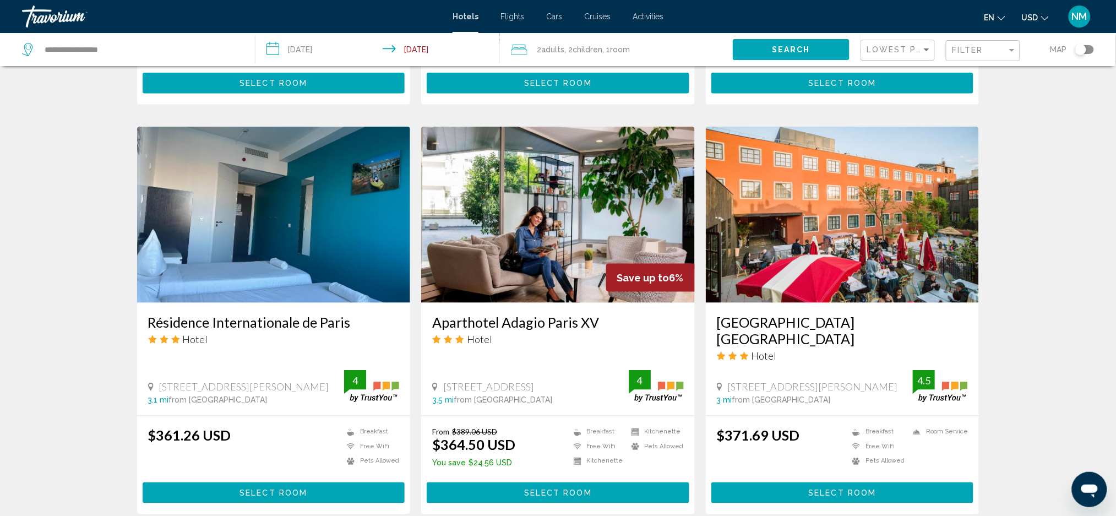
click at [298, 249] on img "Main content" at bounding box center [274, 215] width 274 height 176
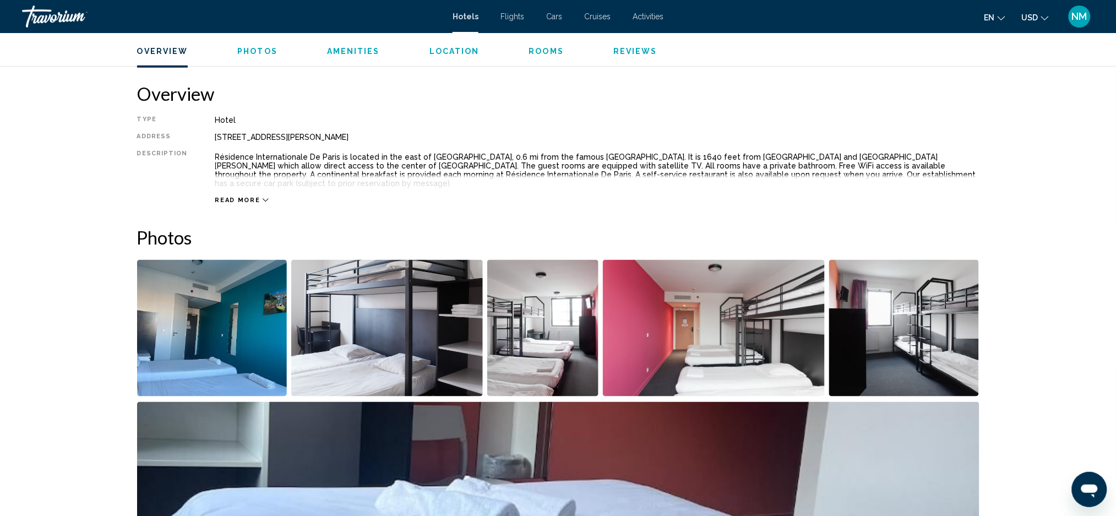
scroll to position [330, 0]
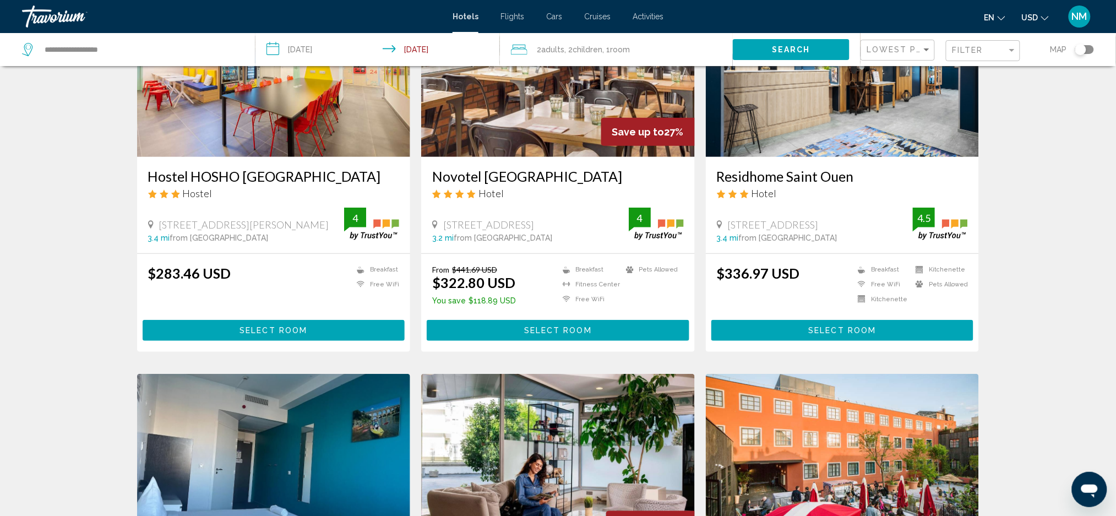
scroll to position [108, 0]
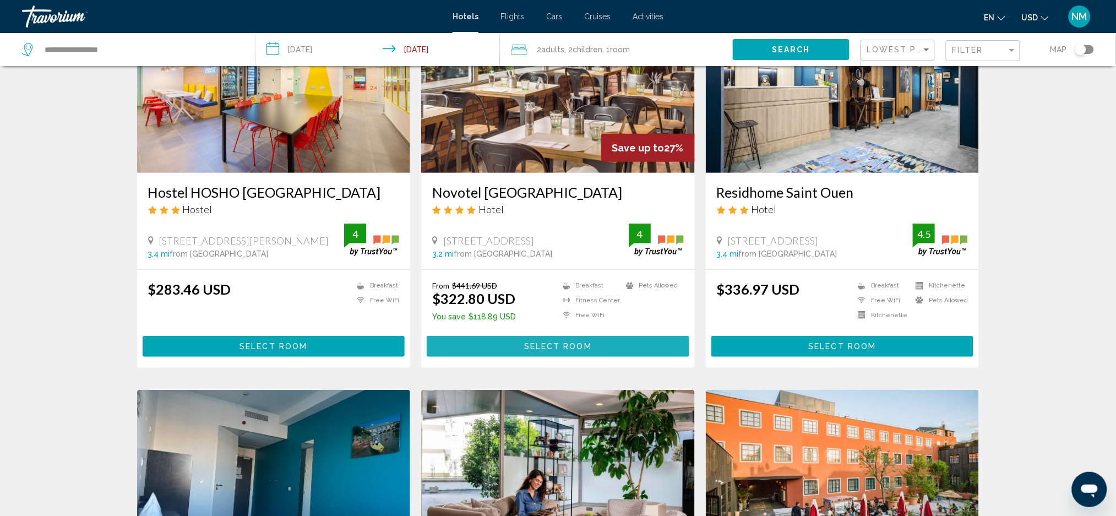
click at [550, 350] on span "Select Room" at bounding box center [558, 346] width 68 height 9
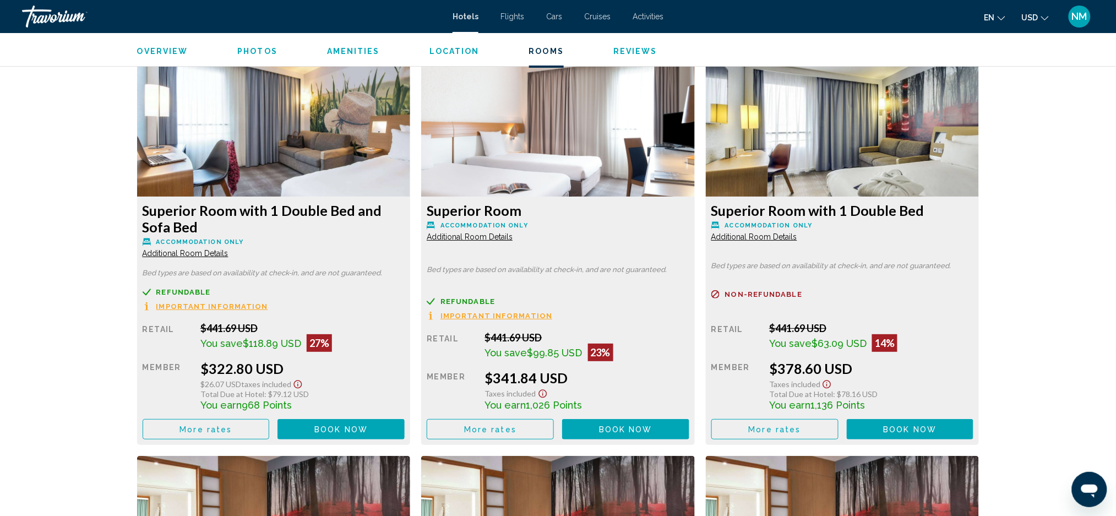
scroll to position [1473, 0]
click at [596, 426] on button "Book now No longer available" at bounding box center [625, 429] width 127 height 20
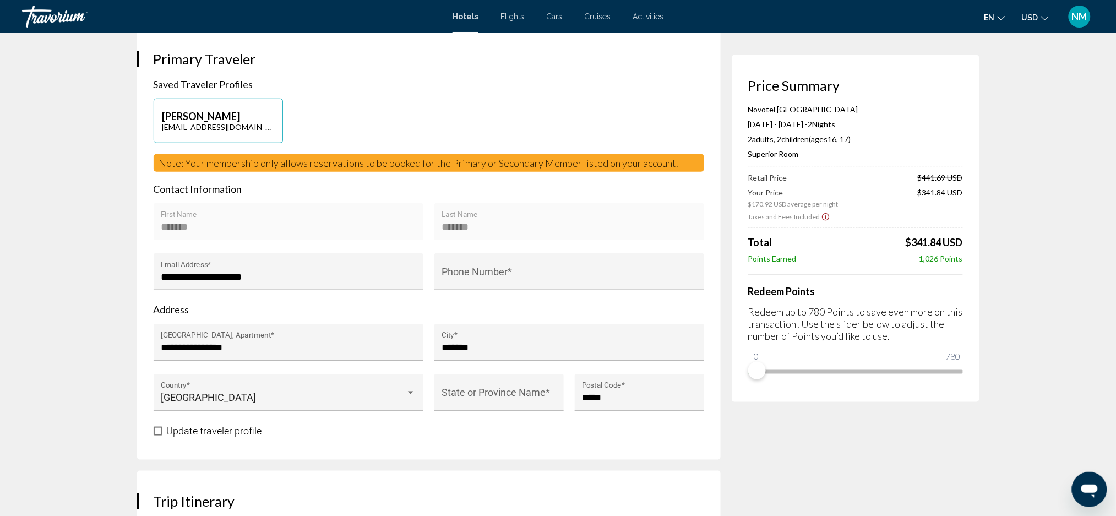
scroll to position [210, 0]
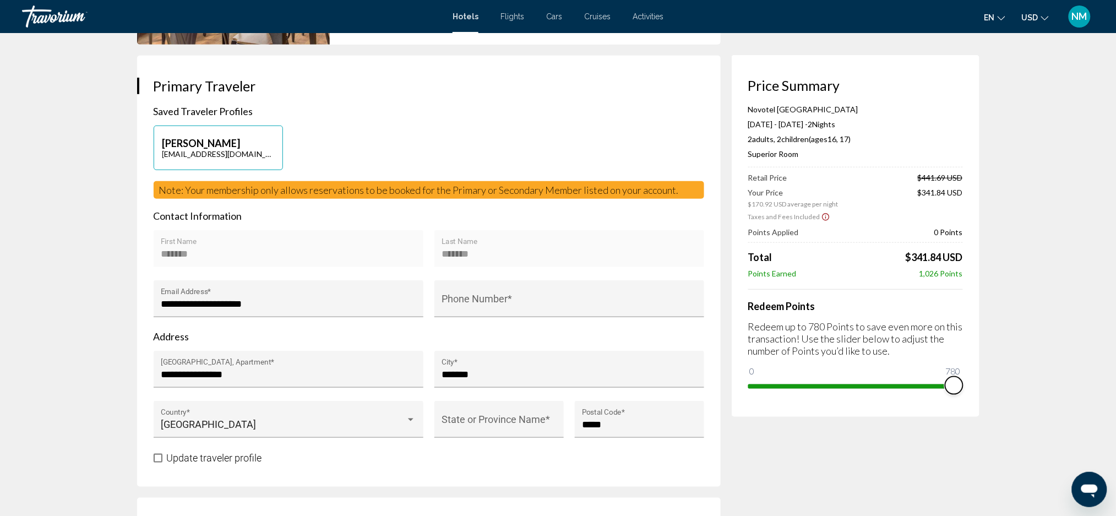
drag, startPoint x: 750, startPoint y: 370, endPoint x: 980, endPoint y: 355, distance: 231.1
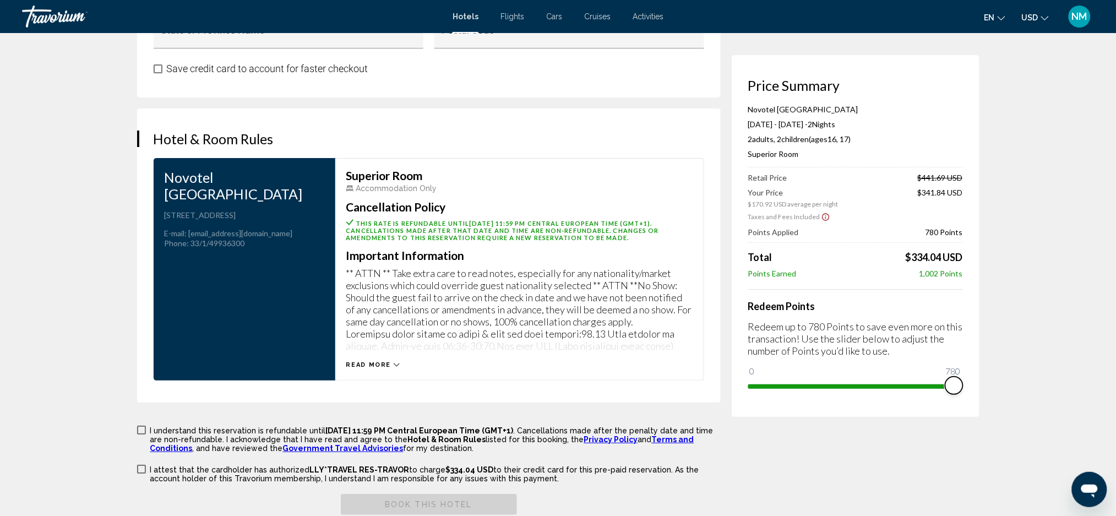
scroll to position [1355, 0]
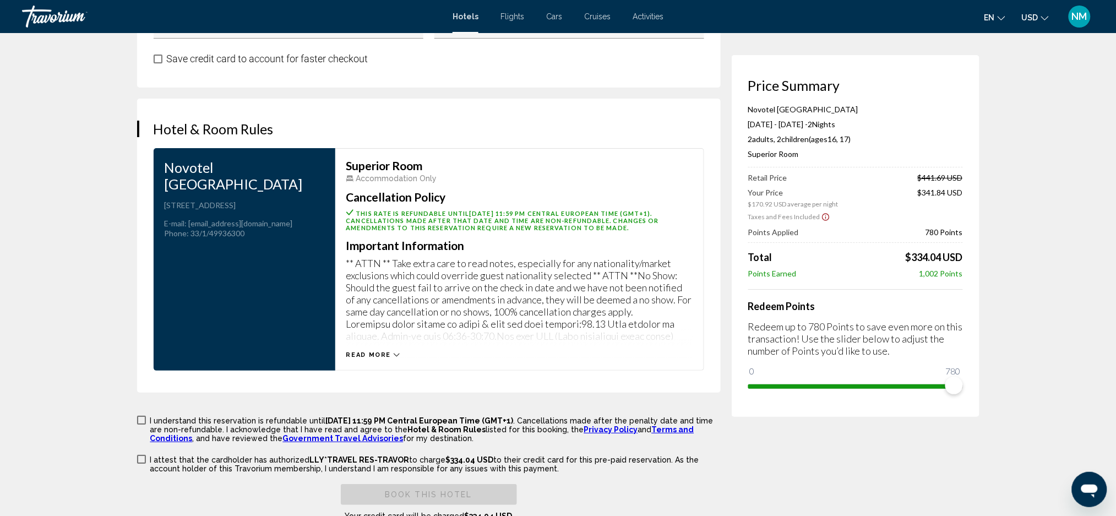
click at [394, 352] on icon "Main content" at bounding box center [397, 355] width 6 height 6
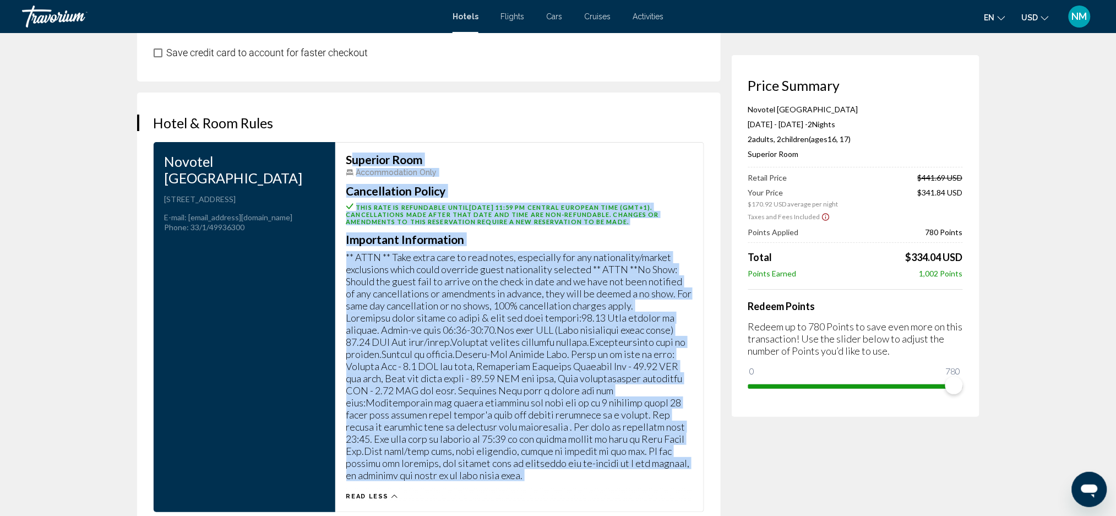
scroll to position [1362, 0]
drag, startPoint x: 346, startPoint y: 162, endPoint x: 434, endPoint y: 485, distance: 334.9
click at [434, 485] on div "Superior Room Accommodation Only Cancellation Policy This rate is refundable un…" at bounding box center [519, 325] width 346 height 347
copy div "Superior Room Accommodation Only Cancellation Policy This rate is refundable un…"
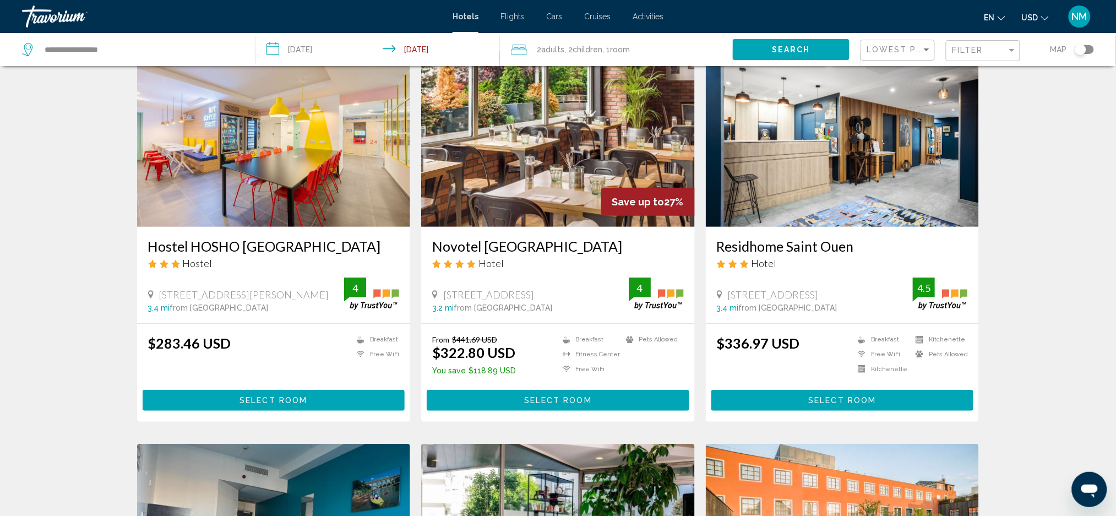
scroll to position [42, 0]
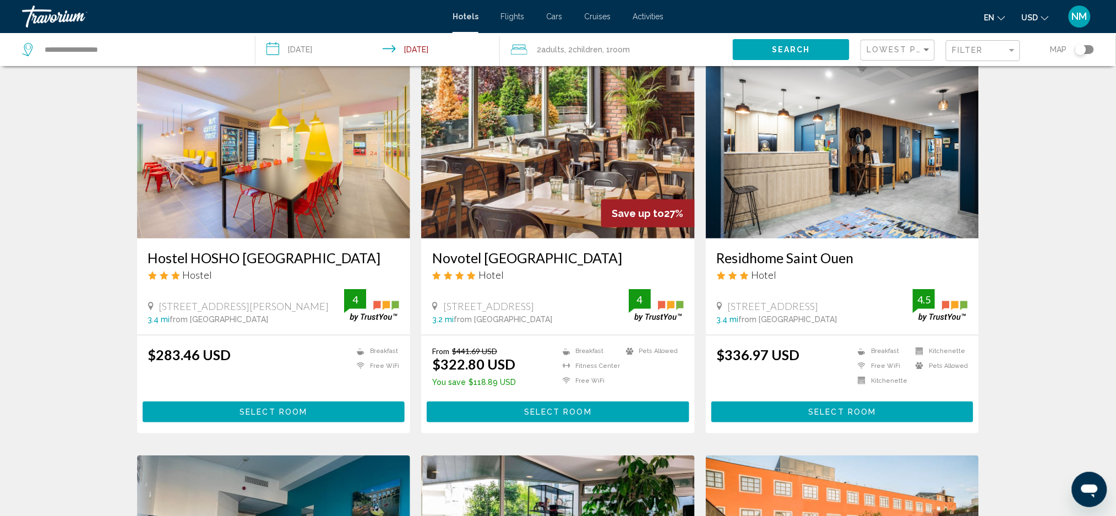
click at [877, 186] on img "Main content" at bounding box center [843, 150] width 274 height 176
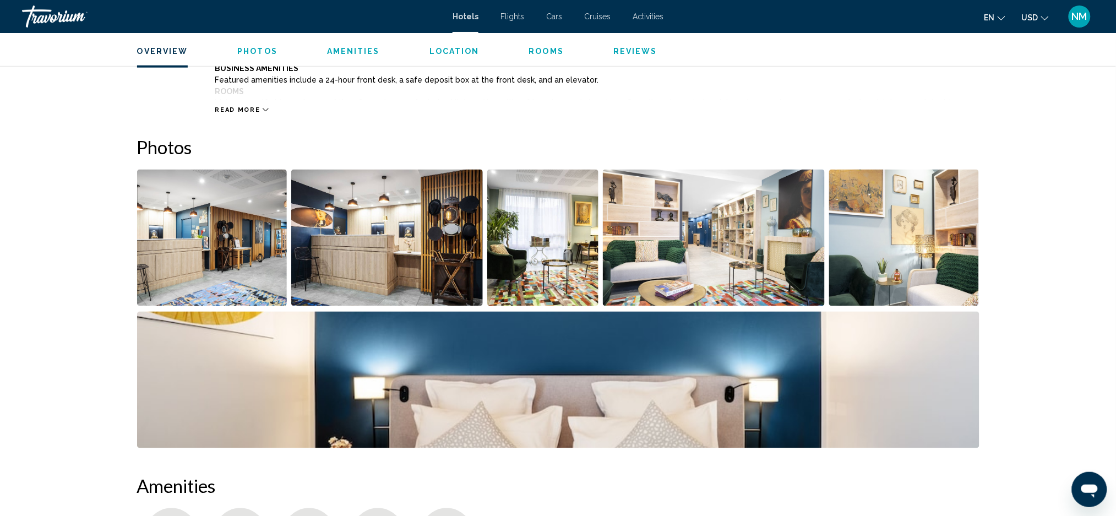
scroll to position [472, 0]
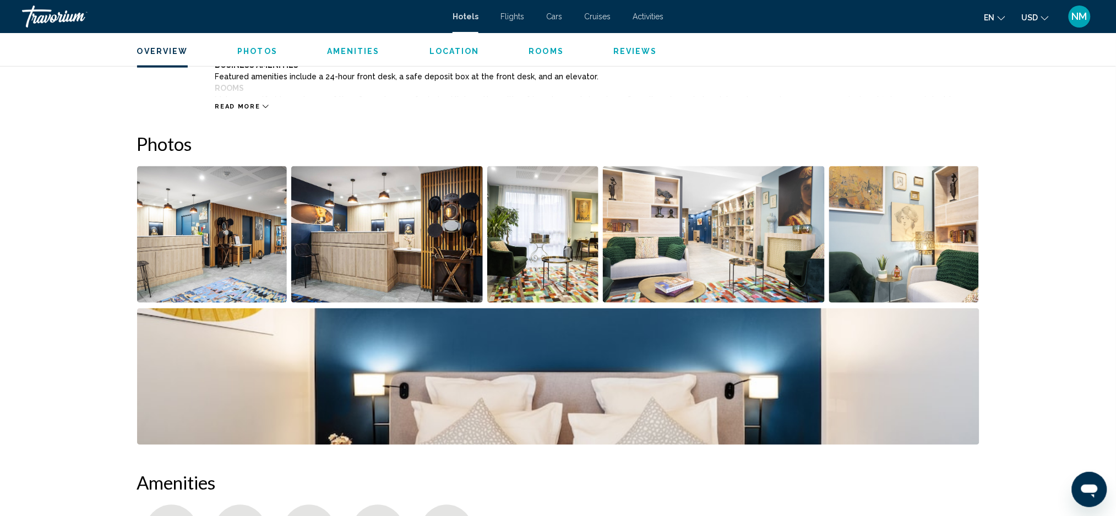
click at [166, 202] on img "Open full-screen image slider" at bounding box center [212, 234] width 150 height 137
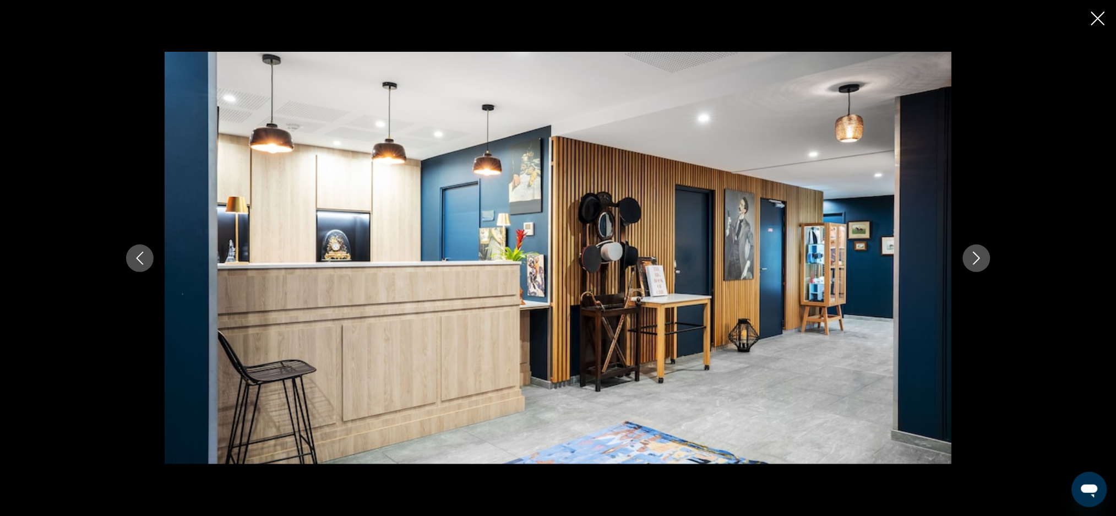
click at [961, 259] on div "Main content" at bounding box center [558, 258] width 886 height 413
click at [970, 260] on icon "Next image" at bounding box center [976, 258] width 13 height 13
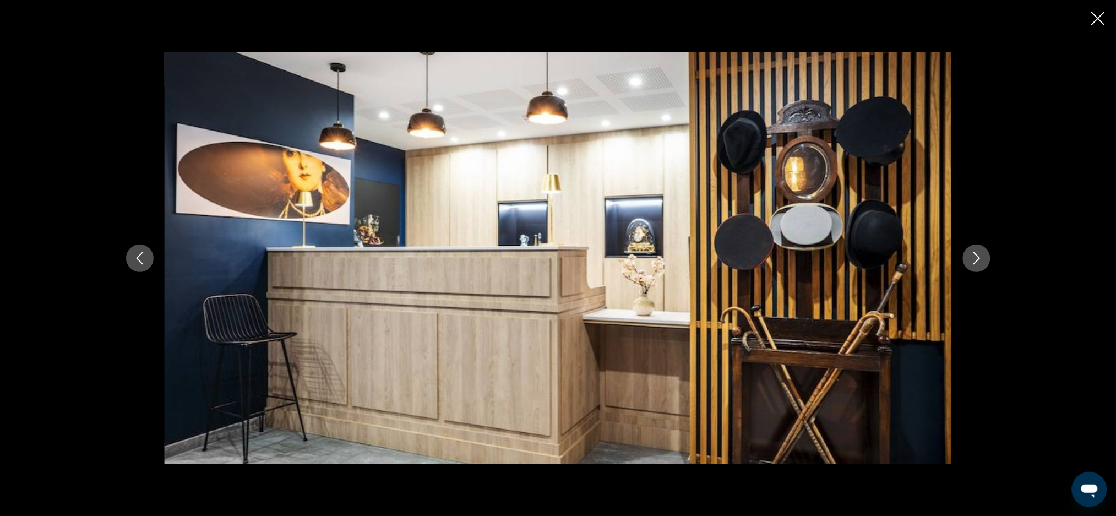
click at [970, 260] on icon "Next image" at bounding box center [976, 258] width 13 height 13
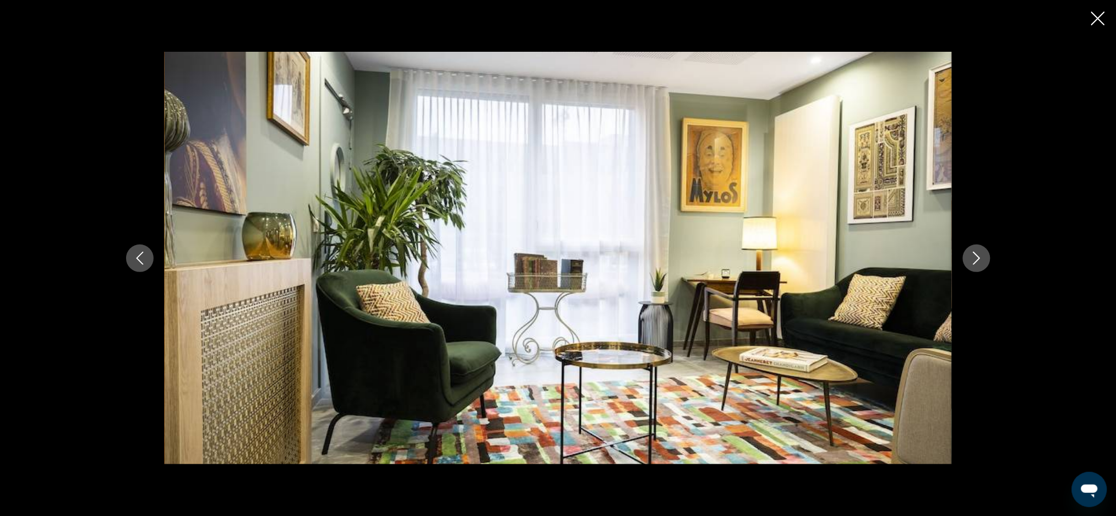
click at [970, 260] on icon "Next image" at bounding box center [976, 258] width 13 height 13
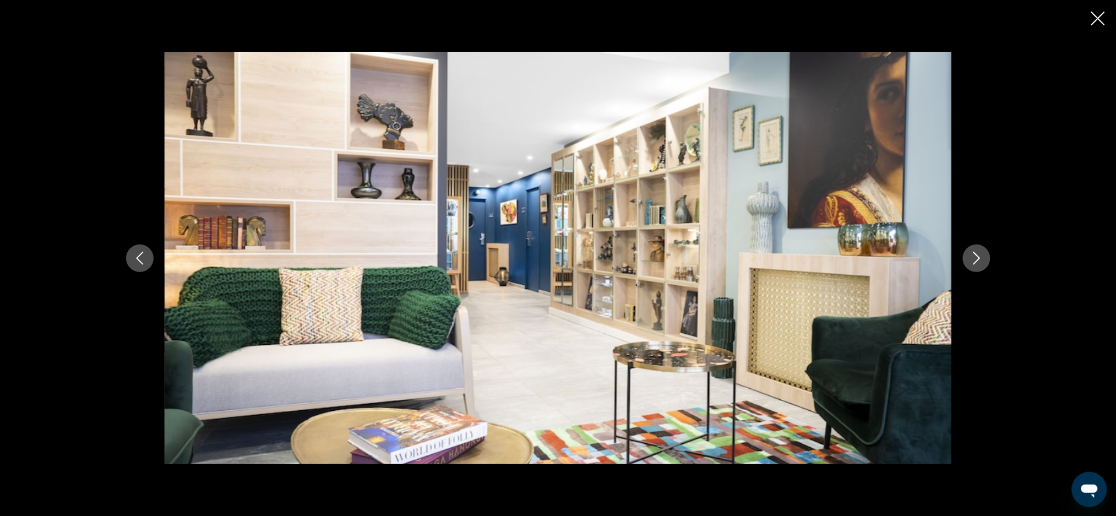
click at [970, 260] on icon "Next image" at bounding box center [976, 258] width 13 height 13
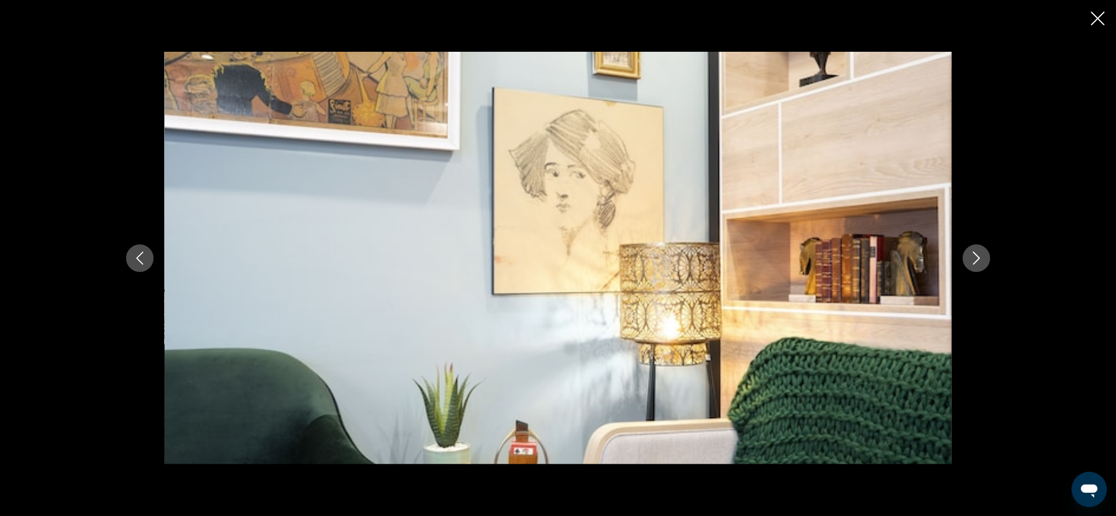
click at [970, 260] on icon "Next image" at bounding box center [976, 258] width 13 height 13
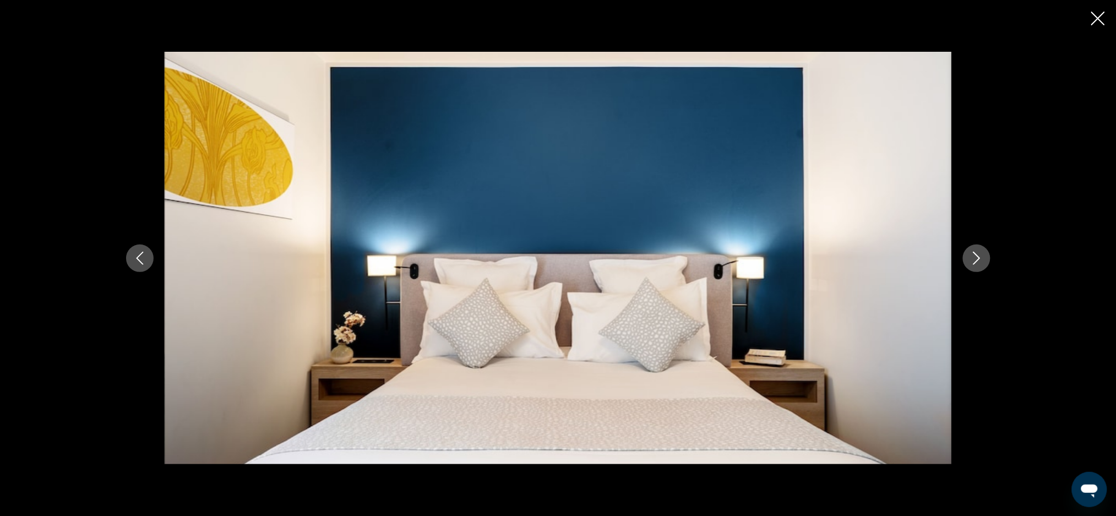
click at [970, 260] on icon "Next image" at bounding box center [976, 258] width 13 height 13
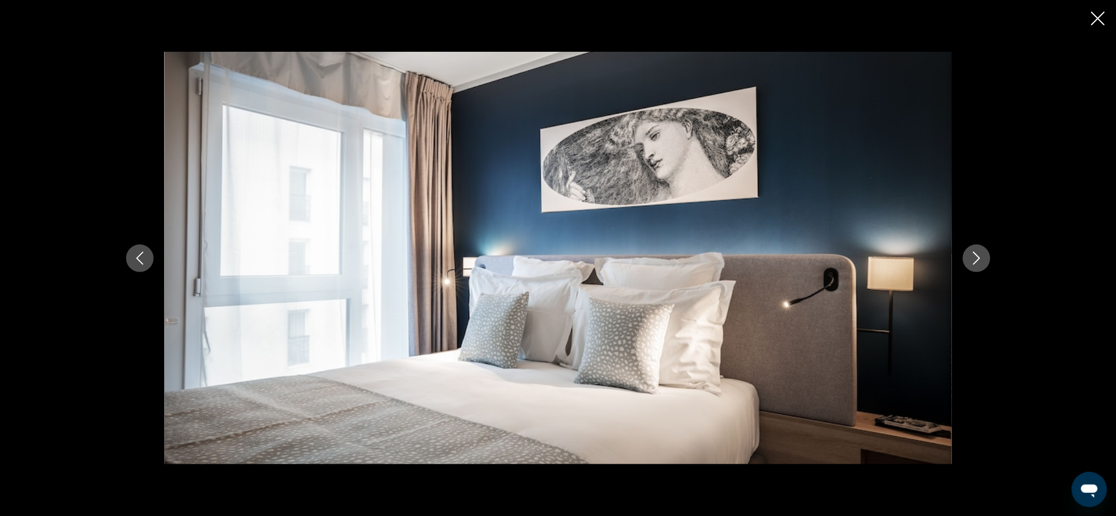
click at [970, 260] on icon "Next image" at bounding box center [976, 258] width 13 height 13
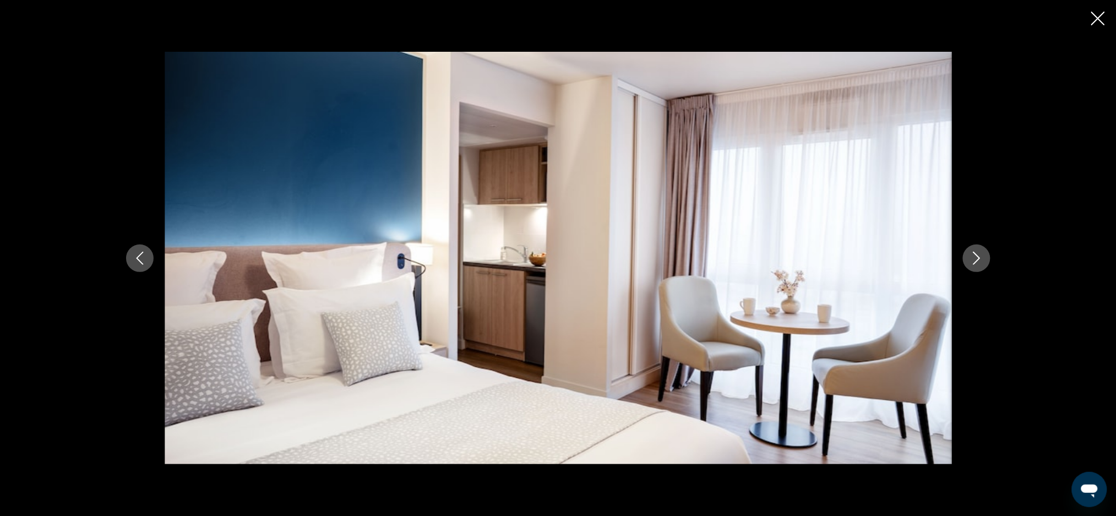
click at [970, 260] on icon "Next image" at bounding box center [976, 258] width 13 height 13
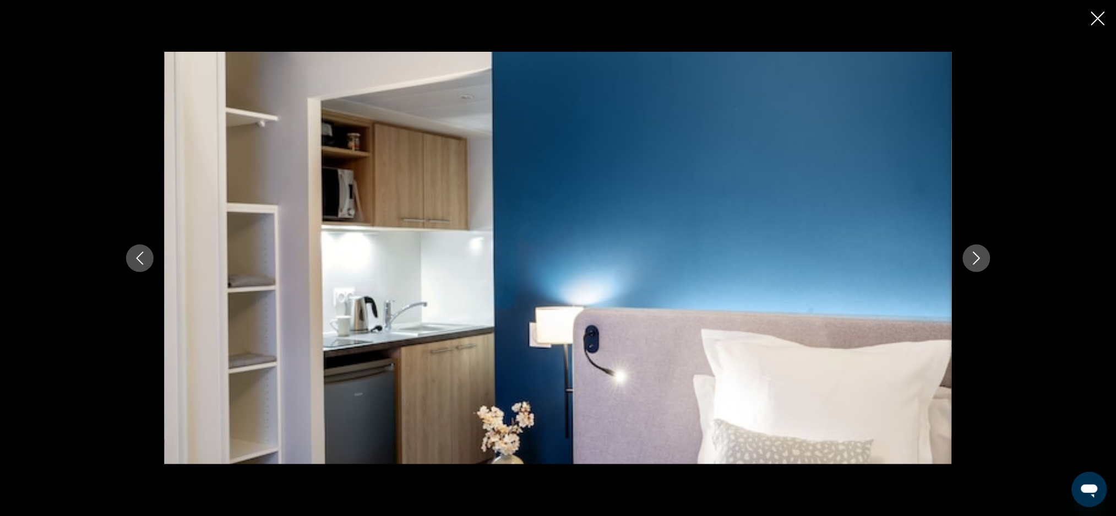
click at [970, 260] on icon "Next image" at bounding box center [976, 258] width 13 height 13
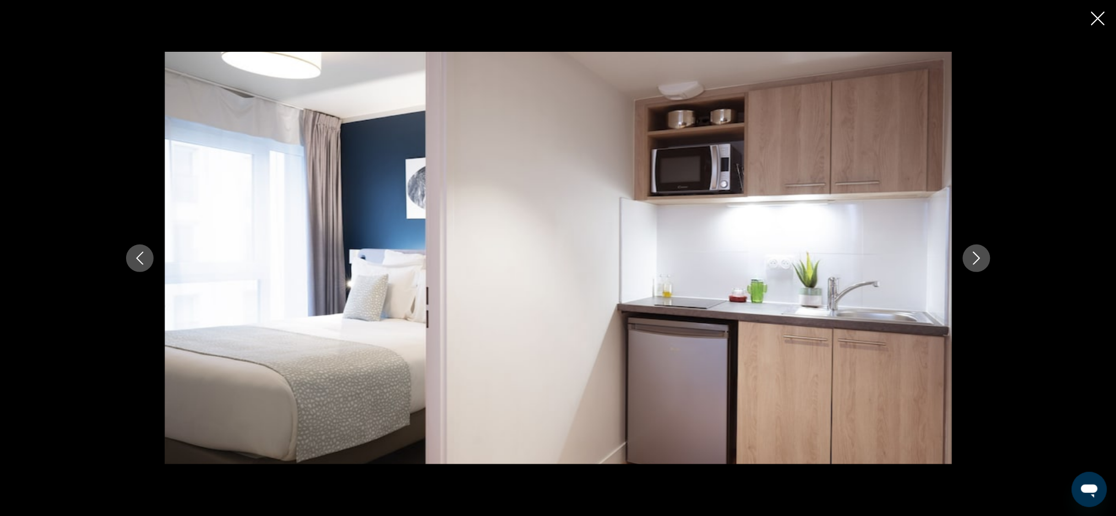
click at [1091, 23] on icon "Close slideshow" at bounding box center [1098, 19] width 14 height 14
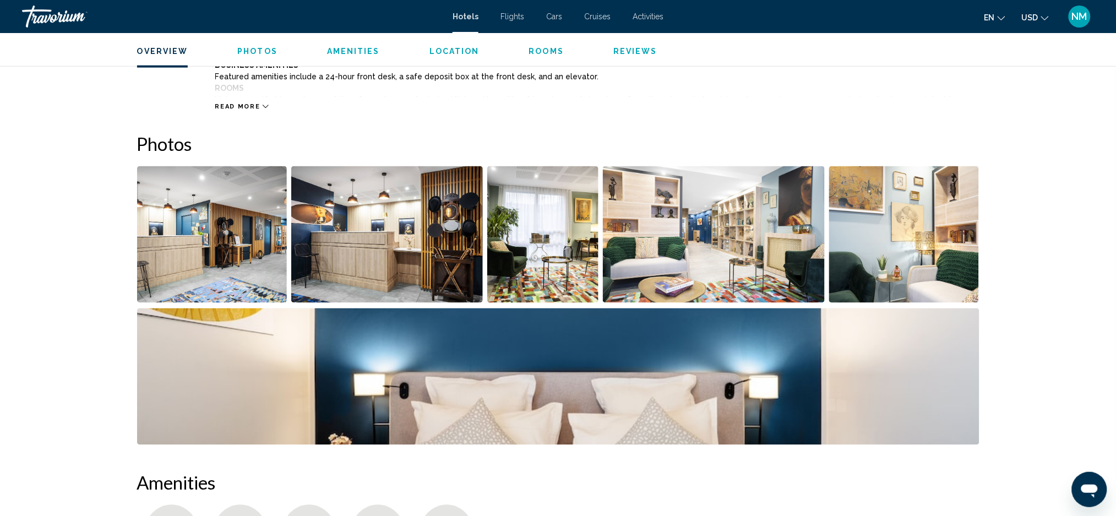
click at [253, 107] on span "Read more" at bounding box center [237, 106] width 45 height 7
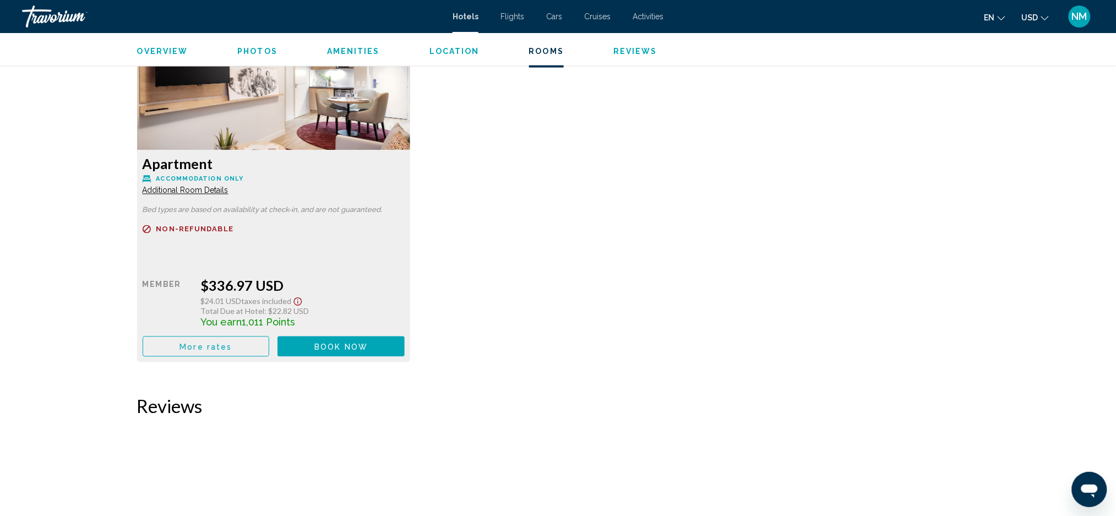
scroll to position [2136, 0]
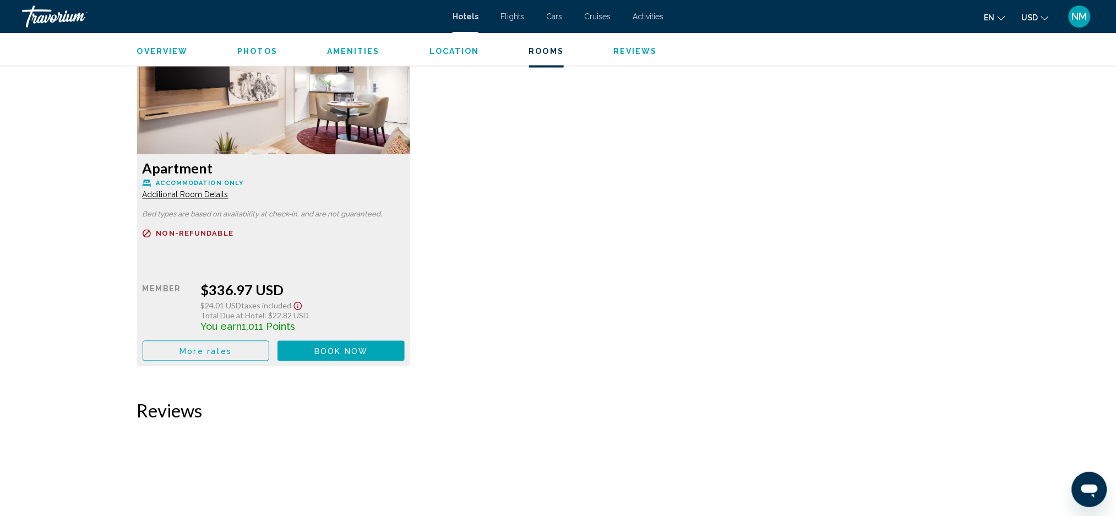
click at [339, 353] on span "Book now" at bounding box center [340, 351] width 53 height 9
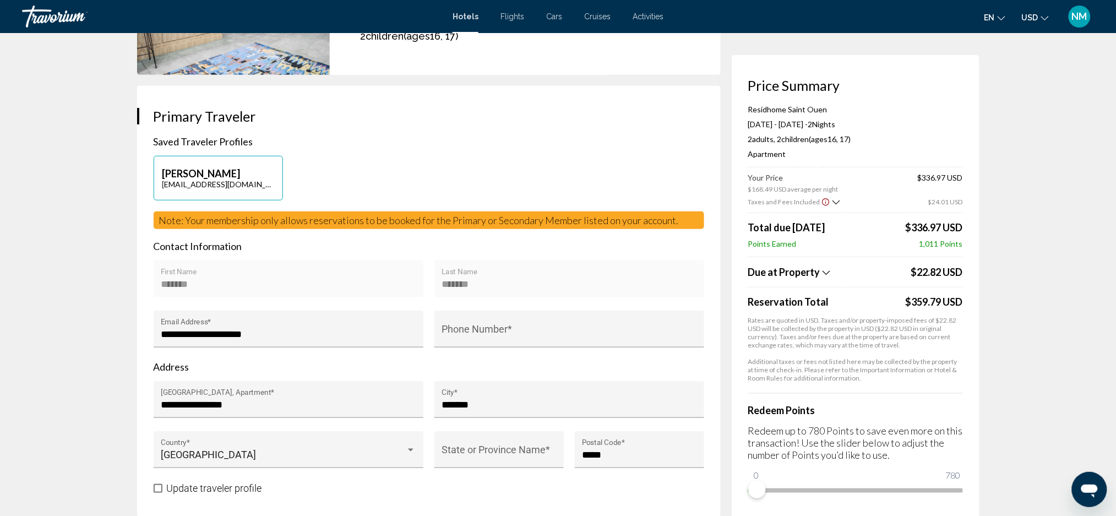
scroll to position [189, 0]
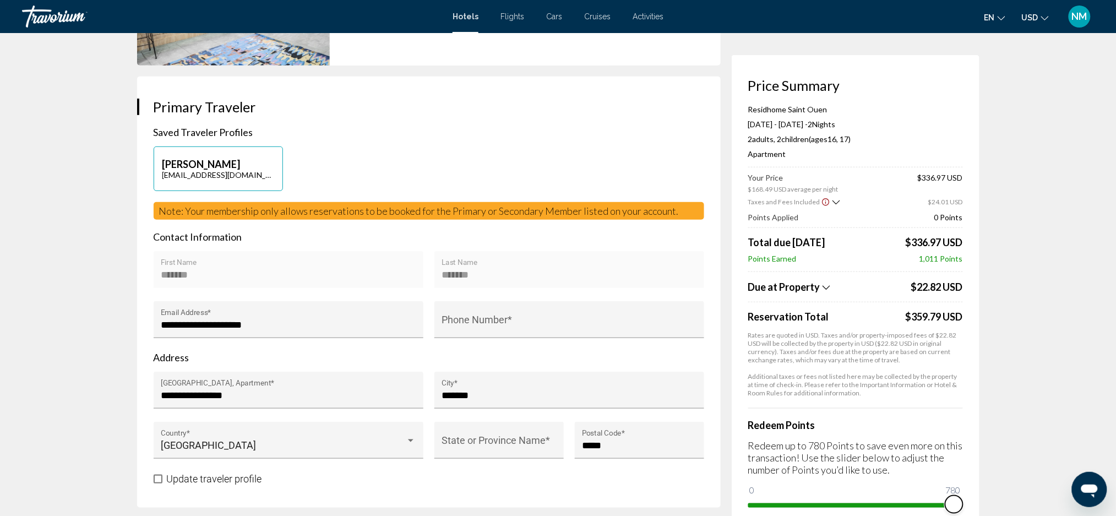
drag, startPoint x: 755, startPoint y: 490, endPoint x: 993, endPoint y: 490, distance: 237.8
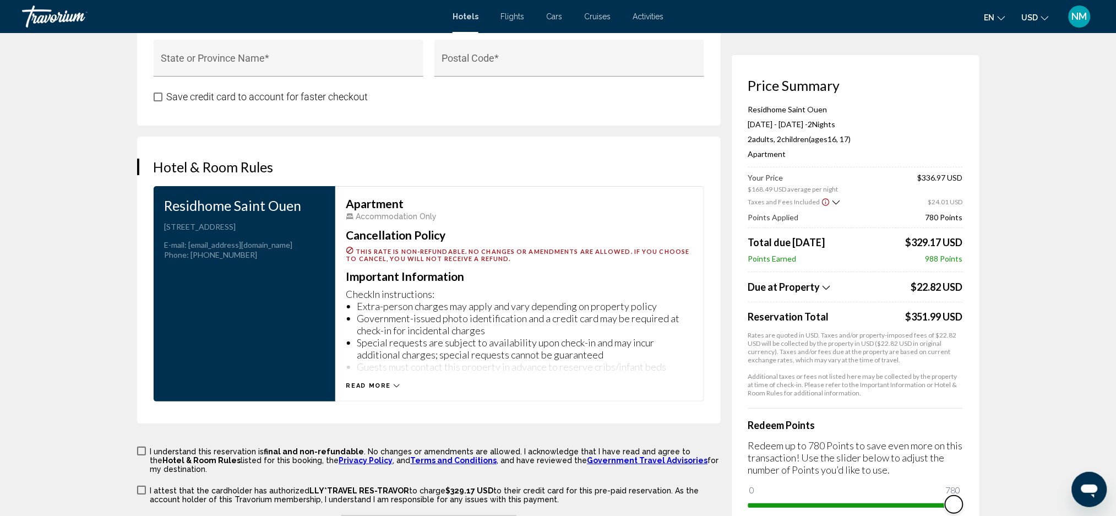
scroll to position [1319, 0]
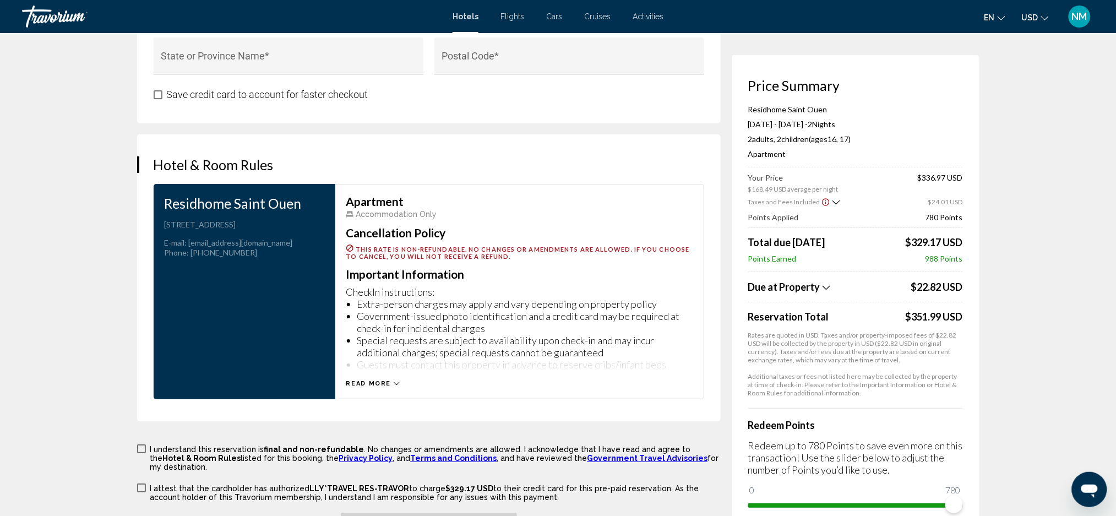
click at [392, 386] on button "Read more" at bounding box center [373, 383] width 54 height 8
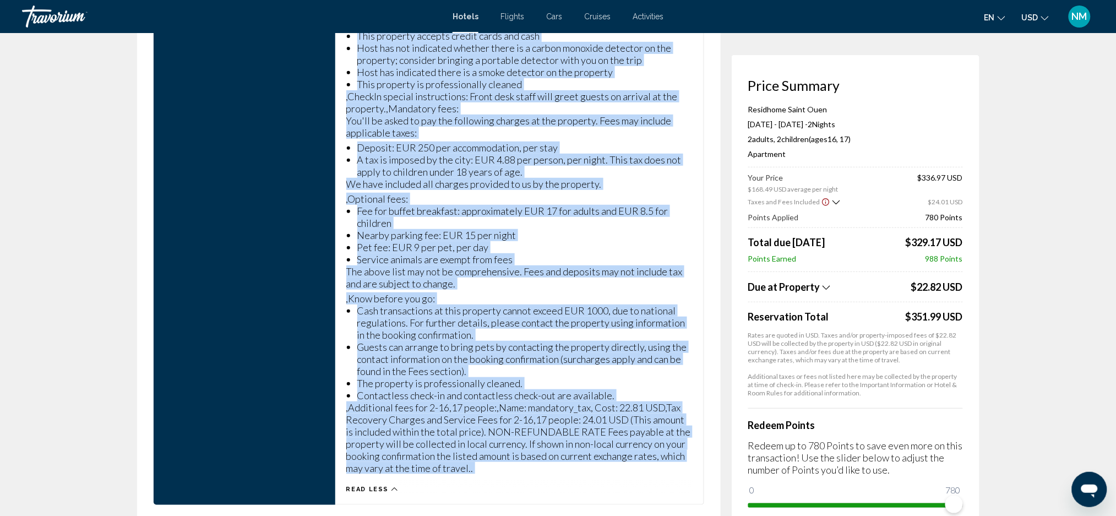
scroll to position [1745, 0]
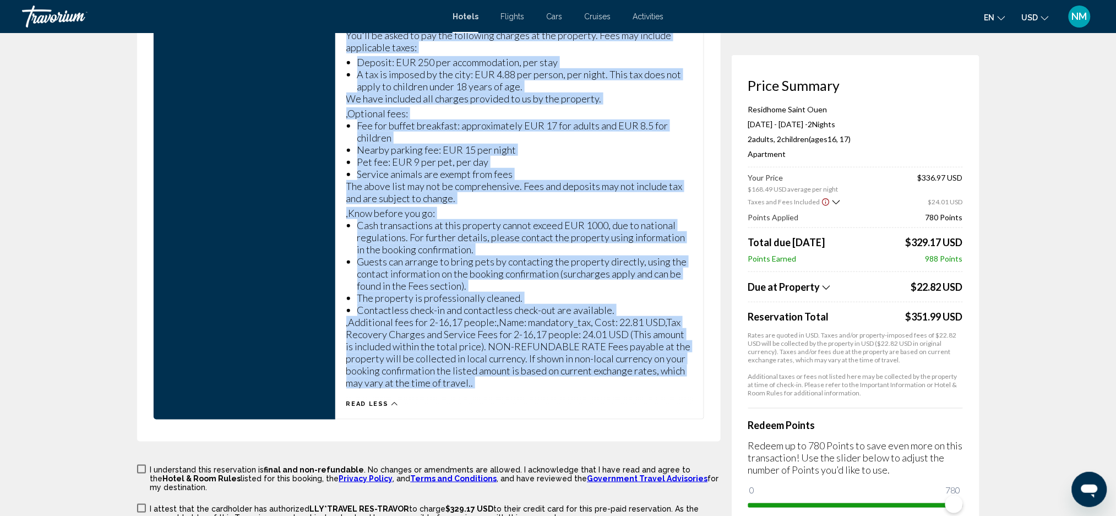
drag, startPoint x: 347, startPoint y: 197, endPoint x: 488, endPoint y: 408, distance: 253.3
click at [488, 408] on div "Apartment Accommodation Only Cancellation Policy This rate is non-refundable. N…" at bounding box center [519, 89] width 369 height 662
copy div "Apartment Accommodation Only Cancellation Policy This rate is non-refundable. N…"
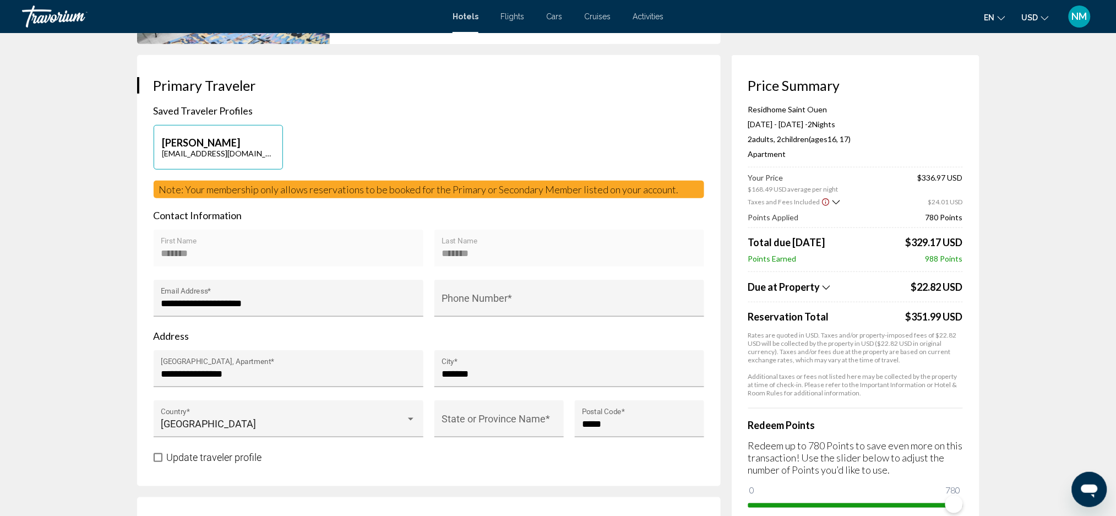
scroll to position [208, 0]
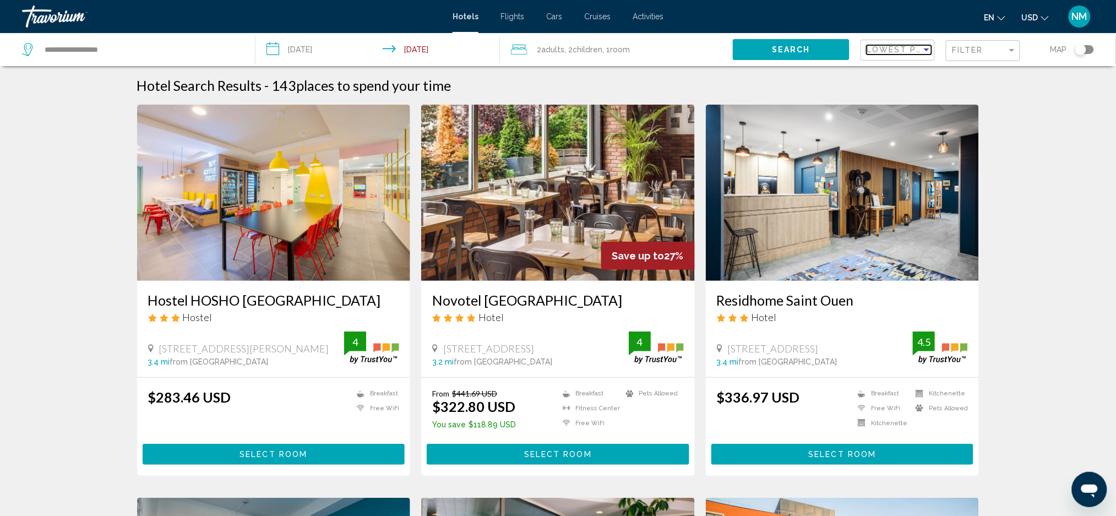
click at [919, 45] on span "Lowest Price" at bounding box center [901, 49] width 71 height 9
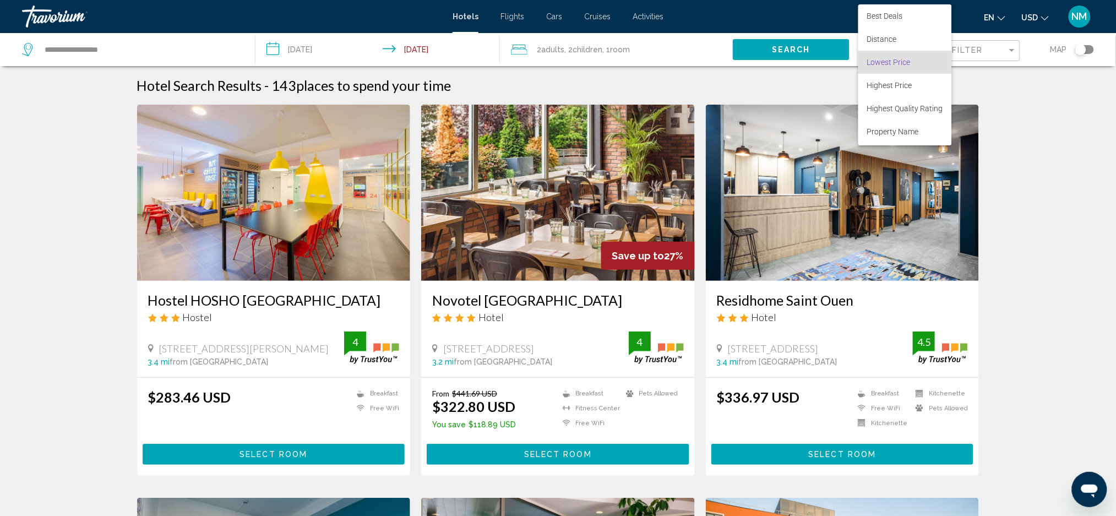
scroll to position [12, 0]
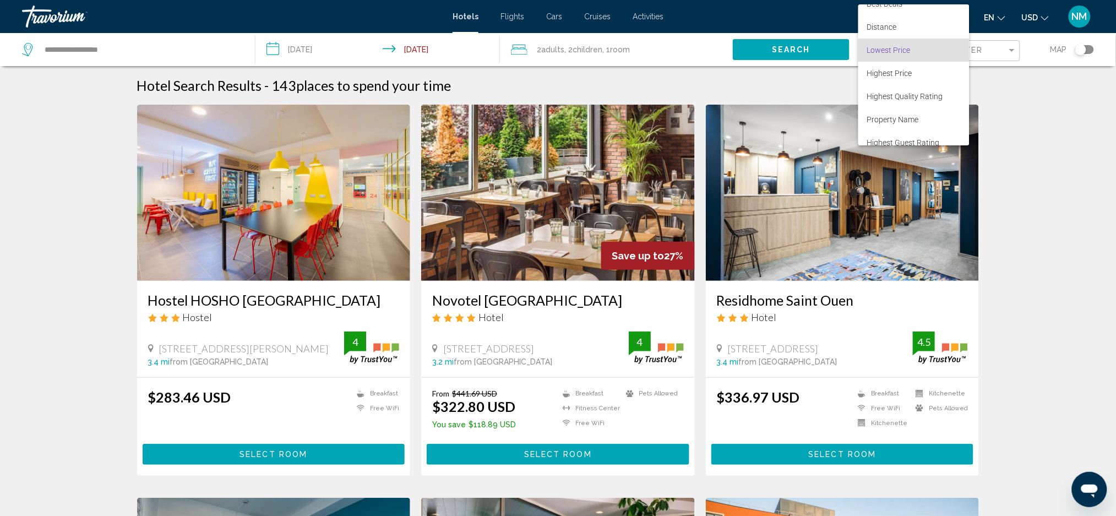
click at [1008, 57] on div at bounding box center [558, 258] width 1116 height 516
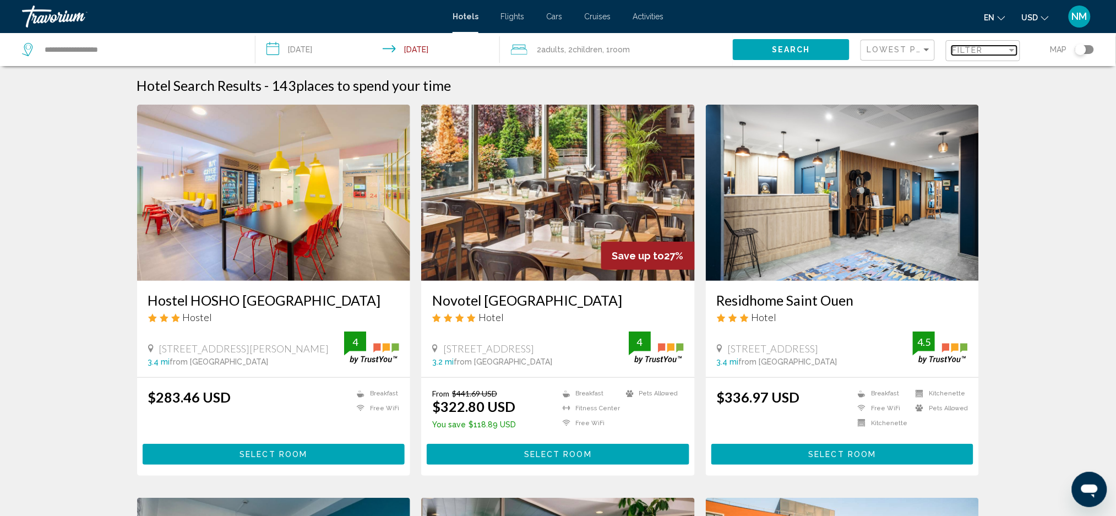
click at [1008, 55] on mat-select "Filter" at bounding box center [984, 50] width 65 height 9
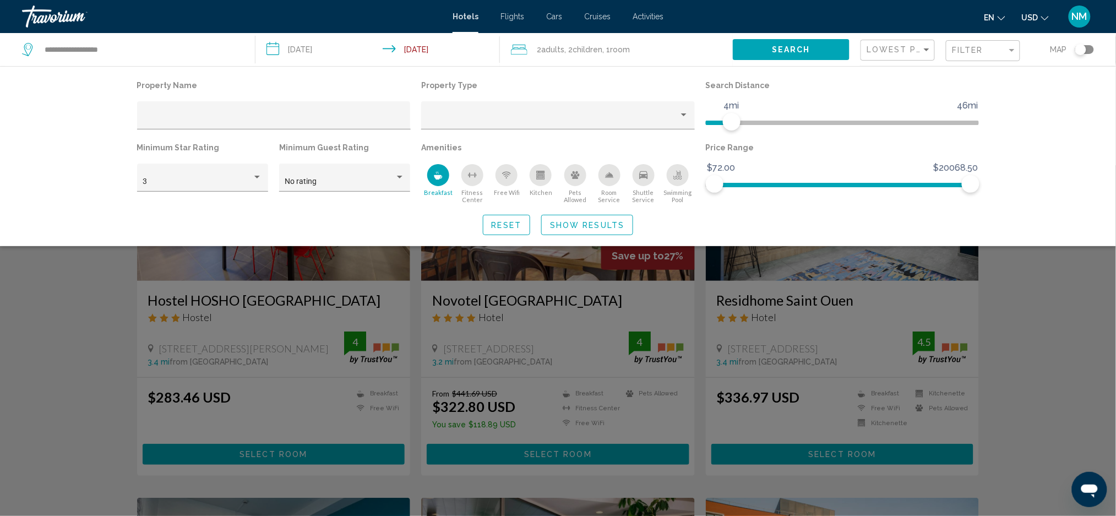
click at [442, 182] on div "Breakfast" at bounding box center [438, 175] width 22 height 22
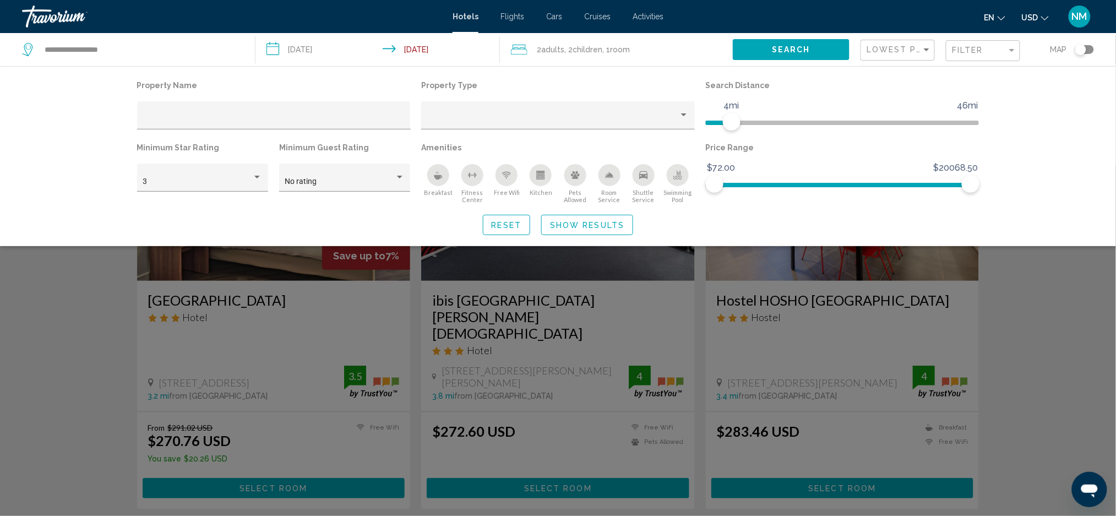
click at [389, 280] on div "Search widget" at bounding box center [558, 340] width 1116 height 351
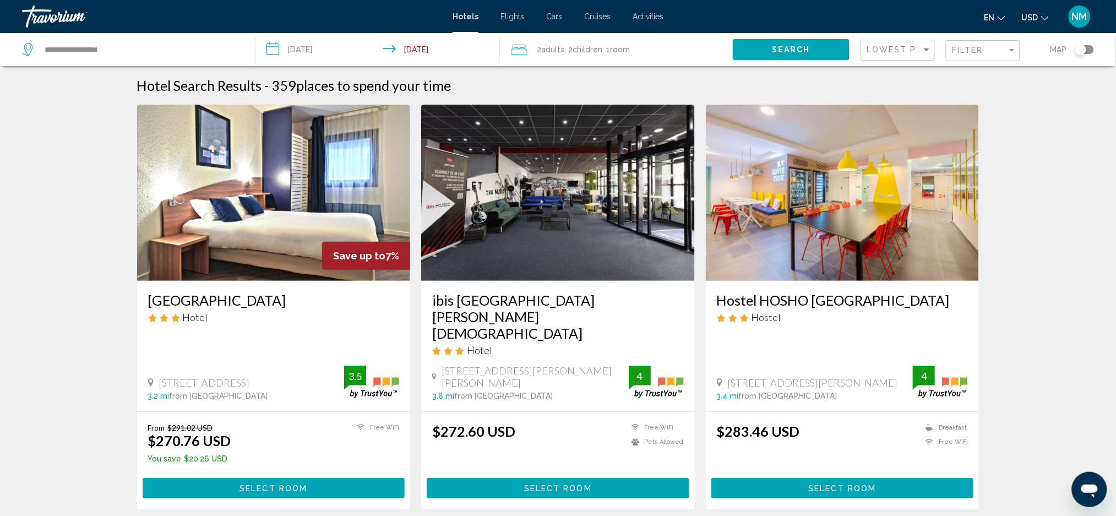
click at [204, 255] on img "Main content" at bounding box center [274, 193] width 274 height 176
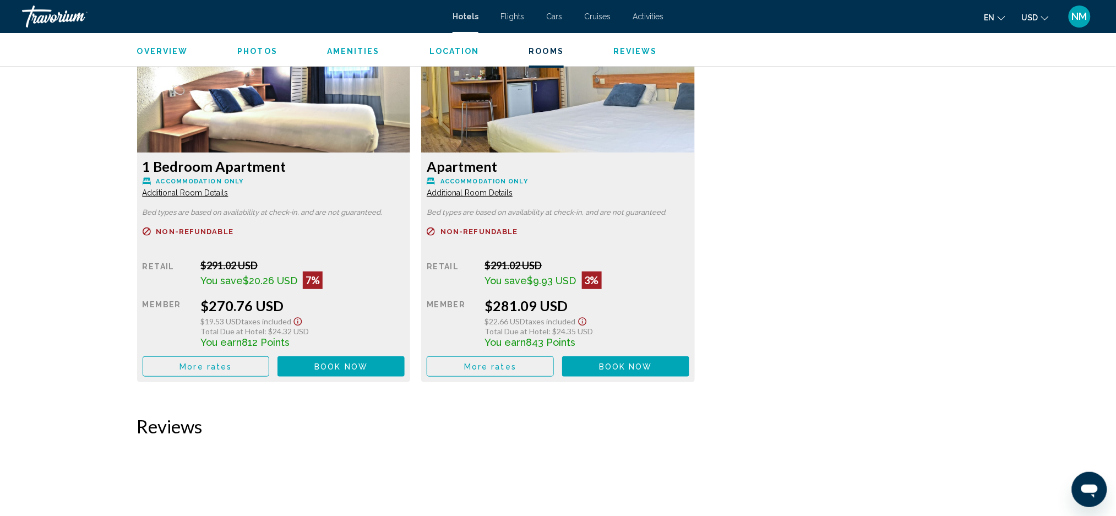
scroll to position [1538, 0]
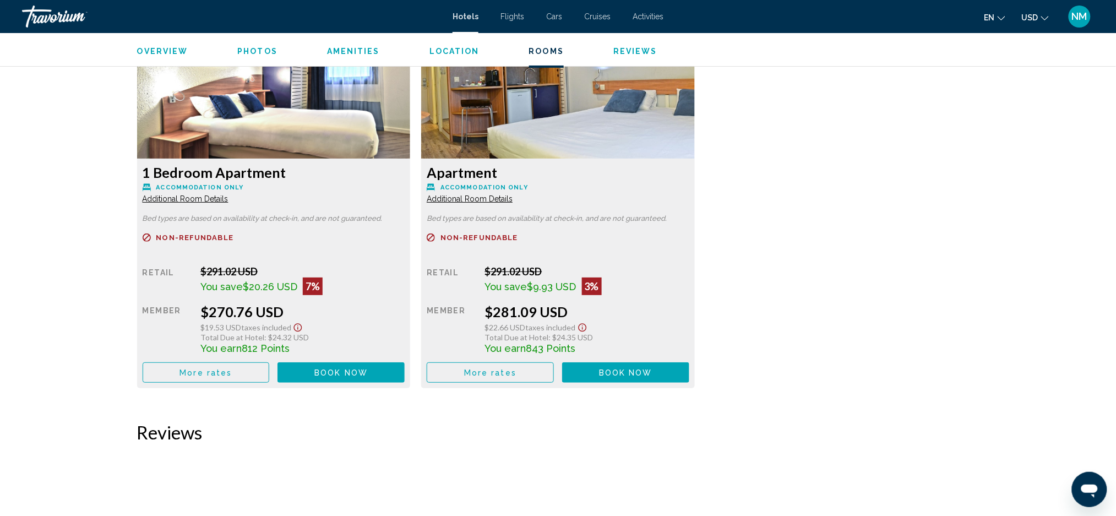
drag, startPoint x: 1121, startPoint y: 102, endPoint x: 29, endPoint y: 16, distance: 1095.6
click at [411, 384] on div "Apartment Accommodation Only Additional Room Details Bed types are based on ava…" at bounding box center [274, 274] width 274 height 230
click at [606, 375] on span "Book now" at bounding box center [625, 372] width 53 height 9
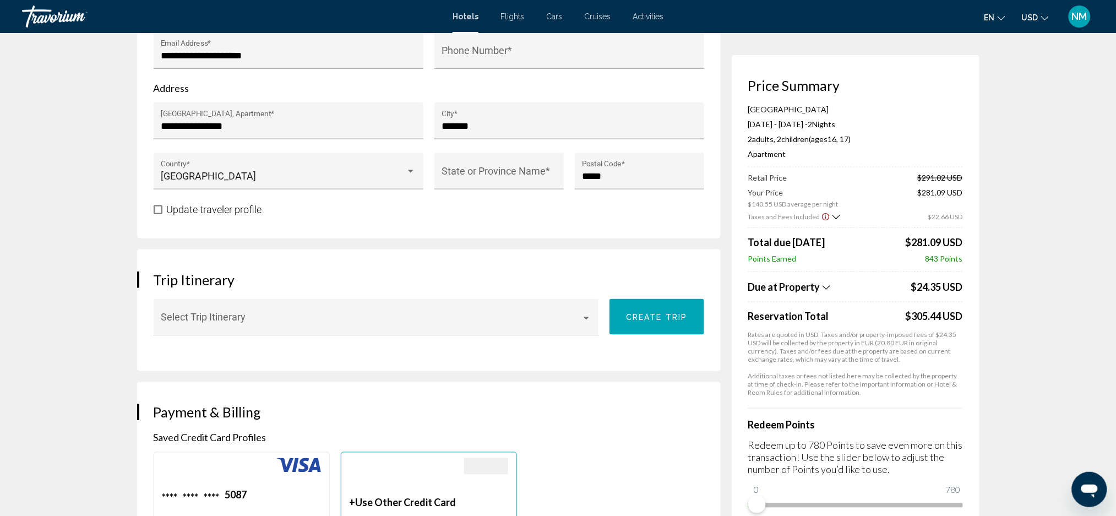
scroll to position [472, 0]
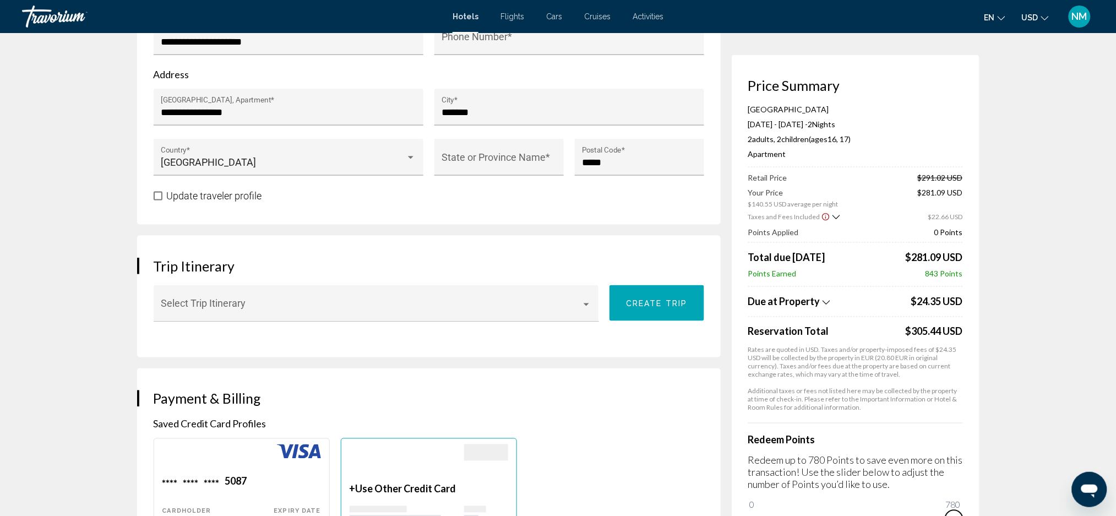
drag, startPoint x: 759, startPoint y: 508, endPoint x: 996, endPoint y: 505, distance: 236.7
click at [996, 505] on div "Hotel Booking Price Summary Art Hotel Paris Est Oct 4, 2025 - Oct 6, 2025 - 2 N…" at bounding box center [558, 479] width 886 height 1836
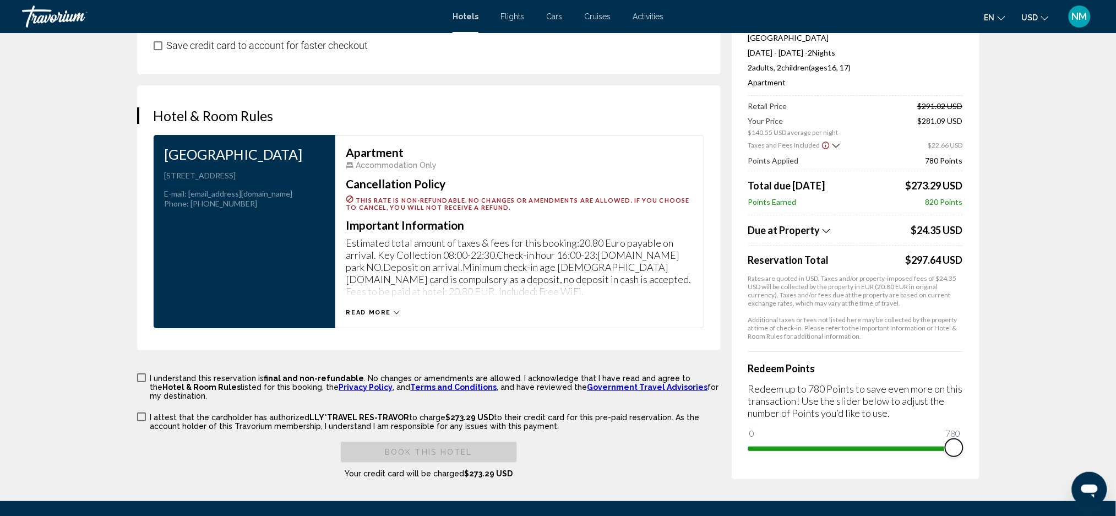
scroll to position [1419, 0]
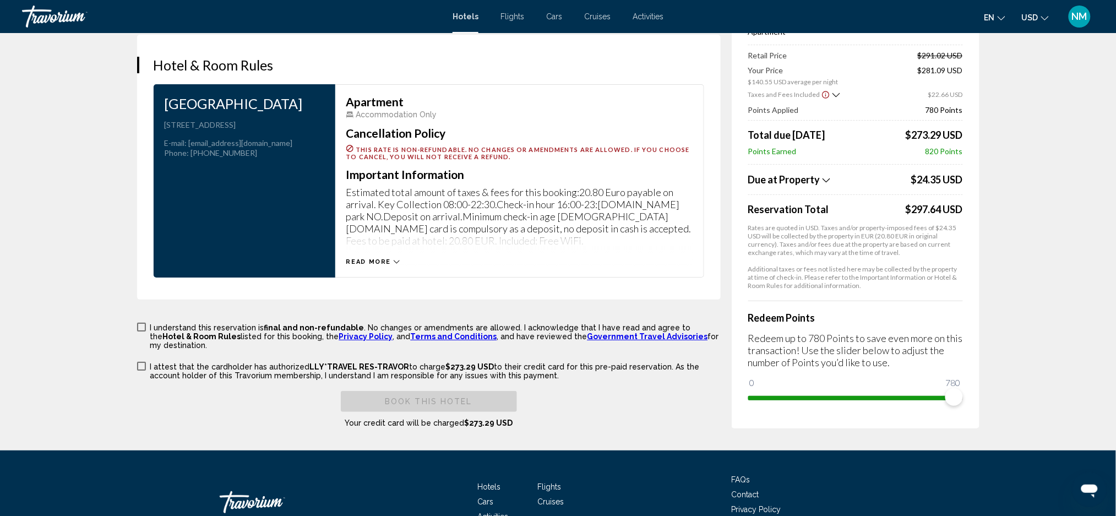
click at [389, 263] on span "Read more" at bounding box center [368, 261] width 45 height 7
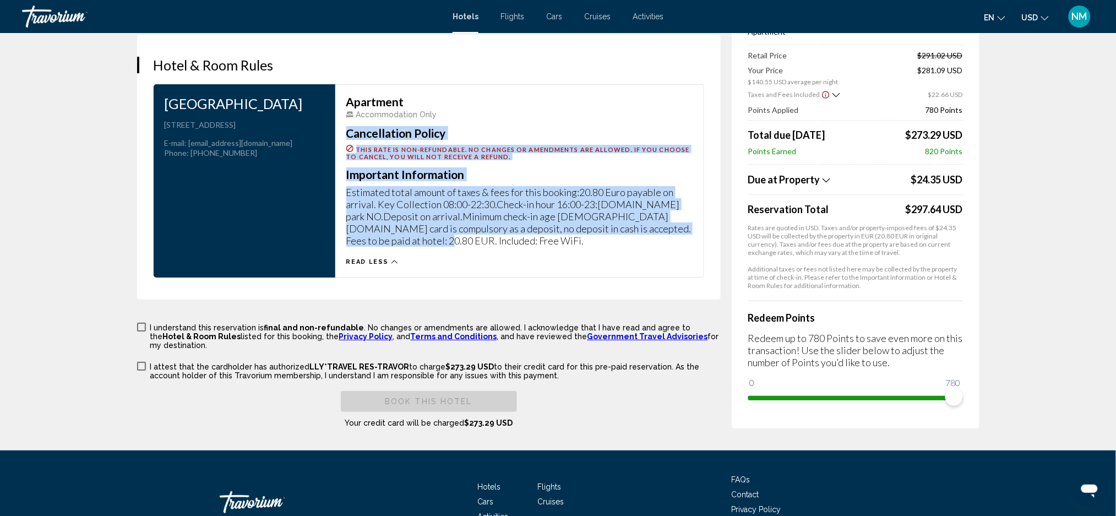
drag, startPoint x: 347, startPoint y: 129, endPoint x: 428, endPoint y: 241, distance: 138.1
click at [428, 241] on div "Apartment Accommodation Only Cancellation Policy This rate is non-refundable. N…" at bounding box center [519, 181] width 346 height 170
copy div "Cancellation Policy This rate is non-refundable. No changes or amendments are a…"
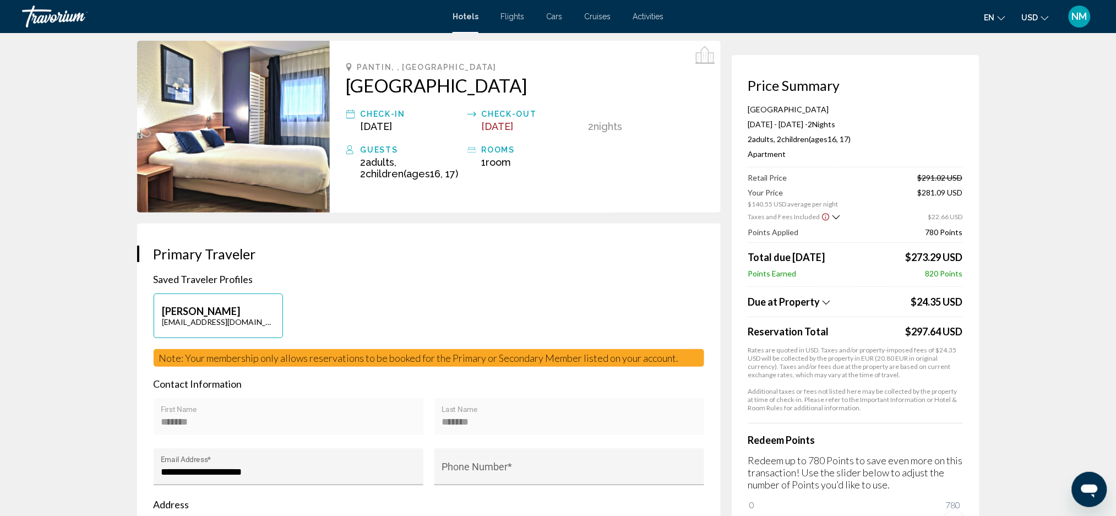
scroll to position [0, 0]
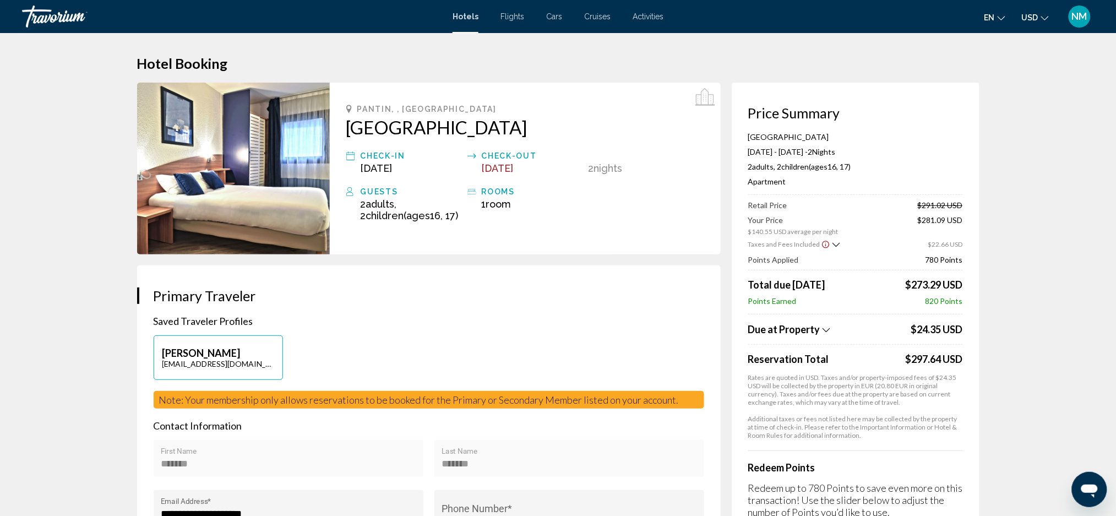
click at [445, 119] on h2 "Art Hotel Paris Est" at bounding box center [525, 127] width 358 height 22
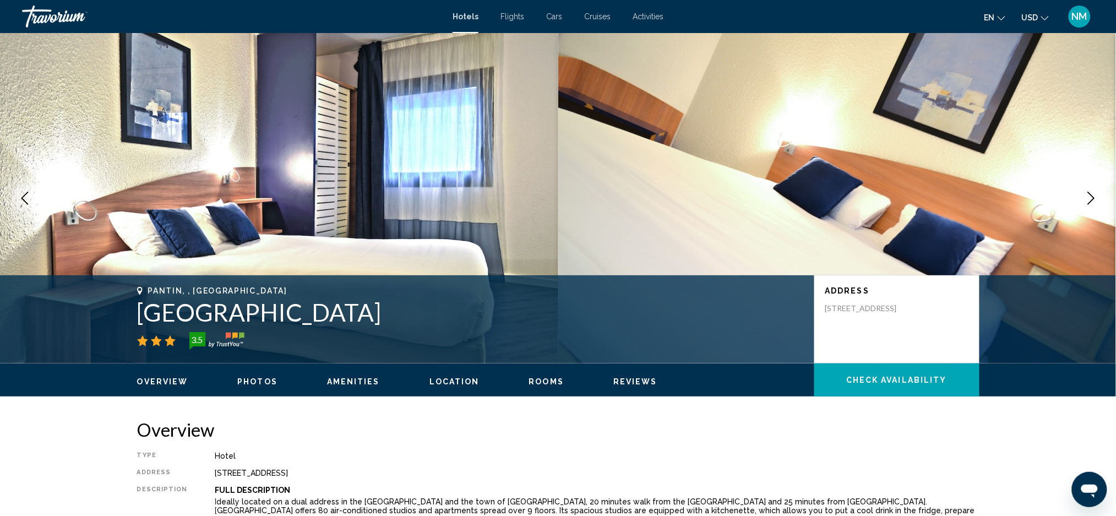
drag, startPoint x: 333, startPoint y: 315, endPoint x: 150, endPoint y: 296, distance: 184.3
click at [150, 296] on div "Pantin, , France Art Hotel Paris Est 3.5" at bounding box center [470, 317] width 666 height 63
click at [137, 287] on icon "Main content" at bounding box center [140, 291] width 6 height 8
drag, startPoint x: 149, startPoint y: 288, endPoint x: 339, endPoint y: 316, distance: 192.5
click at [339, 316] on div "Pantin, , France Art Hotel Paris Est 3.5" at bounding box center [470, 317] width 666 height 63
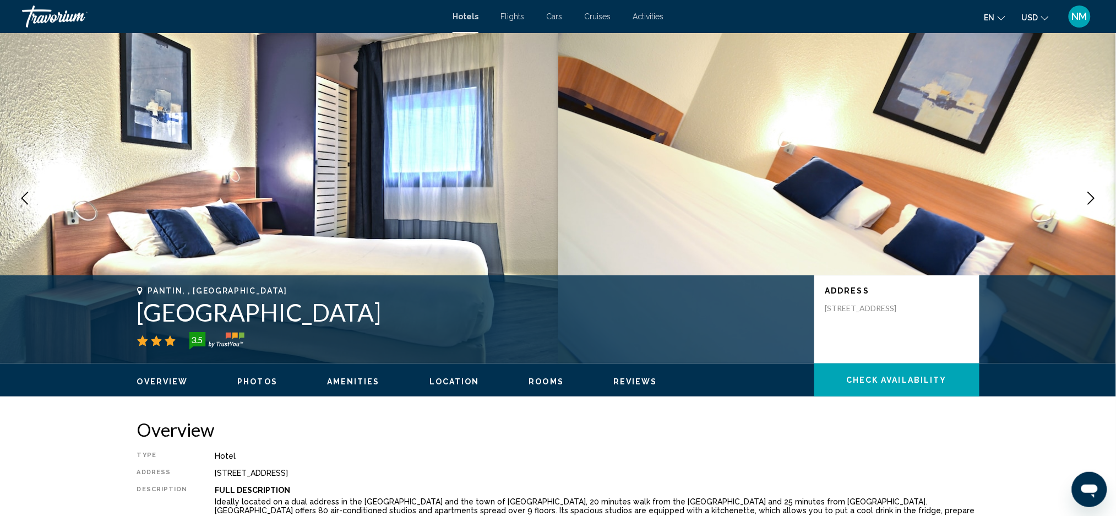
copy div "Pantin, , France Art Hotel Paris Est"
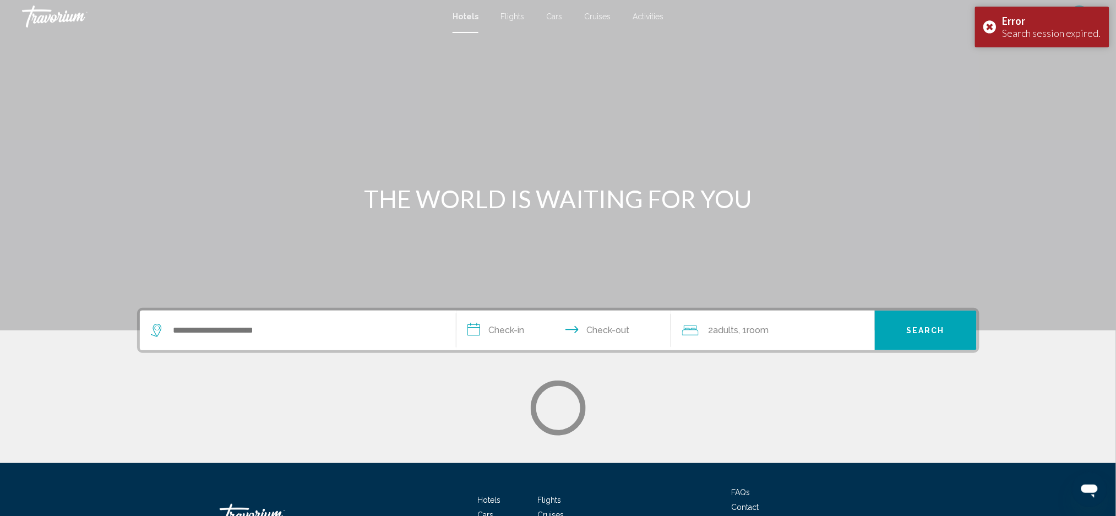
scroll to position [375, 0]
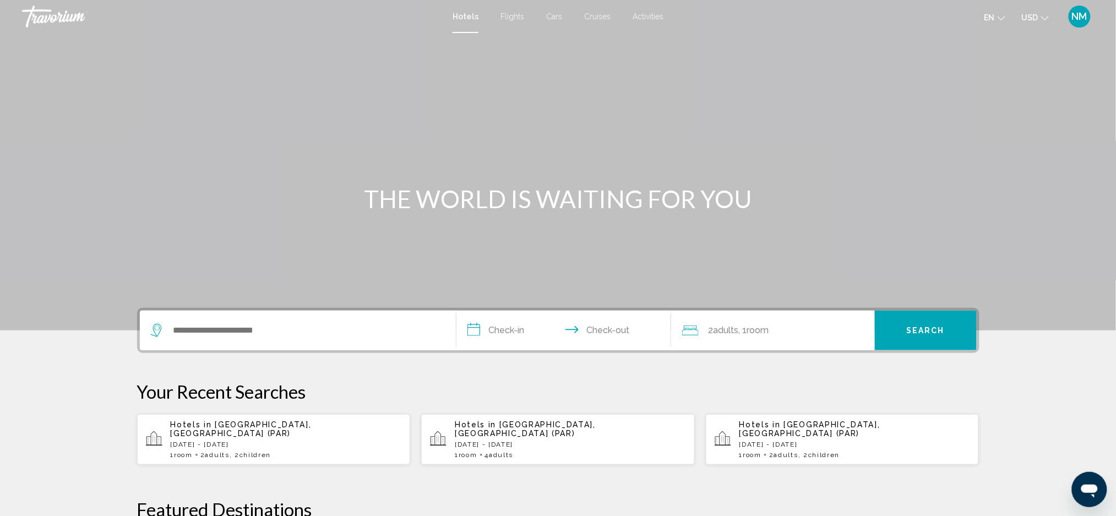
click at [251, 440] on p "[DATE] - [DATE]" at bounding box center [286, 444] width 231 height 8
